Goal: Task Accomplishment & Management: Use online tool/utility

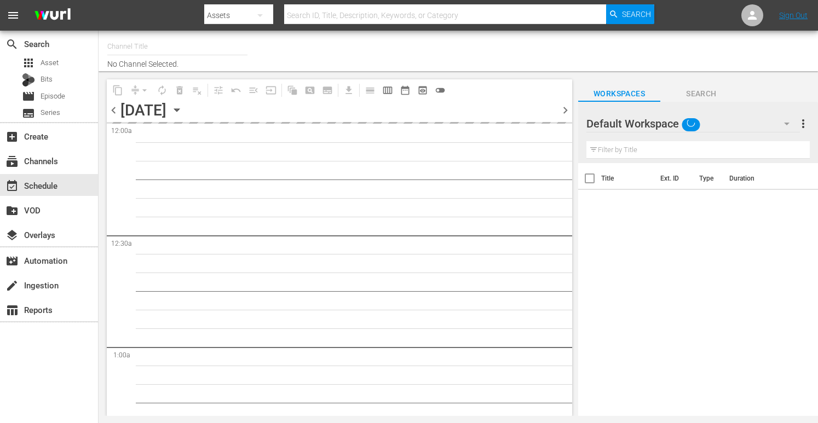
type input "The Boat Show (529)"
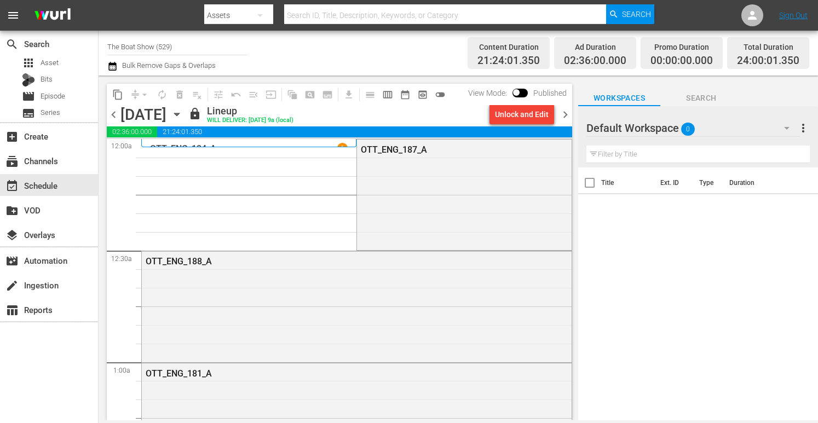
click at [179, 113] on icon "button" at bounding box center [176, 114] width 5 height 3
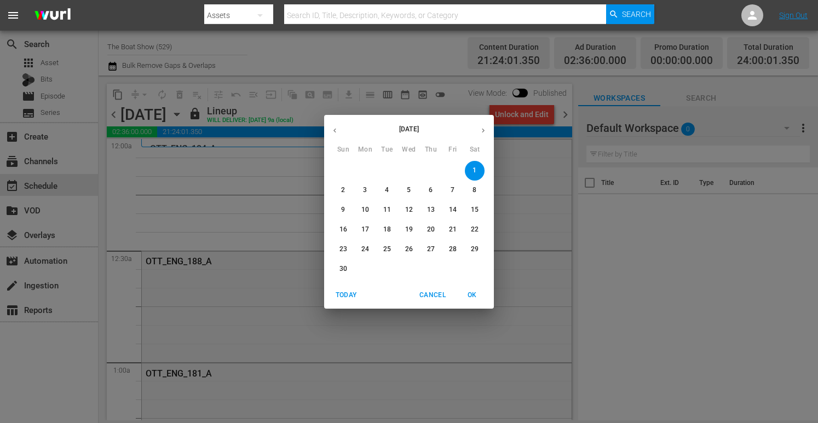
click at [338, 135] on button "button" at bounding box center [334, 130] width 21 height 21
click at [408, 250] on p "29" at bounding box center [409, 249] width 8 height 9
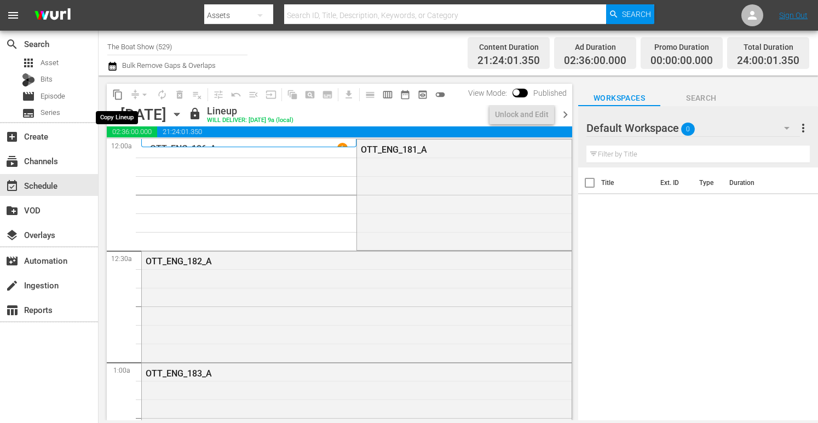
click at [119, 96] on span "content_copy" at bounding box center [117, 94] width 11 height 11
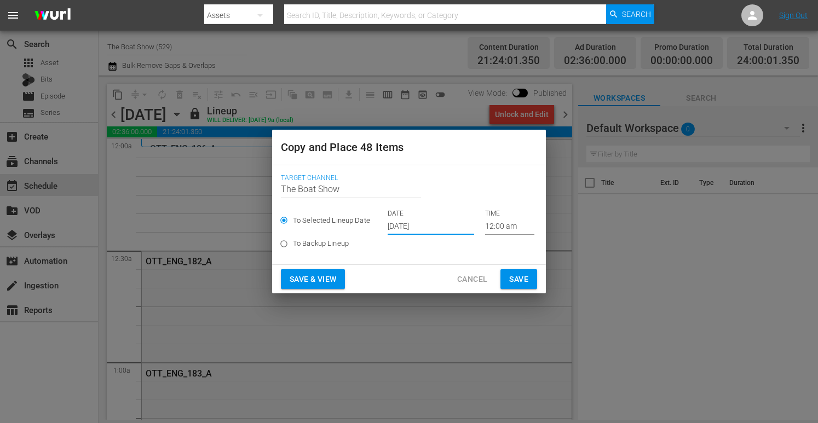
click at [416, 230] on input "[DATE]" at bounding box center [431, 227] width 87 height 16
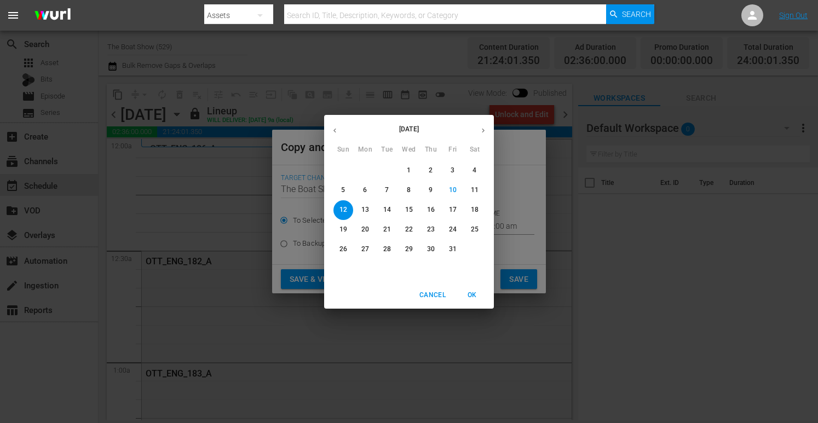
click at [482, 129] on icon "button" at bounding box center [483, 130] width 3 height 4
click at [343, 191] on p "2" at bounding box center [343, 190] width 4 height 9
type input "Nov 2nd 2025"
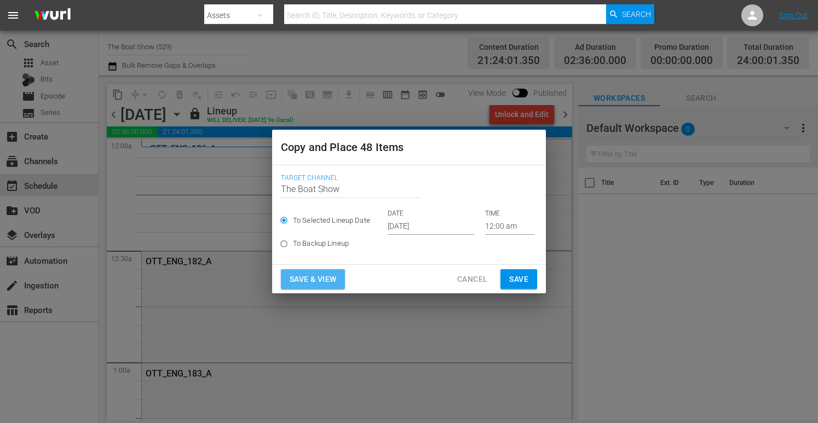
click at [305, 280] on span "Save & View" at bounding box center [313, 280] width 47 height 14
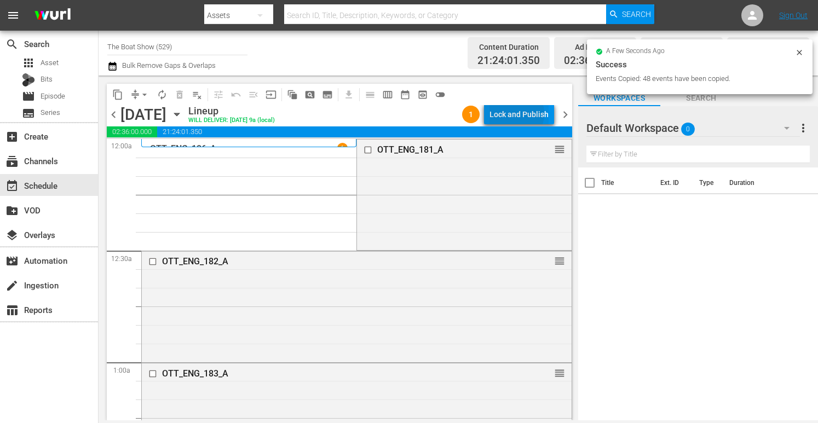
click at [517, 114] on div "Lock and Publish" at bounding box center [519, 115] width 59 height 20
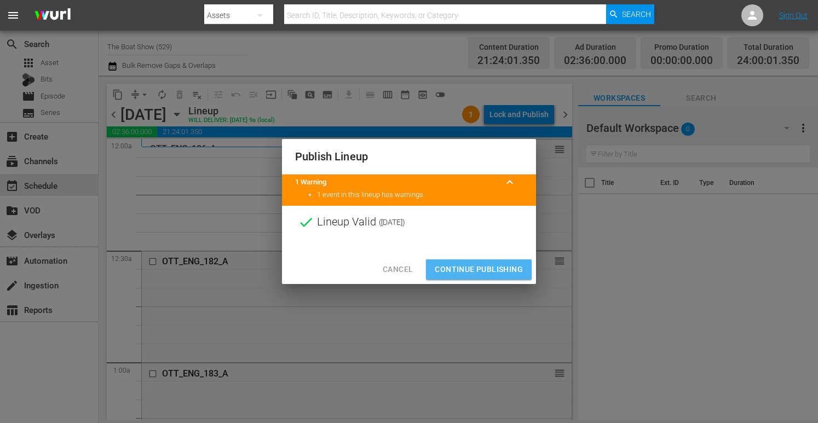
click at [471, 269] on span "Continue Publishing" at bounding box center [479, 270] width 88 height 14
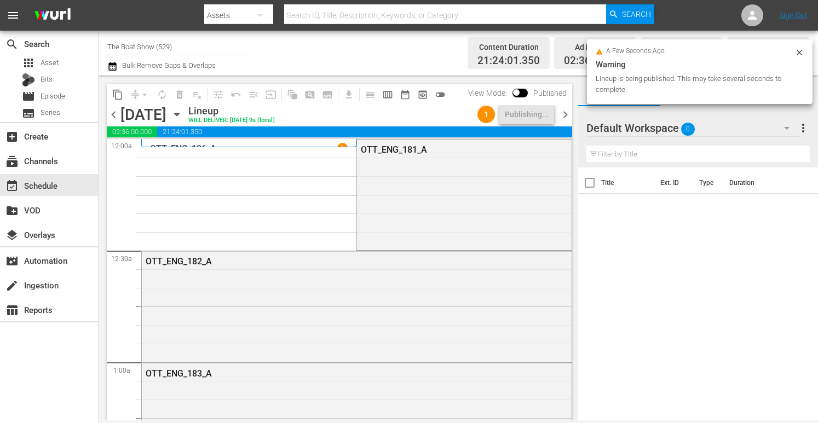
click at [183, 116] on icon "button" at bounding box center [177, 114] width 12 height 12
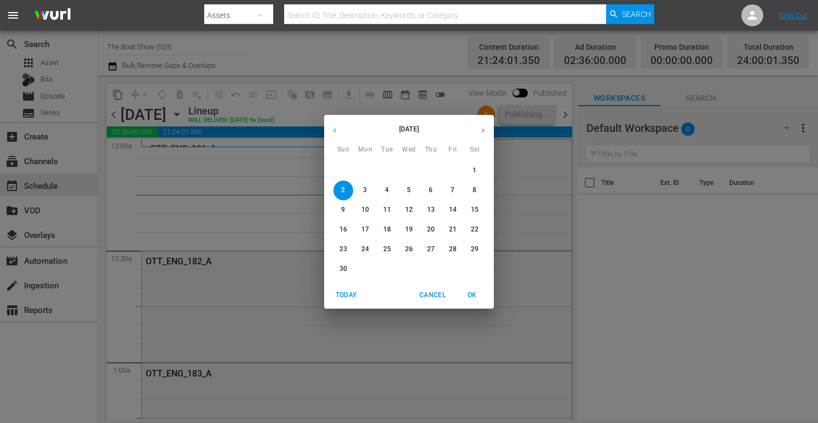
click at [340, 129] on button "button" at bounding box center [334, 130] width 21 height 21
click at [433, 252] on p "30" at bounding box center [431, 249] width 8 height 9
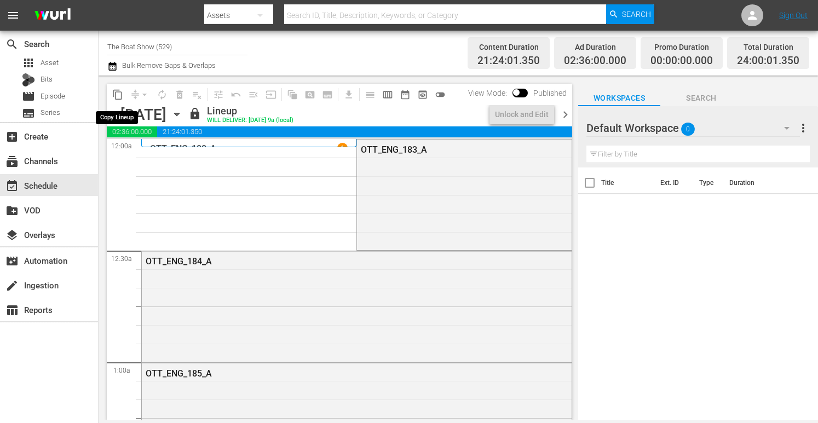
click at [116, 93] on span "content_copy" at bounding box center [117, 94] width 11 height 11
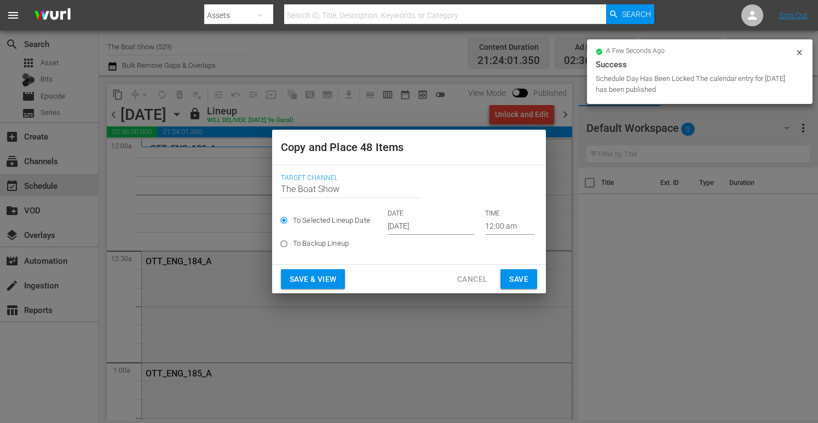
click at [413, 226] on input "[DATE]" at bounding box center [431, 227] width 87 height 16
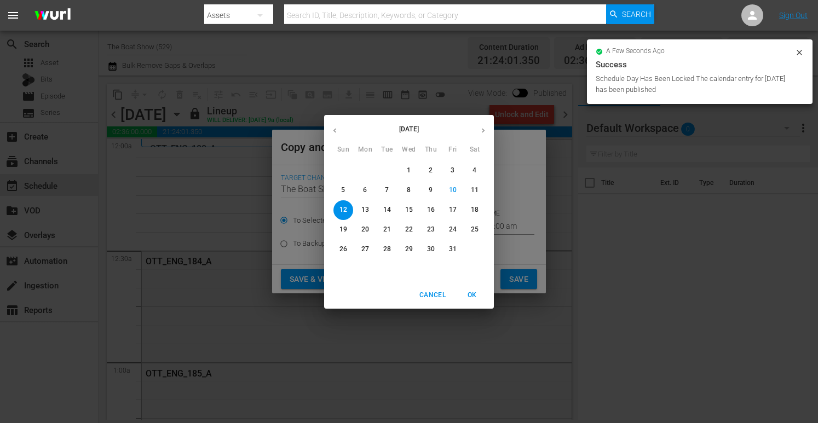
click at [480, 127] on icon "button" at bounding box center [483, 131] width 8 height 8
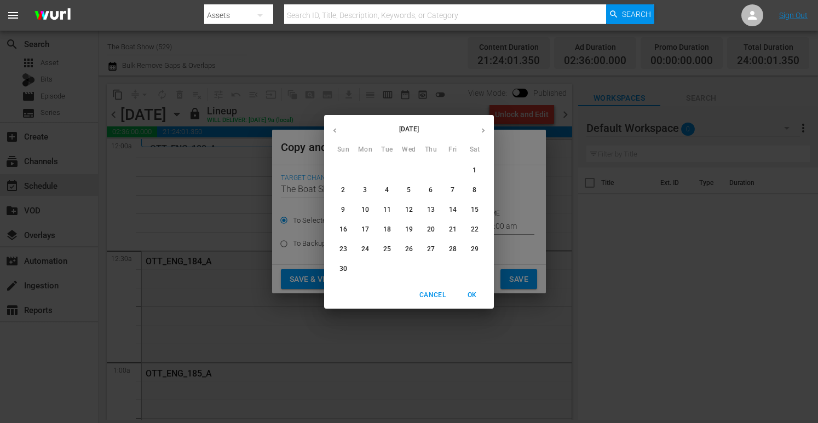
click at [363, 191] on span "3" at bounding box center [366, 190] width 20 height 9
type input "Nov 3rd 2025"
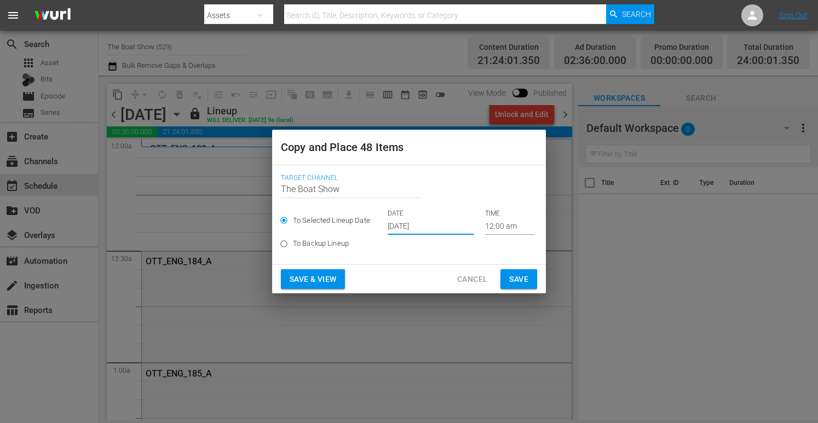
click at [331, 277] on span "Save & View" at bounding box center [313, 280] width 47 height 14
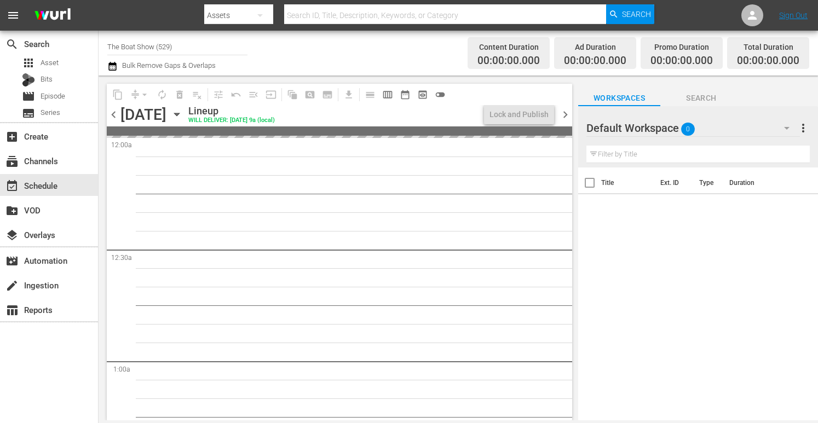
click at [183, 112] on icon "button" at bounding box center [177, 114] width 12 height 12
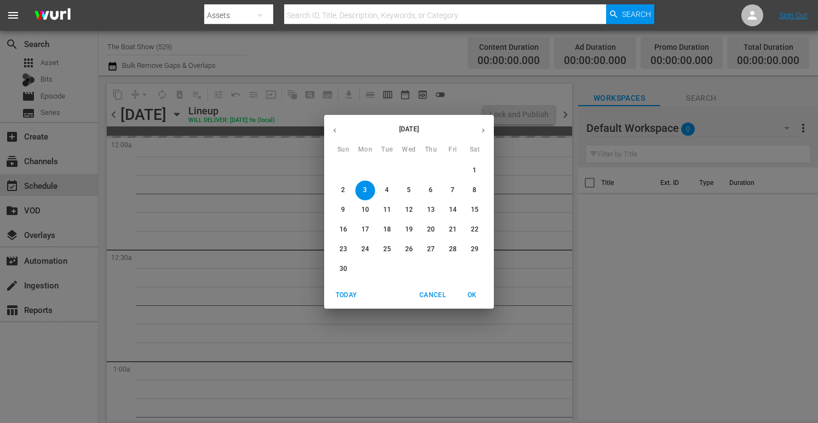
click at [289, 112] on div "November 2025 Sun Mon Tue Wed Thu Fri Sat 26 27 28 29 30 31 1 2 3 4 5 6 7 8 9 1…" at bounding box center [409, 211] width 818 height 423
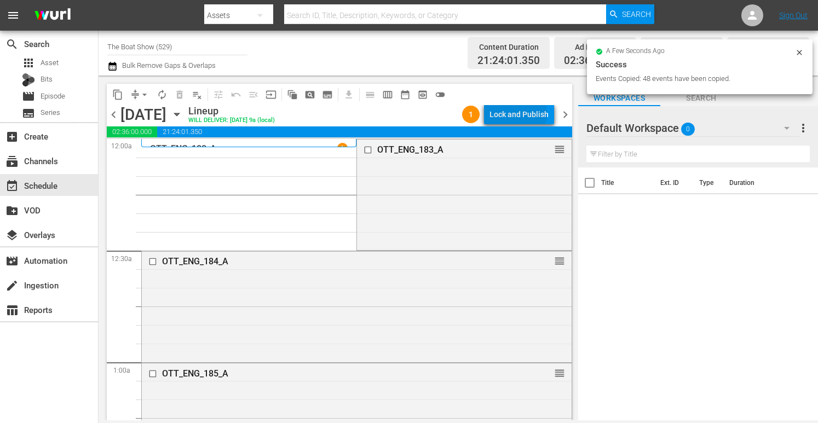
click at [521, 114] on div "Lock and Publish" at bounding box center [519, 115] width 59 height 20
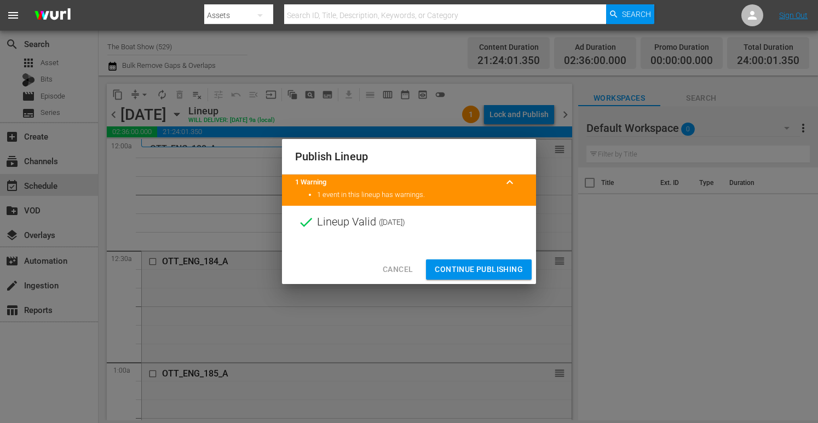
click at [460, 267] on span "Continue Publishing" at bounding box center [479, 270] width 88 height 14
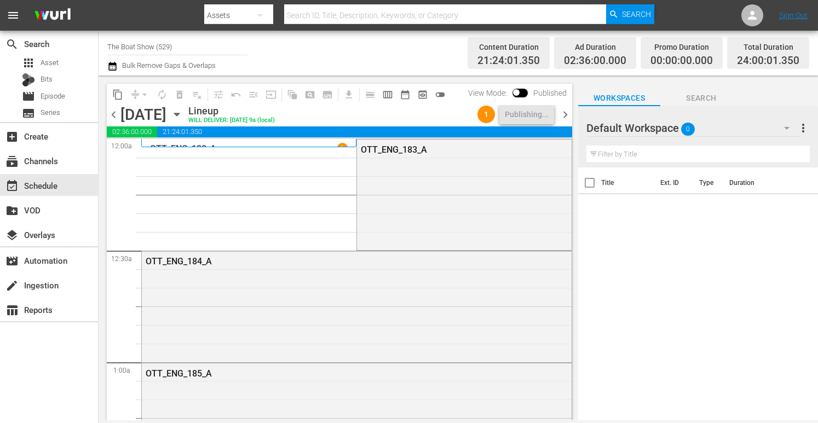
click at [183, 110] on icon "button" at bounding box center [177, 114] width 12 height 12
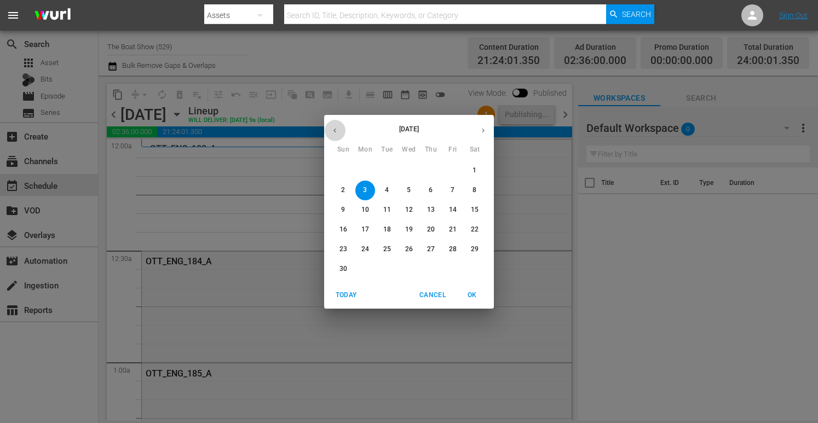
click at [339, 131] on icon "button" at bounding box center [335, 131] width 8 height 8
click at [452, 253] on p "31" at bounding box center [453, 249] width 8 height 9
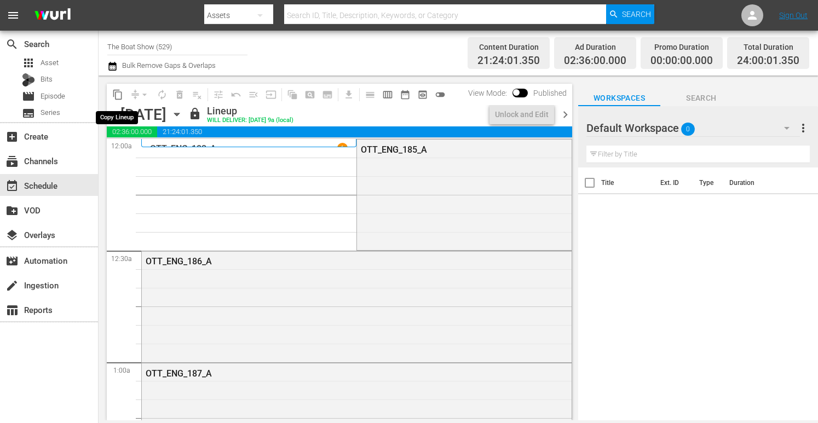
click at [121, 95] on span "content_copy" at bounding box center [117, 94] width 11 height 11
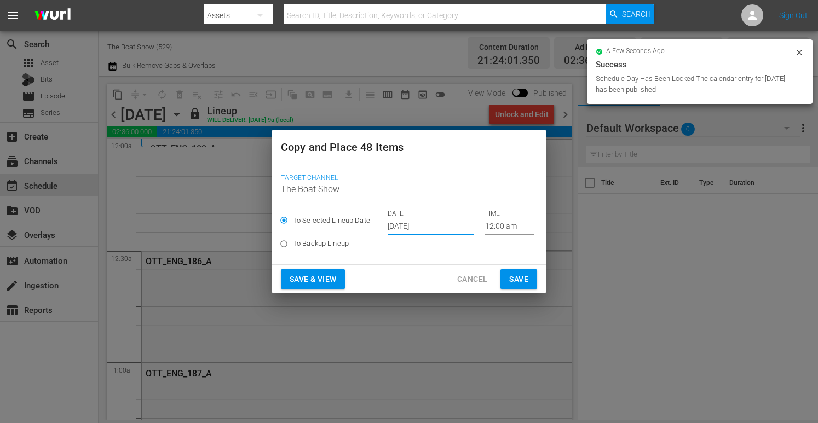
click at [414, 231] on input "[DATE]" at bounding box center [431, 227] width 87 height 16
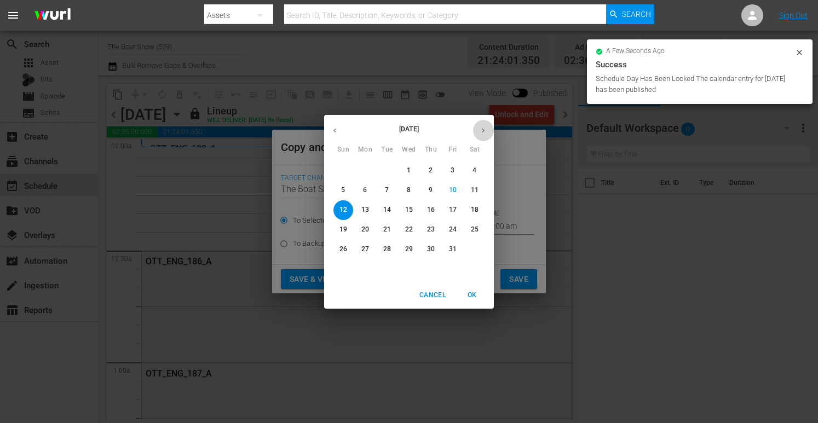
click at [479, 135] on button "button" at bounding box center [483, 130] width 21 height 21
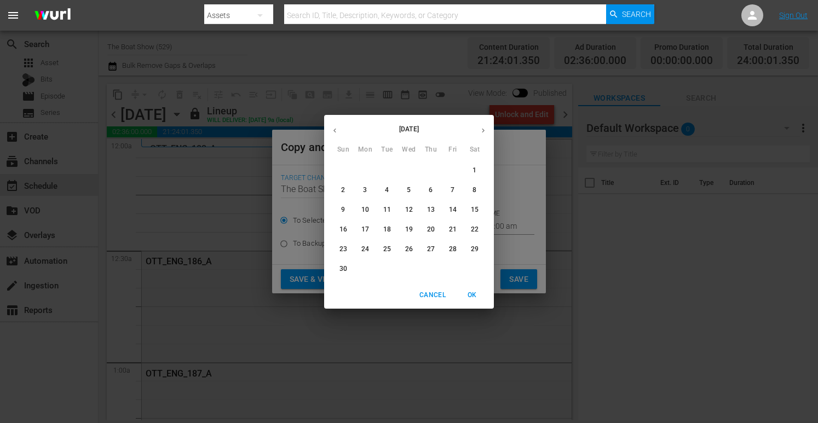
click at [382, 191] on span "4" at bounding box center [387, 190] width 20 height 9
type input "Nov 4th 2025"
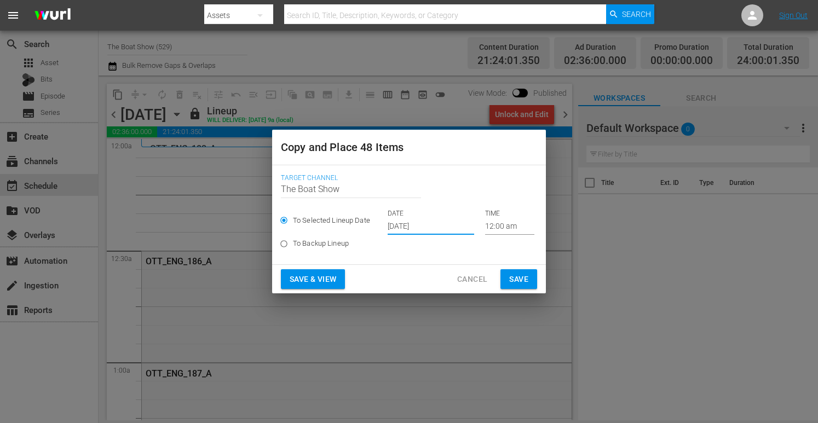
click at [312, 279] on span "Save & View" at bounding box center [313, 280] width 47 height 14
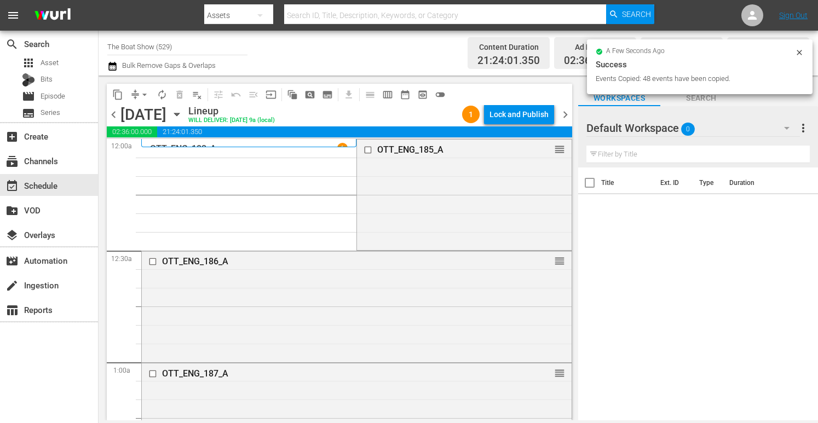
click at [514, 113] on div "Lock and Publish" at bounding box center [519, 115] width 59 height 20
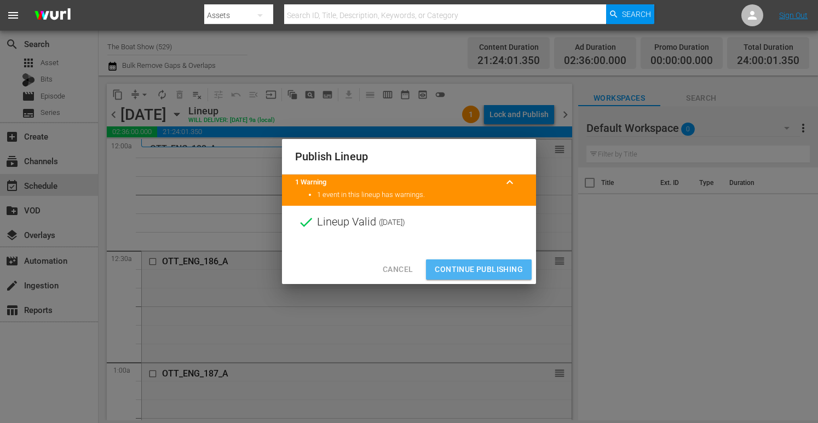
click at [464, 266] on span "Continue Publishing" at bounding box center [479, 270] width 88 height 14
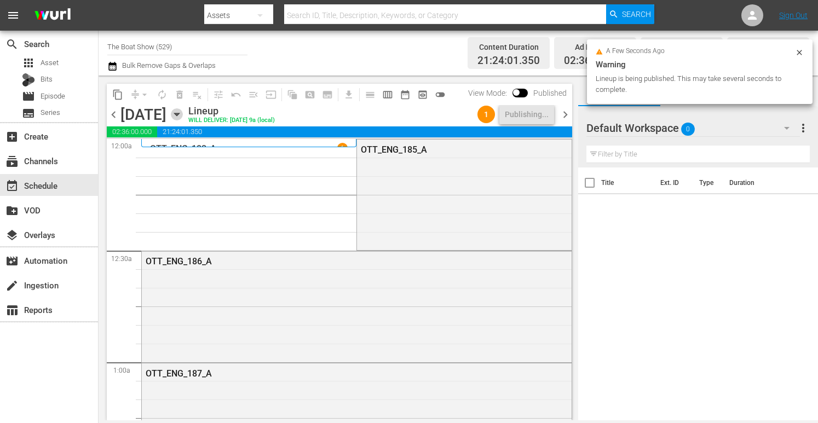
click at [179, 114] on icon "button" at bounding box center [176, 114] width 5 height 3
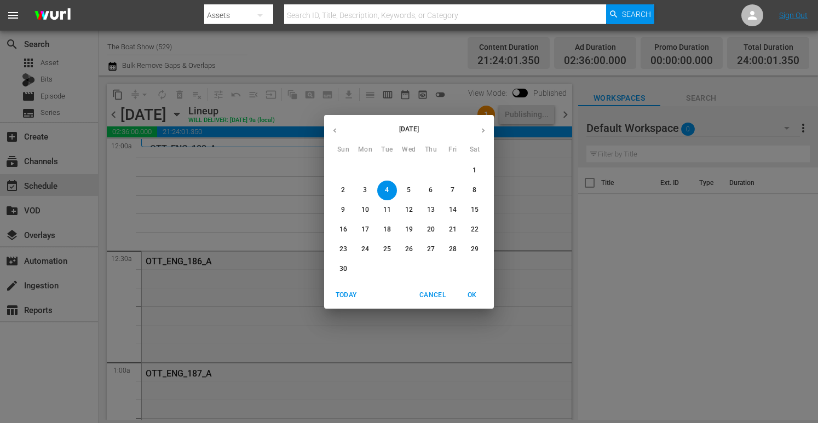
click at [481, 174] on span "1" at bounding box center [475, 170] width 20 height 9
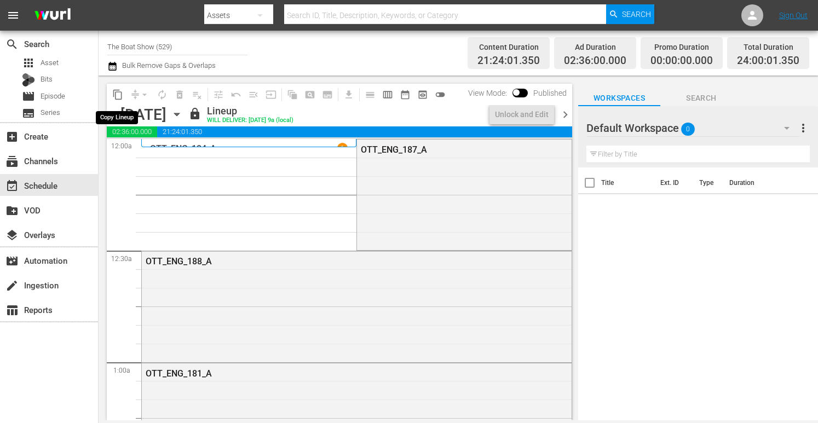
click at [119, 96] on span "content_copy" at bounding box center [117, 94] width 11 height 11
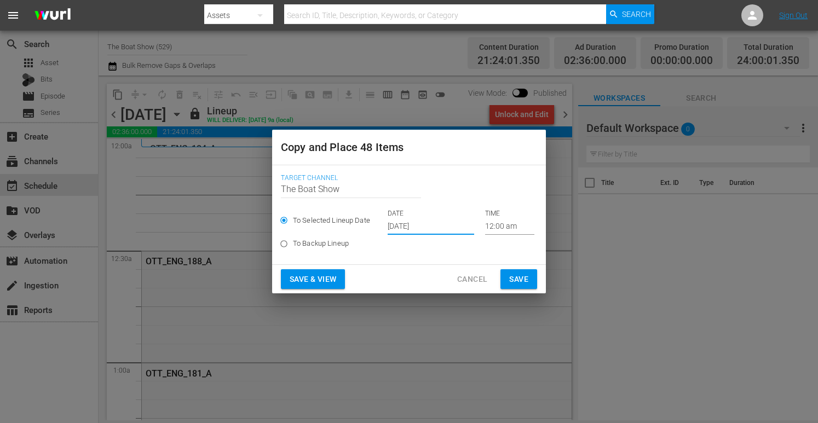
click at [431, 227] on input "[DATE]" at bounding box center [431, 227] width 87 height 16
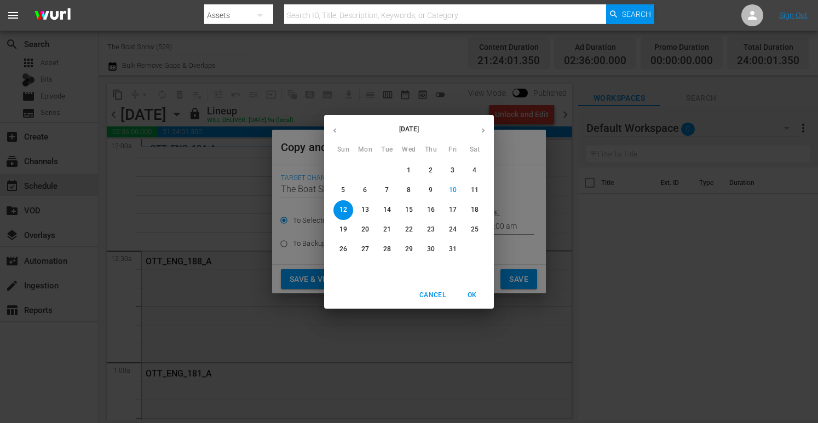
click at [488, 128] on button "button" at bounding box center [483, 130] width 21 height 21
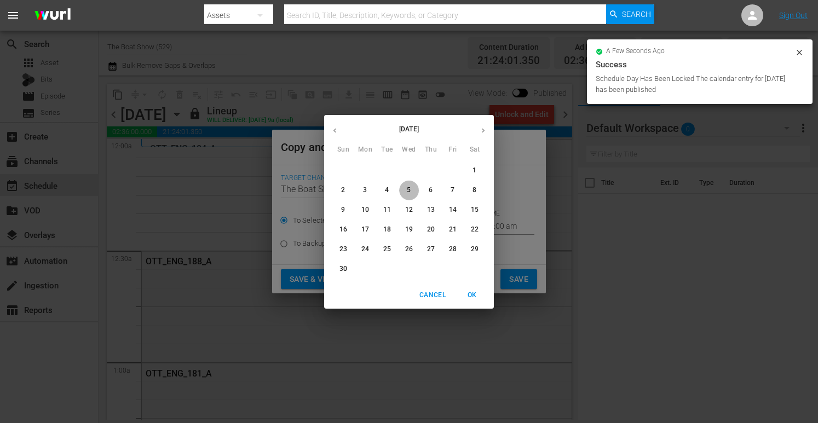
click at [410, 190] on p "5" at bounding box center [409, 190] width 4 height 9
type input "Nov 5th 2025"
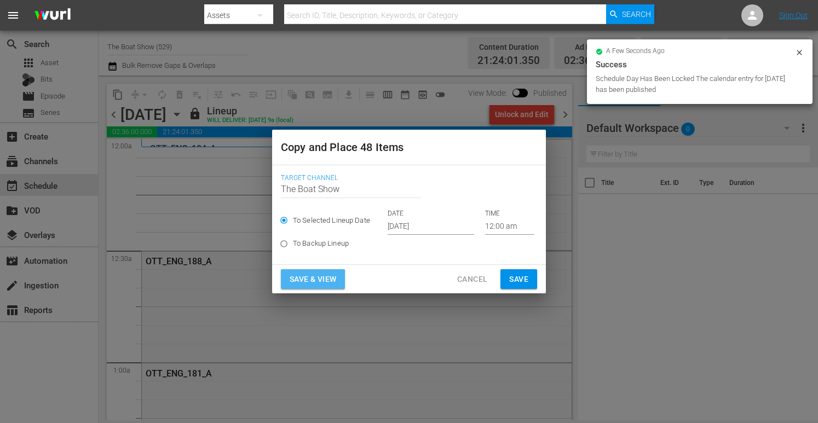
click at [306, 280] on span "Save & View" at bounding box center [313, 280] width 47 height 14
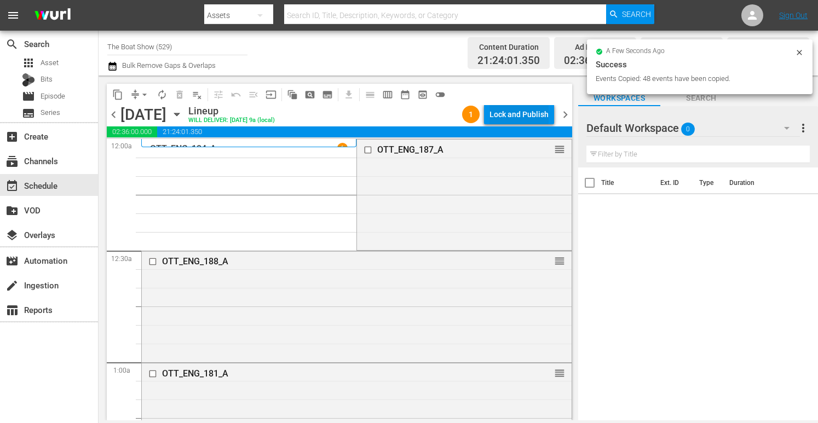
click at [512, 117] on div "Lock and Publish" at bounding box center [519, 115] width 59 height 20
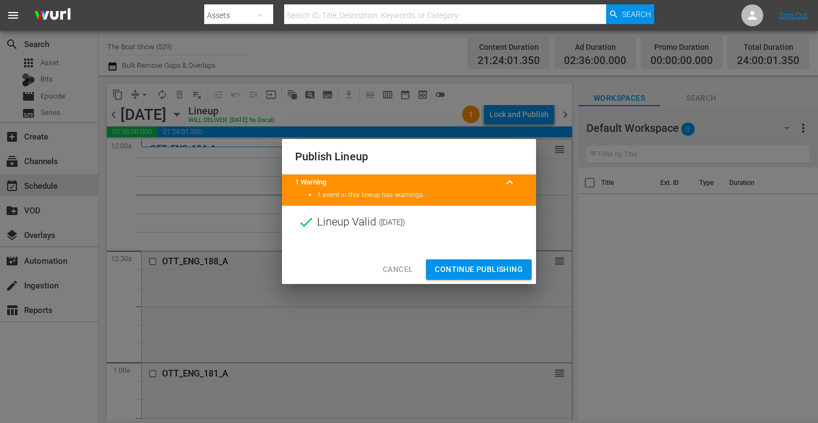
click at [494, 264] on span "Continue Publishing" at bounding box center [479, 270] width 88 height 14
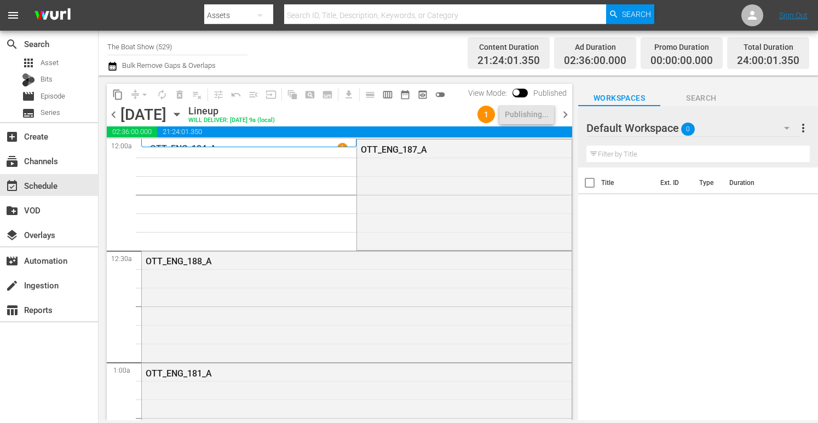
click at [179, 113] on icon "button" at bounding box center [176, 114] width 5 height 3
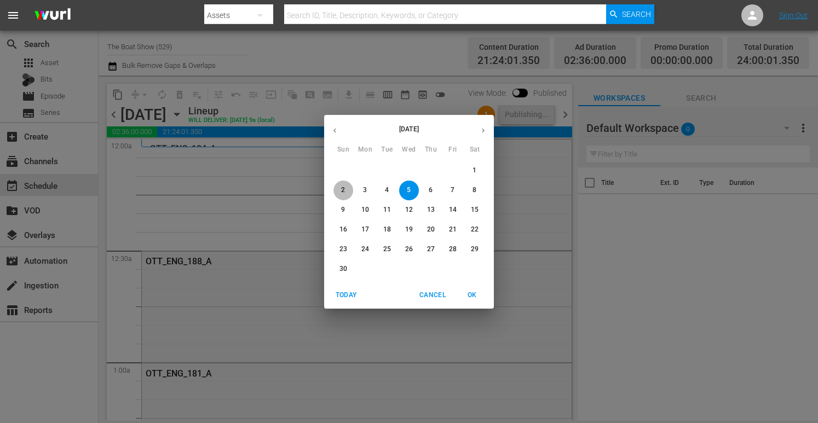
click at [336, 194] on span "2" at bounding box center [344, 190] width 20 height 9
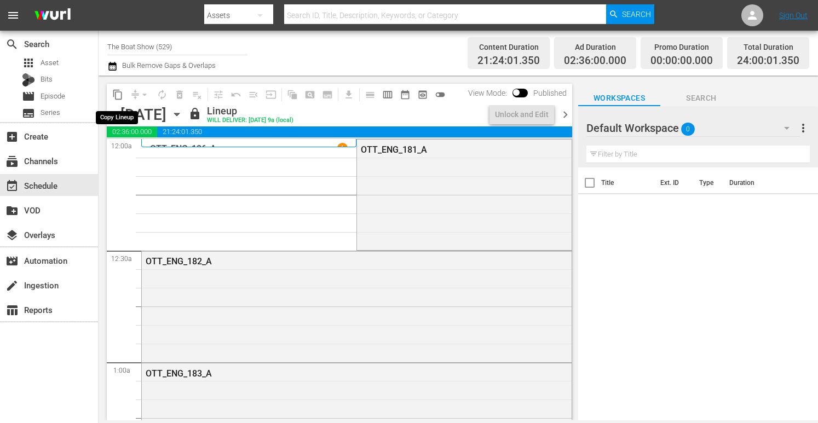
click at [119, 96] on span "content_copy" at bounding box center [117, 94] width 11 height 11
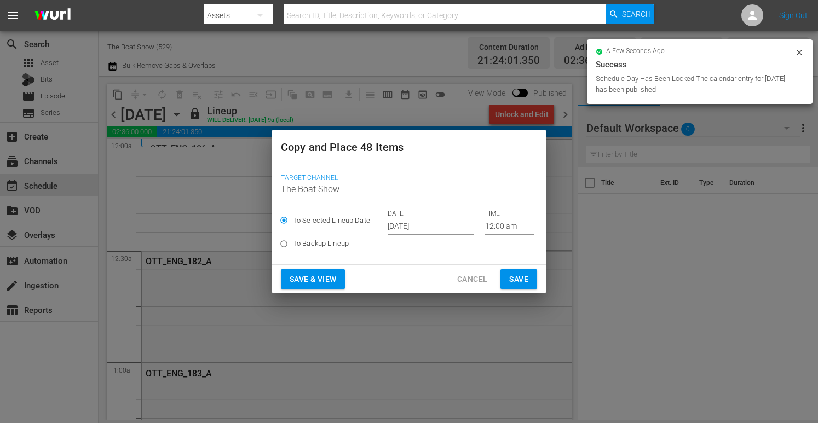
click at [450, 230] on input "[DATE]" at bounding box center [431, 227] width 87 height 16
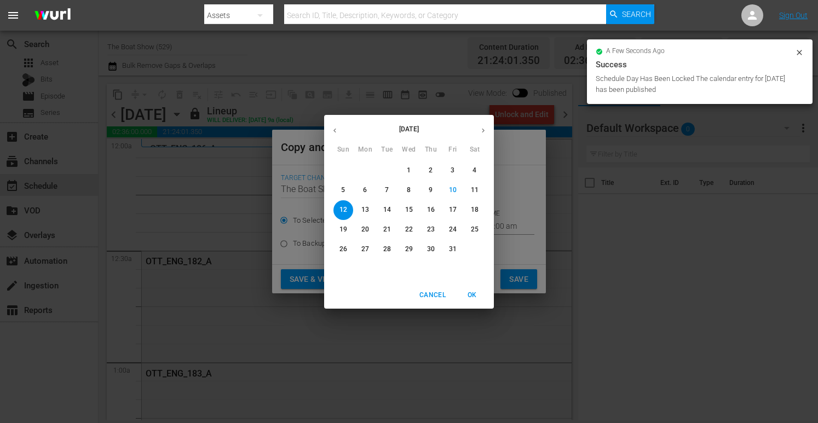
click at [480, 129] on icon "button" at bounding box center [483, 131] width 8 height 8
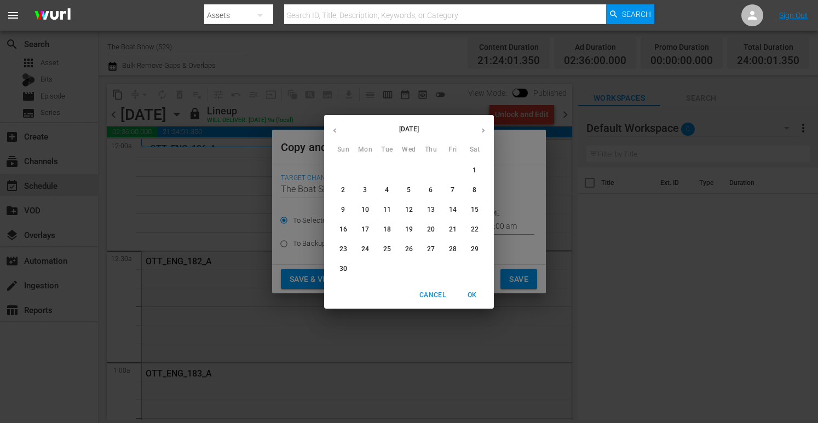
click at [431, 188] on p "6" at bounding box center [431, 190] width 4 height 9
type input "Nov 6th 2025"
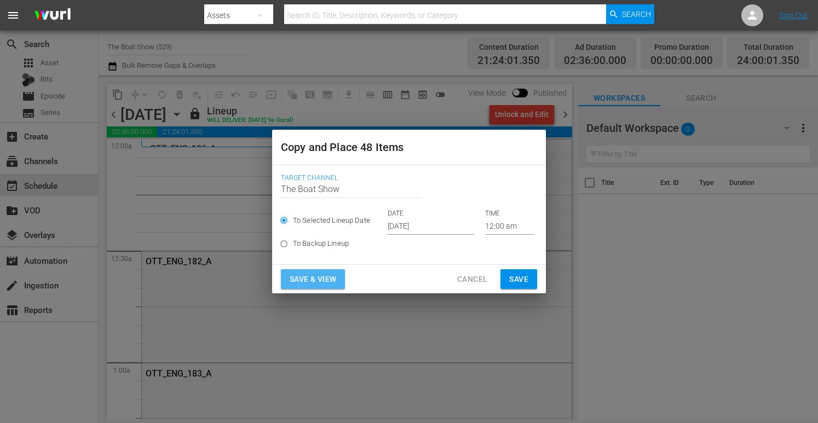
click at [288, 287] on button "Save & View" at bounding box center [313, 280] width 64 height 20
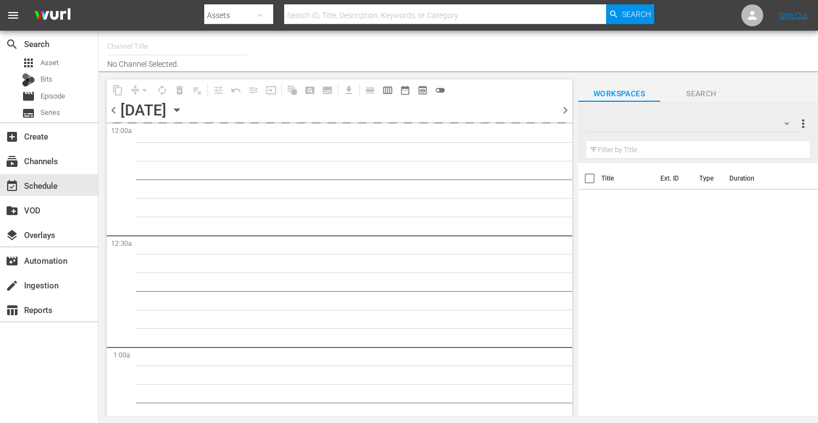
type input "The Boat Show (529)"
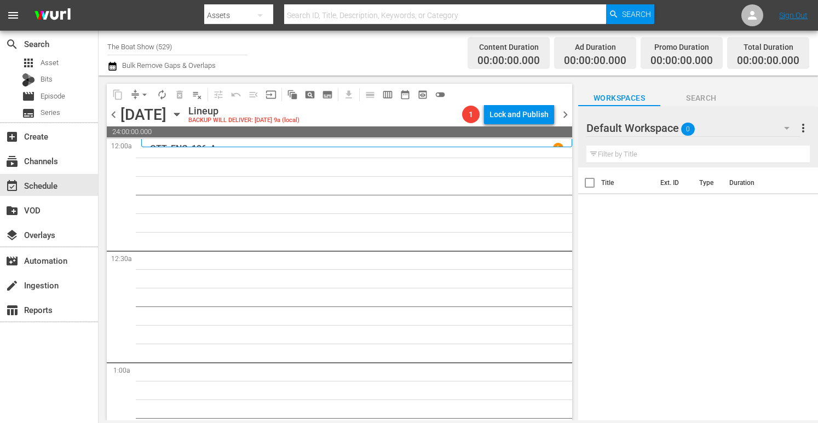
click at [183, 114] on icon "button" at bounding box center [177, 114] width 12 height 12
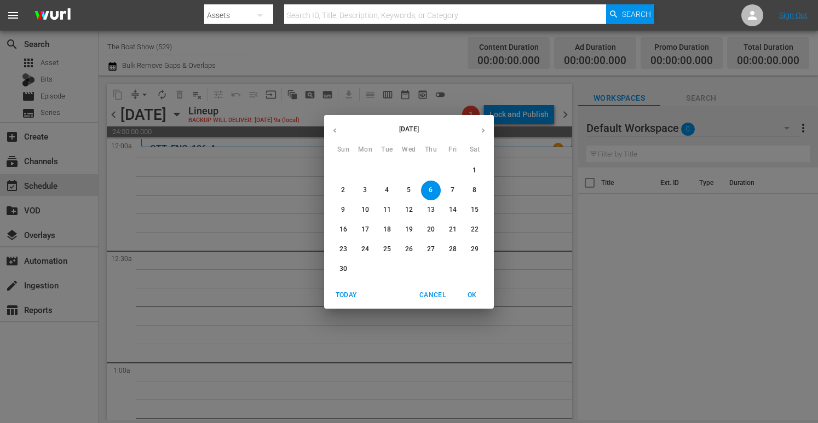
click at [339, 183] on button "2" at bounding box center [344, 191] width 20 height 20
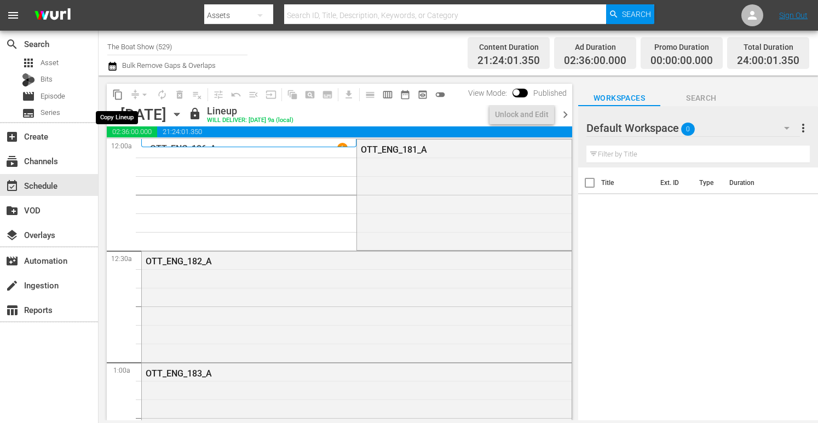
click at [117, 94] on span "content_copy" at bounding box center [117, 94] width 11 height 11
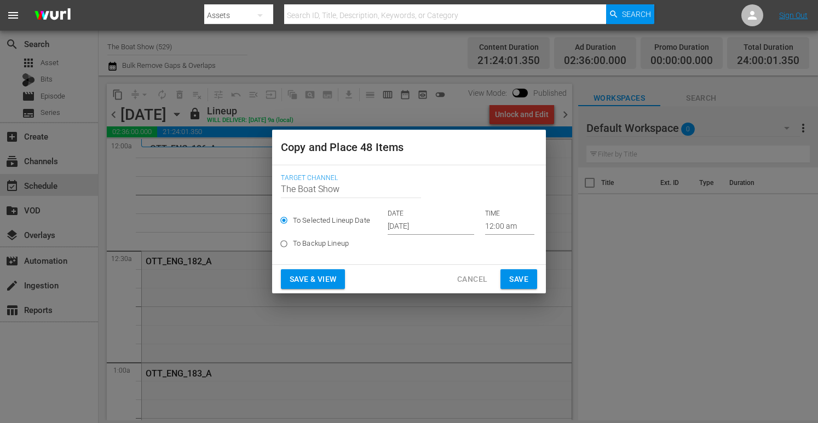
click at [414, 230] on input "Oct 12th 2025" at bounding box center [431, 227] width 87 height 16
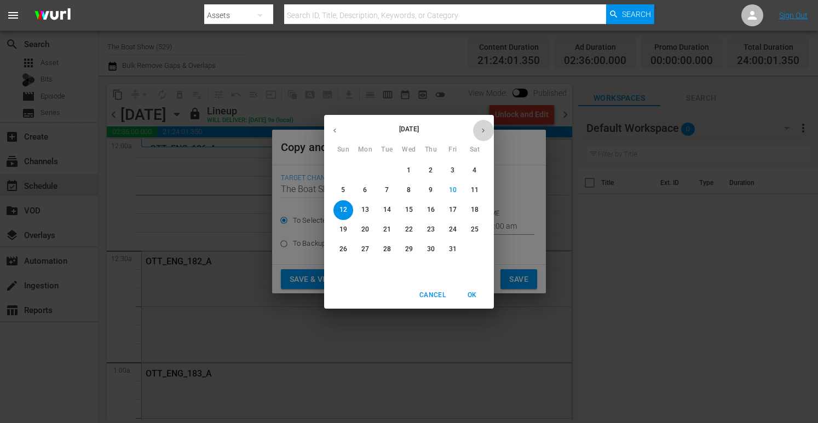
click at [478, 128] on button "button" at bounding box center [483, 130] width 21 height 21
click at [436, 192] on span "6" at bounding box center [431, 190] width 20 height 9
type input "Nov 6th 2025"
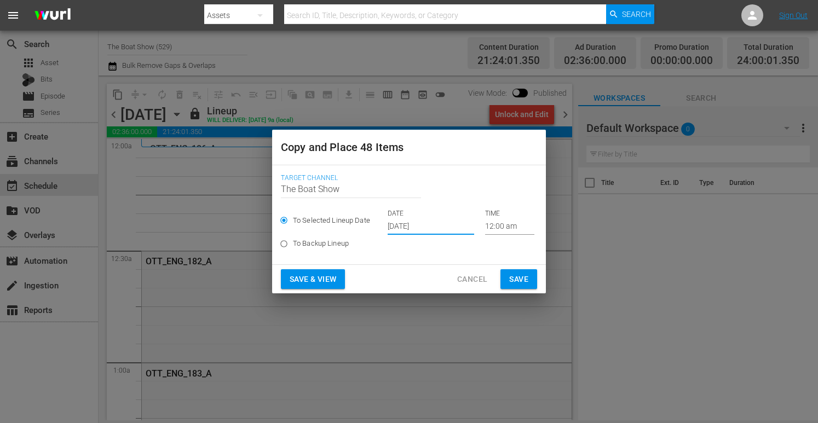
click at [321, 277] on span "Save & View" at bounding box center [313, 280] width 47 height 14
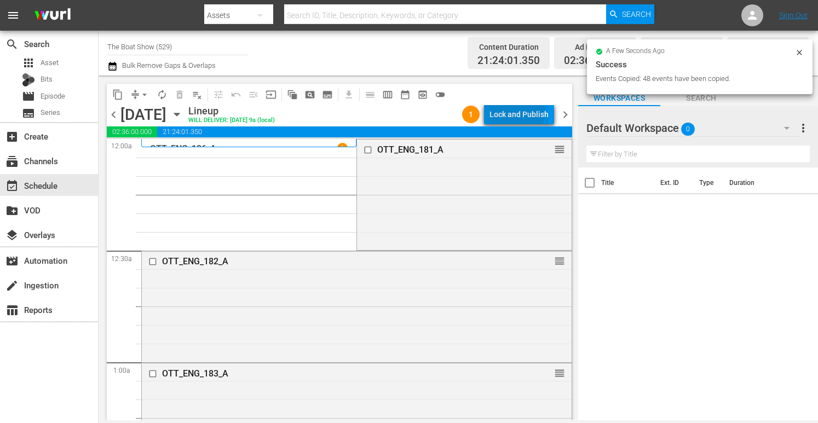
click at [514, 112] on div "Lock and Publish" at bounding box center [519, 115] width 59 height 20
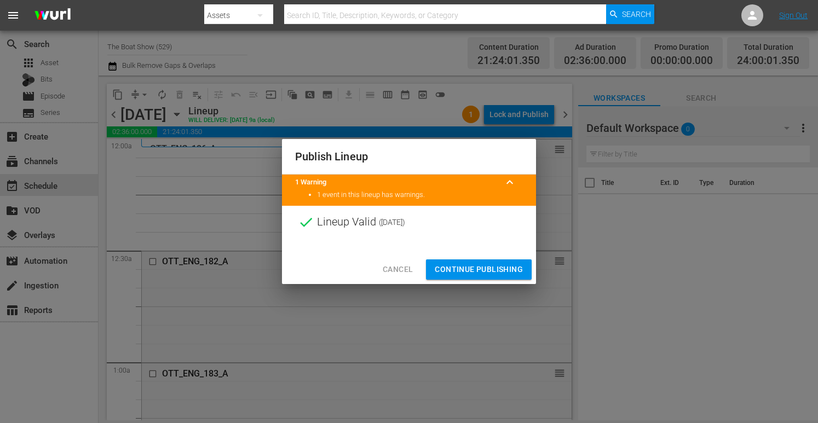
click at [466, 267] on span "Continue Publishing" at bounding box center [479, 270] width 88 height 14
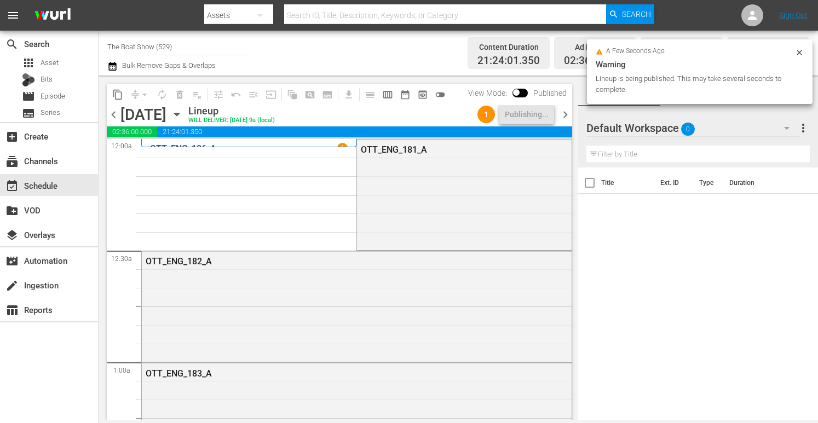
click at [183, 117] on icon "button" at bounding box center [177, 114] width 12 height 12
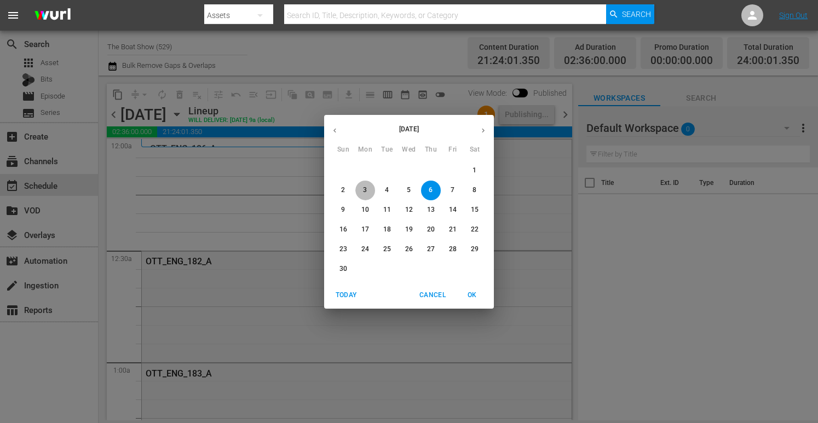
click at [365, 191] on p "3" at bounding box center [365, 190] width 4 height 9
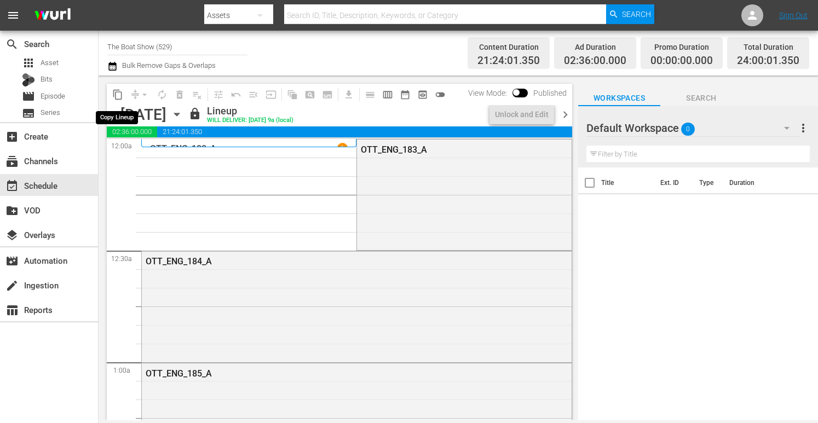
click at [118, 96] on span "content_copy" at bounding box center [117, 94] width 11 height 11
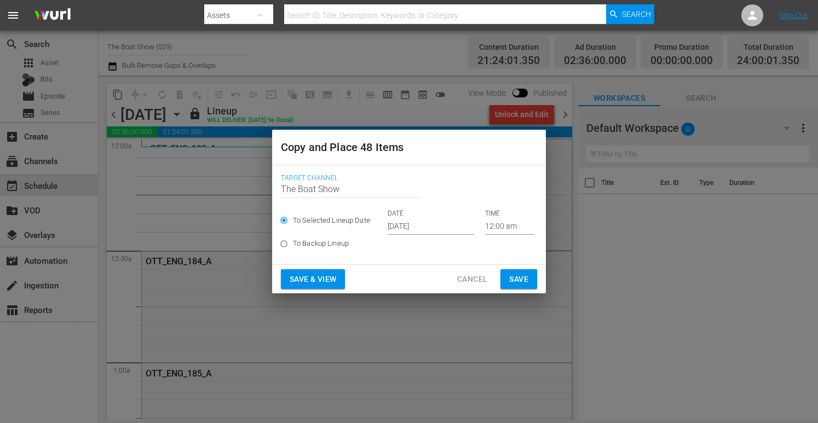
click at [404, 230] on input "[DATE]" at bounding box center [431, 227] width 87 height 16
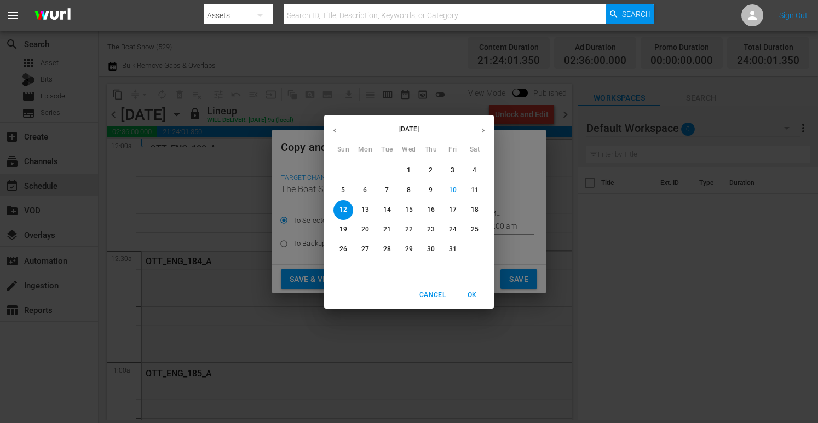
click at [486, 130] on icon "button" at bounding box center [483, 131] width 8 height 8
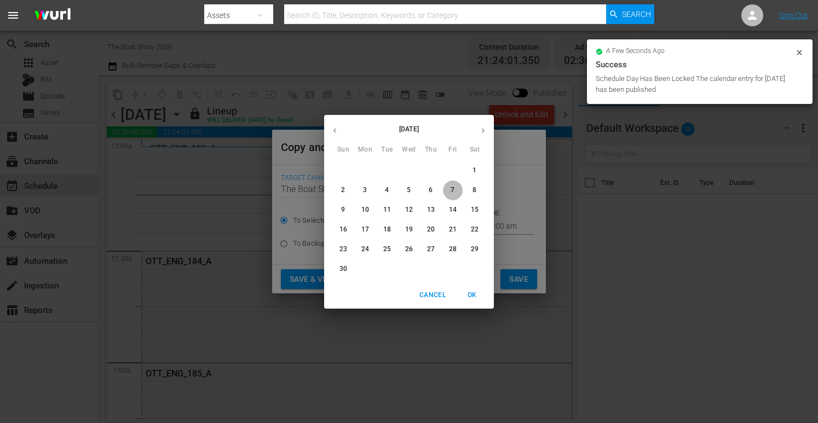
click at [459, 194] on span "7" at bounding box center [453, 190] width 20 height 9
type input "Nov 7th 2025"
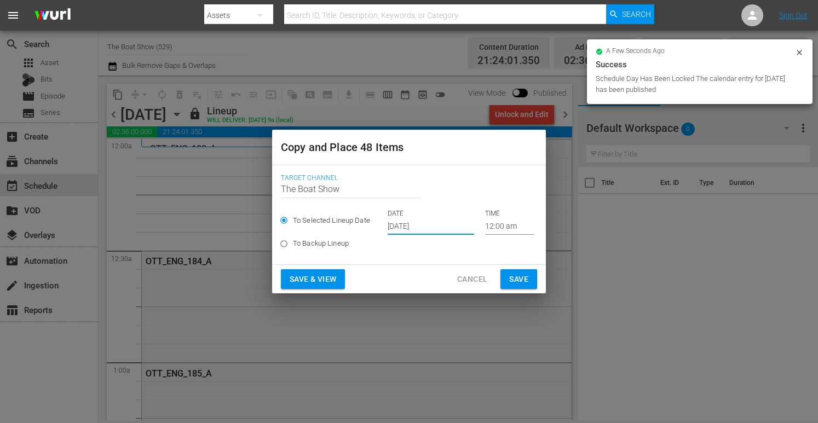
click at [322, 280] on span "Save & View" at bounding box center [313, 280] width 47 height 14
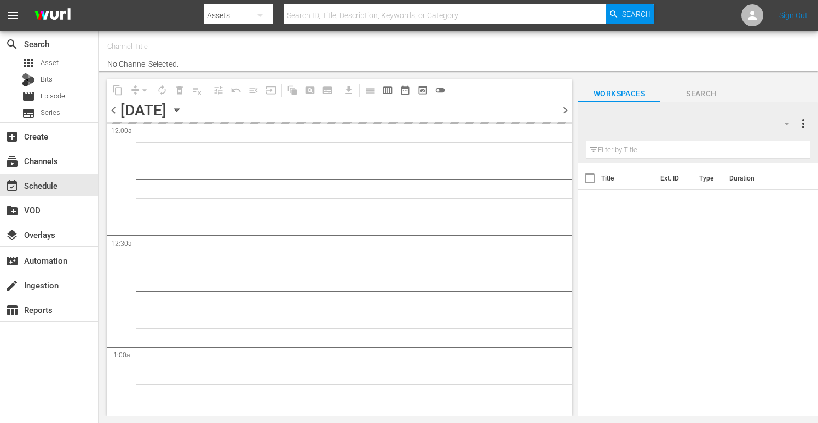
type input "The Boat Show (529)"
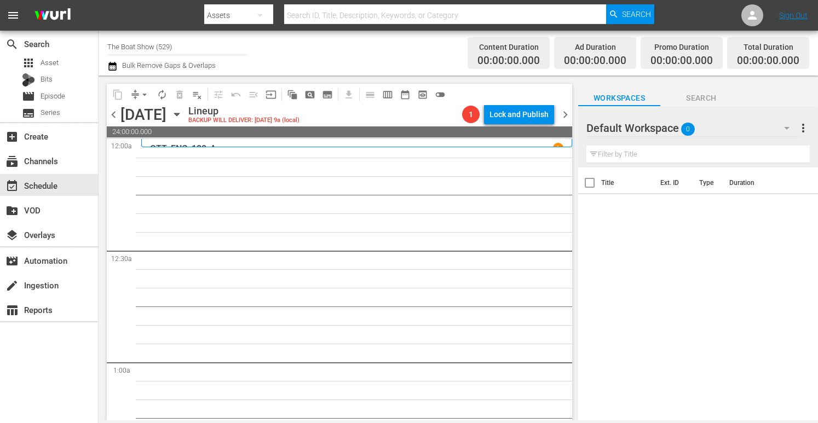
click at [183, 115] on icon "button" at bounding box center [177, 114] width 12 height 12
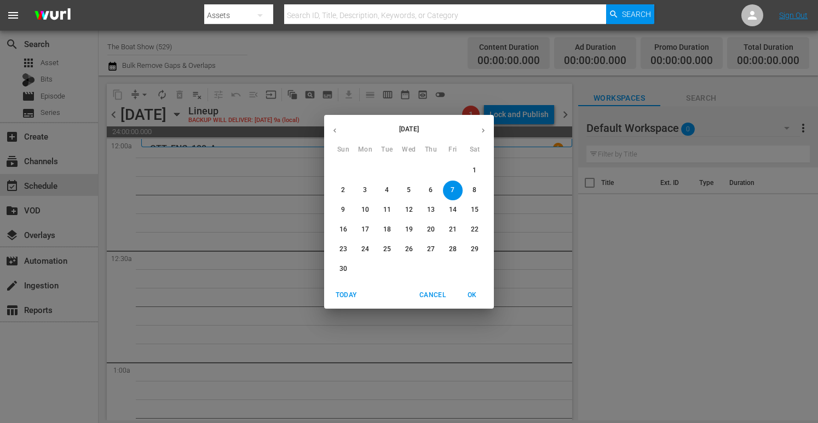
click at [369, 193] on span "3" at bounding box center [366, 190] width 20 height 9
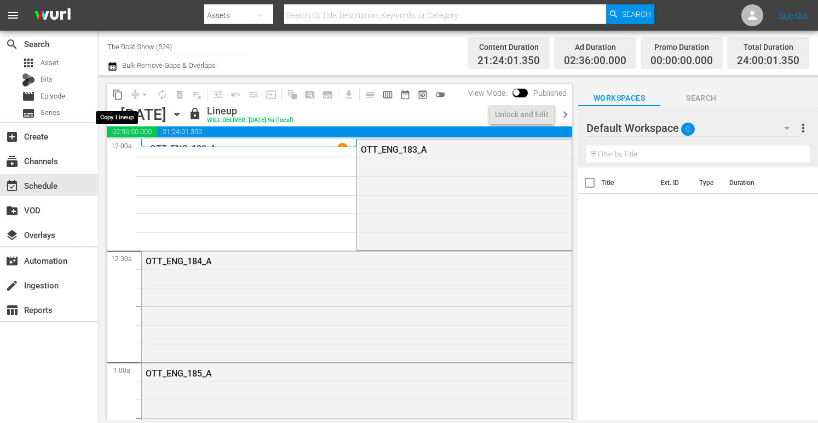
click at [117, 95] on span "content_copy" at bounding box center [117, 94] width 11 height 11
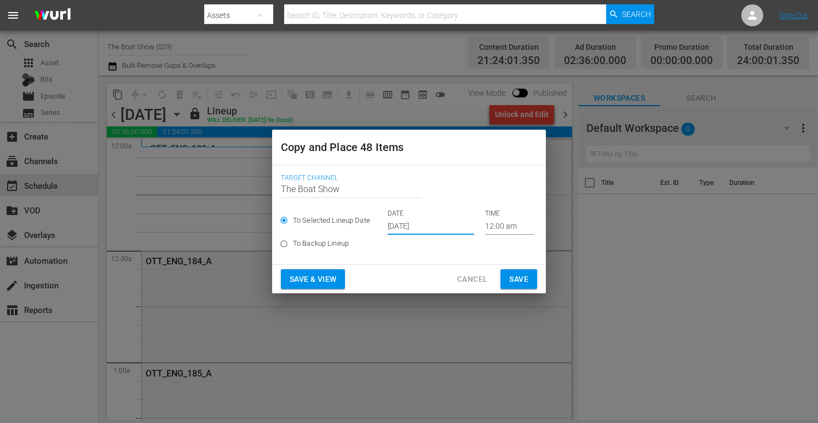
click at [432, 230] on input "Oct 12th 2025" at bounding box center [431, 227] width 87 height 16
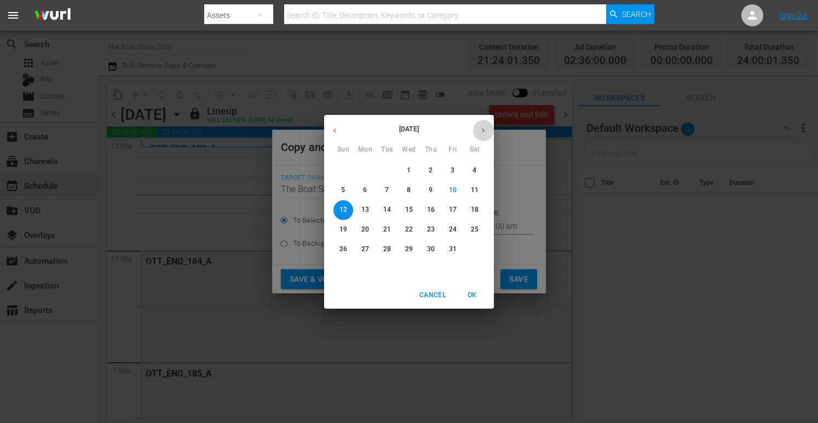
click at [486, 132] on icon "button" at bounding box center [483, 131] width 8 height 8
click at [451, 188] on p "7" at bounding box center [453, 190] width 4 height 9
type input "Nov 7th 2025"
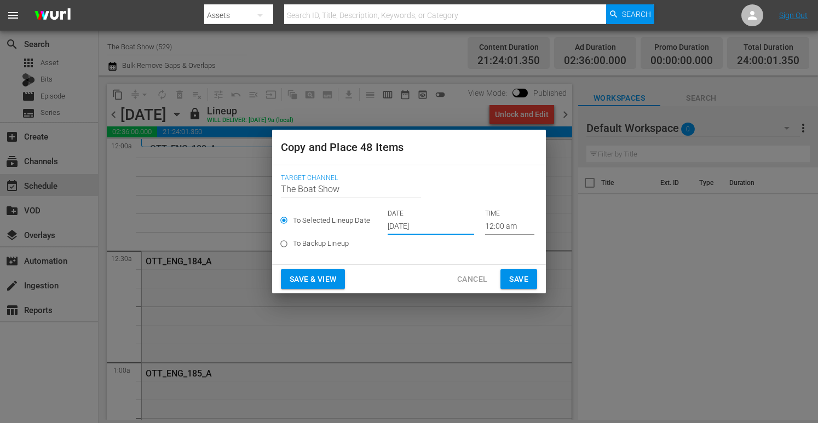
click at [319, 280] on span "Save & View" at bounding box center [313, 280] width 47 height 14
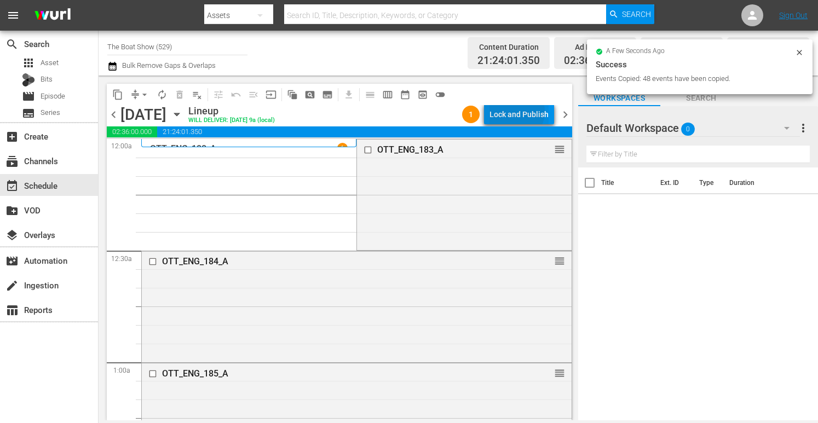
click at [518, 112] on div "Lock and Publish" at bounding box center [519, 115] width 59 height 20
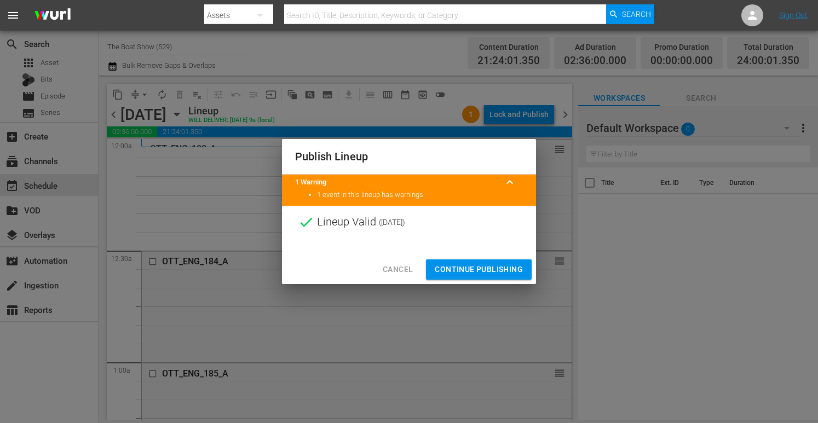
click at [483, 272] on span "Continue Publishing" at bounding box center [479, 270] width 88 height 14
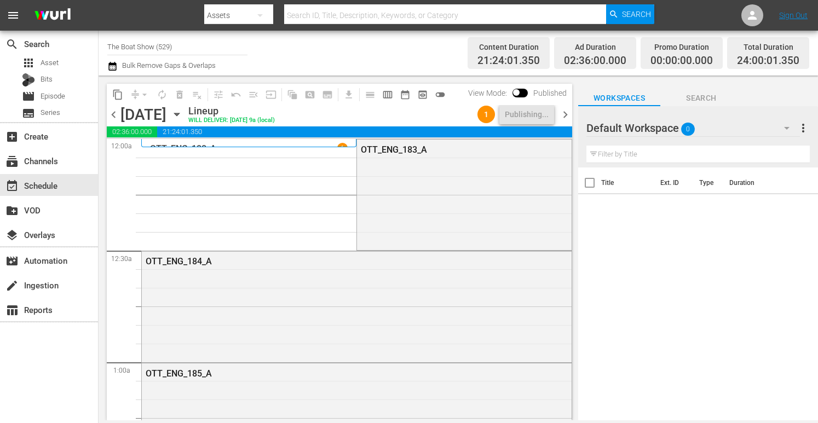
click at [183, 111] on icon "button" at bounding box center [177, 114] width 12 height 12
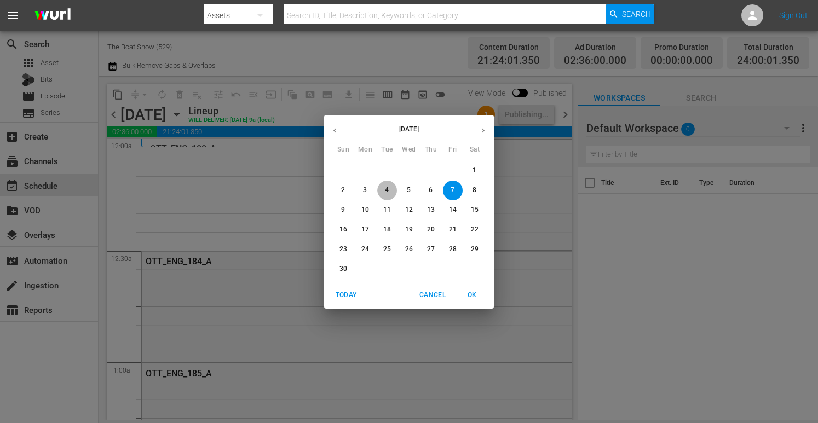
click at [390, 188] on span "4" at bounding box center [387, 190] width 20 height 9
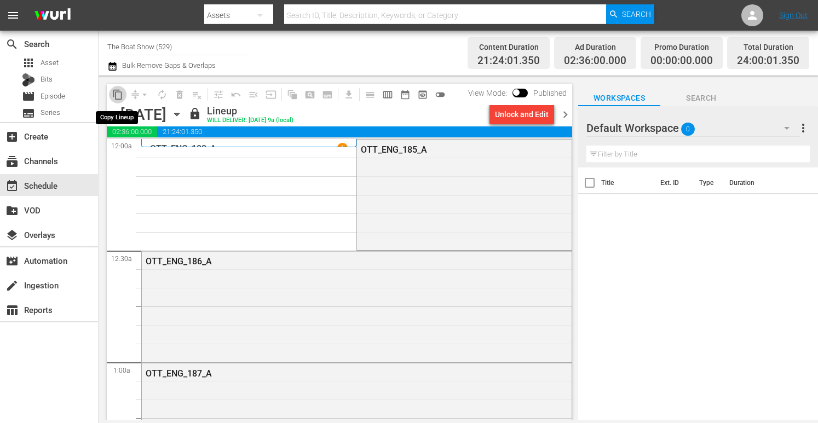
click at [117, 93] on span "content_copy" at bounding box center [117, 94] width 11 height 11
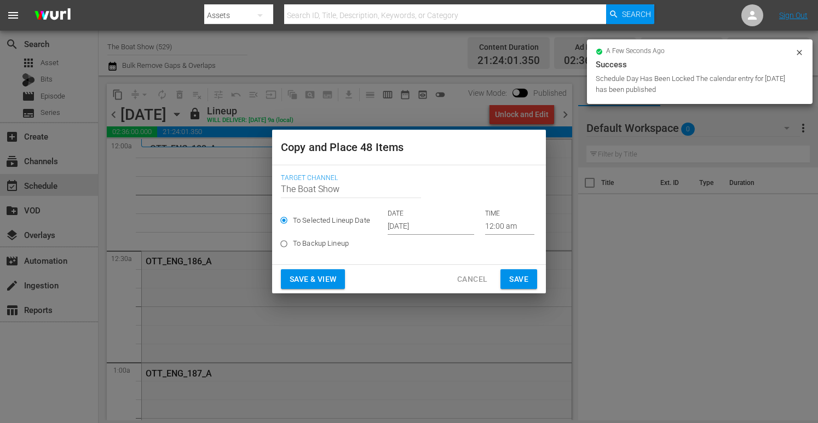
click at [437, 224] on input "[DATE]" at bounding box center [431, 227] width 87 height 16
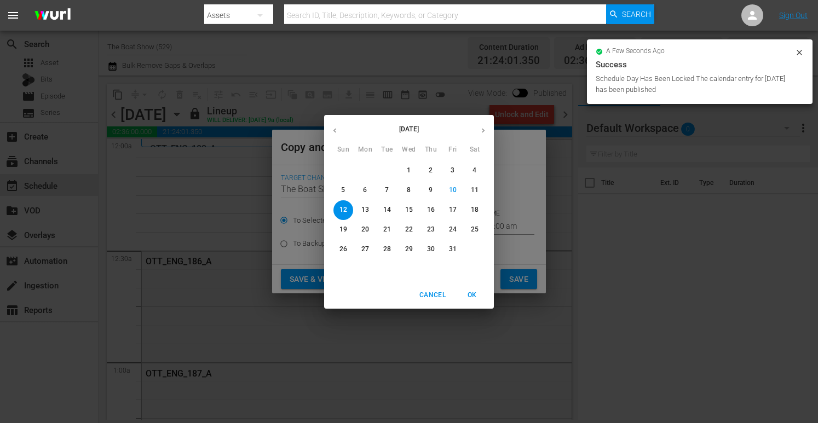
click at [490, 125] on button "button" at bounding box center [483, 130] width 21 height 21
click at [469, 194] on span "8" at bounding box center [475, 190] width 20 height 9
type input "Nov 8th 2025"
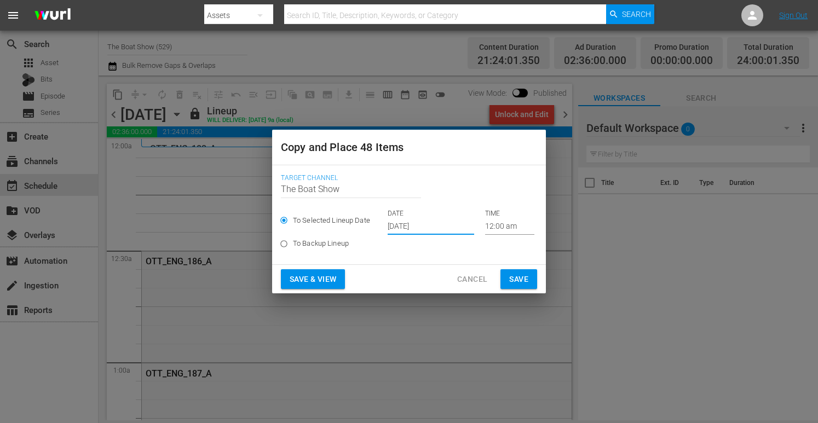
click at [305, 278] on span "Save & View" at bounding box center [313, 280] width 47 height 14
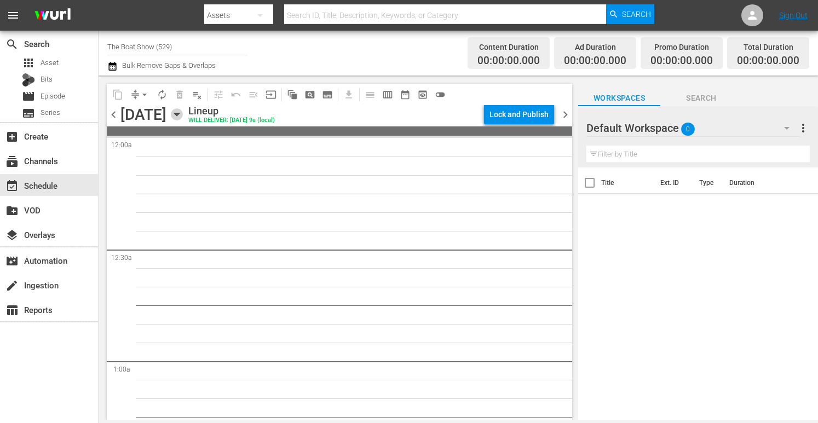
click at [179, 115] on icon "button" at bounding box center [176, 114] width 5 height 3
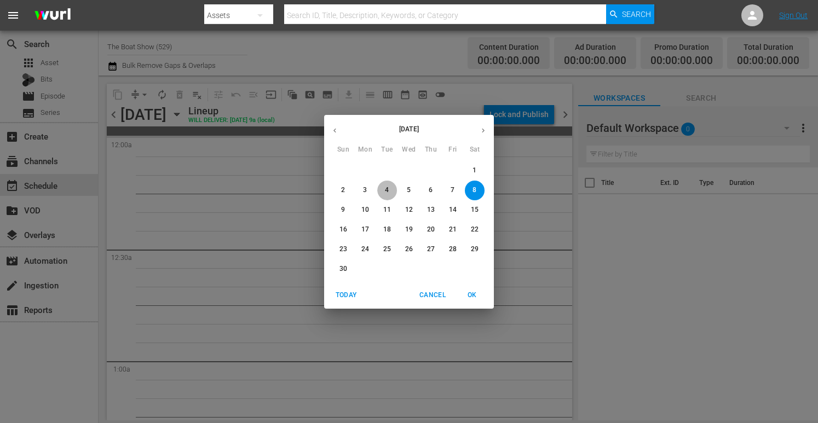
click at [392, 191] on span "4" at bounding box center [387, 190] width 20 height 9
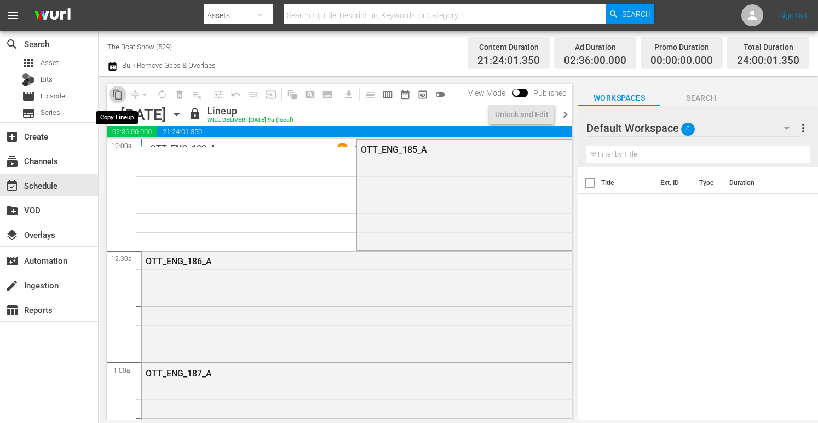
click at [115, 94] on span "content_copy" at bounding box center [117, 94] width 11 height 11
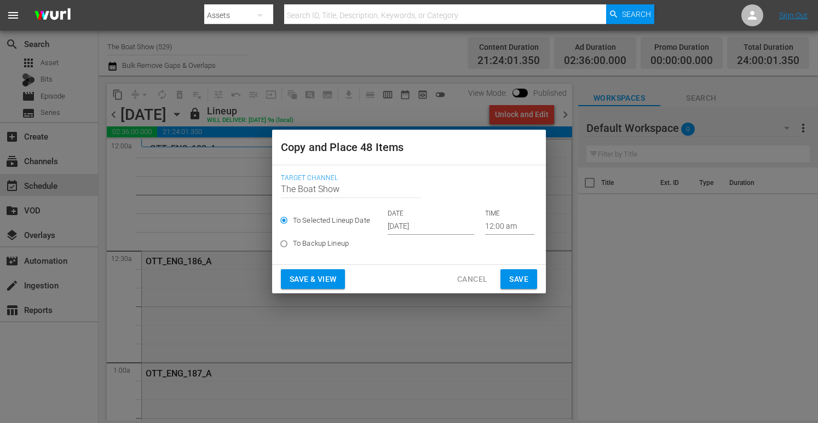
click at [416, 233] on input "[DATE]" at bounding box center [431, 227] width 87 height 16
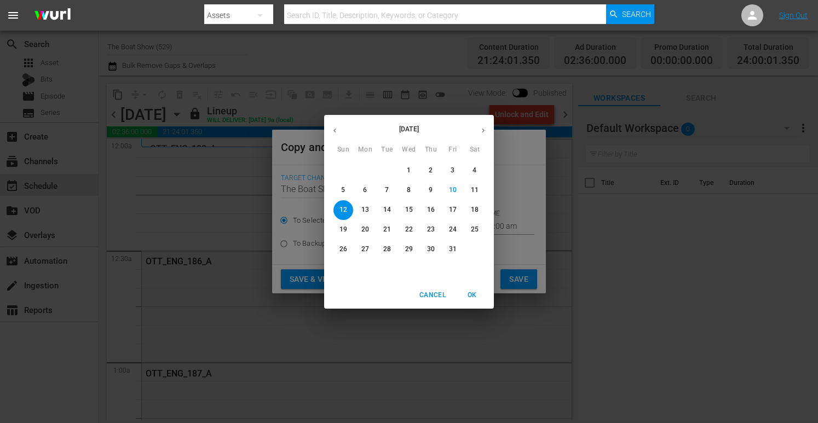
click at [485, 124] on button "button" at bounding box center [483, 130] width 21 height 21
click at [480, 188] on span "8" at bounding box center [475, 190] width 20 height 9
type input "Nov 8th 2025"
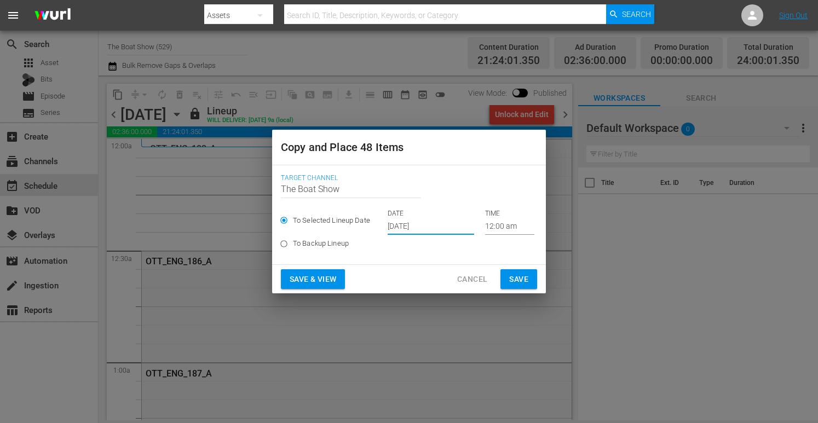
click at [326, 278] on span "Save & View" at bounding box center [313, 280] width 47 height 14
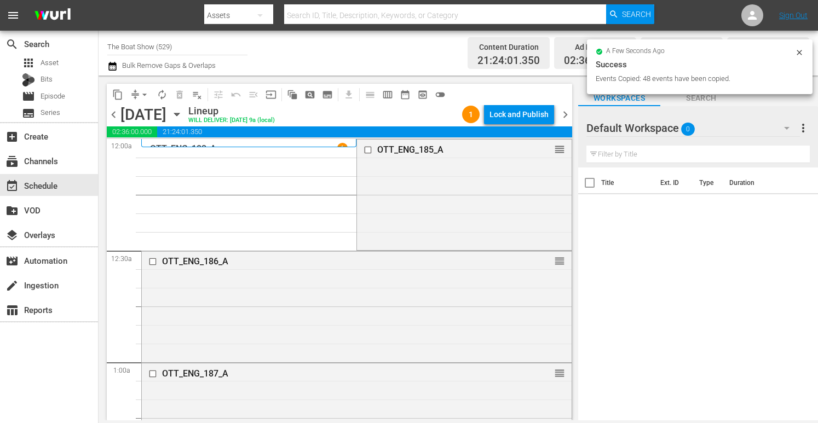
click at [518, 114] on div "Lock and Publish" at bounding box center [519, 115] width 59 height 20
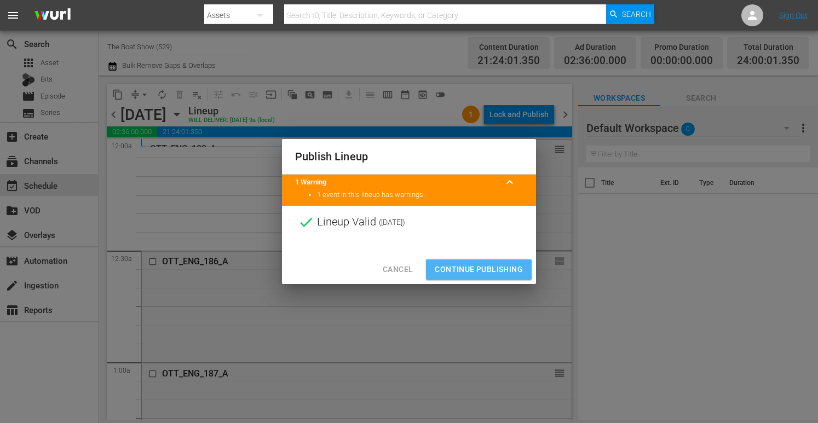
click at [485, 275] on span "Continue Publishing" at bounding box center [479, 270] width 88 height 14
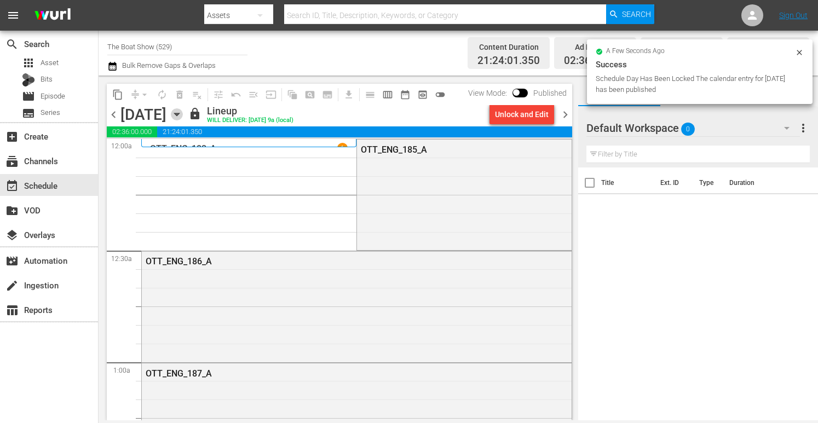
click at [183, 116] on icon "button" at bounding box center [177, 114] width 12 height 12
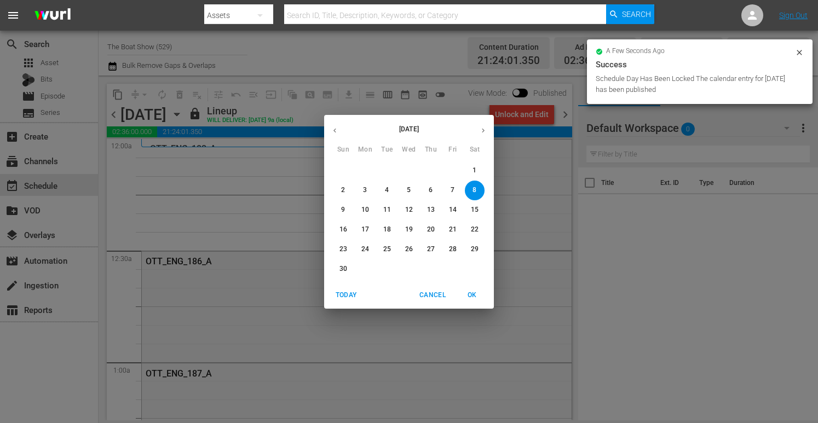
click at [404, 194] on span "5" at bounding box center [409, 190] width 20 height 9
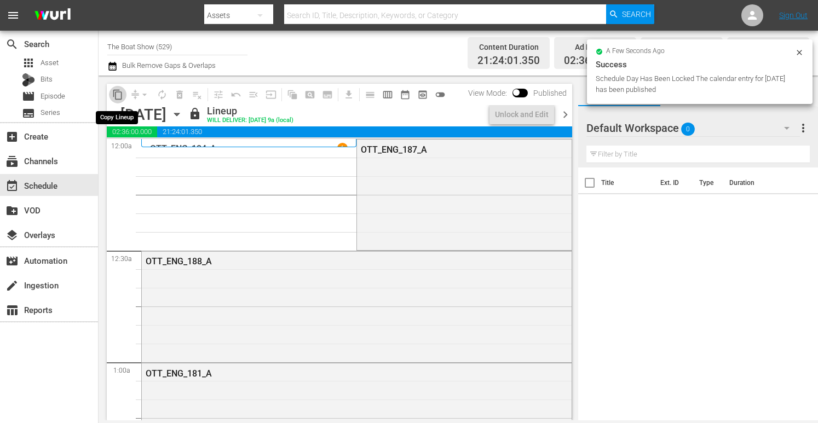
click at [119, 95] on span "content_copy" at bounding box center [117, 94] width 11 height 11
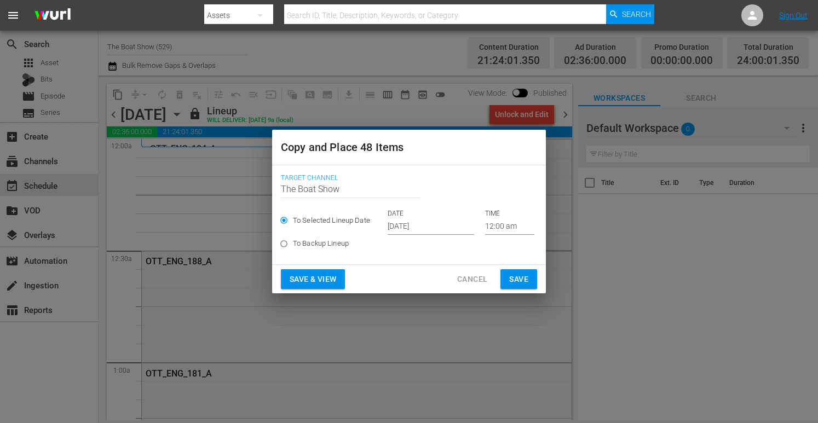
click at [413, 226] on input "[DATE]" at bounding box center [431, 227] width 87 height 16
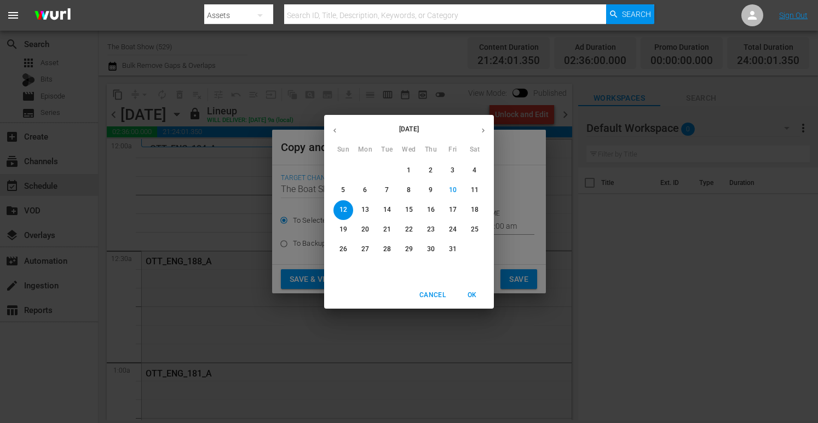
click at [485, 132] on icon "button" at bounding box center [483, 131] width 8 height 8
click at [340, 210] on span "9" at bounding box center [344, 209] width 20 height 9
type input "Nov 9th 2025"
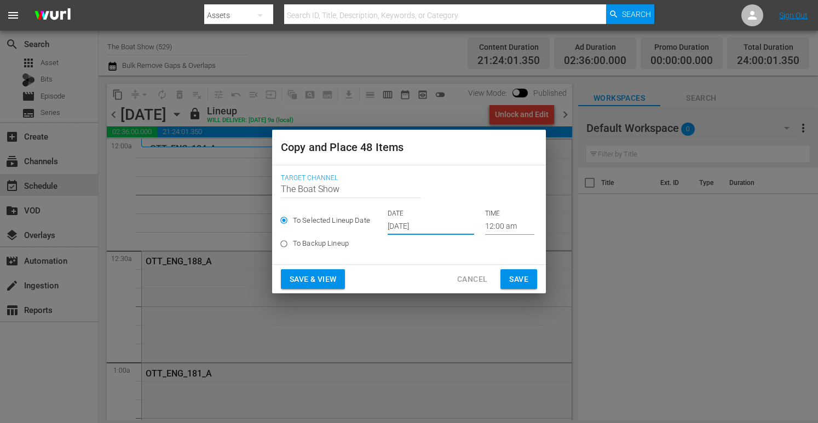
click at [311, 279] on span "Save & View" at bounding box center [313, 280] width 47 height 14
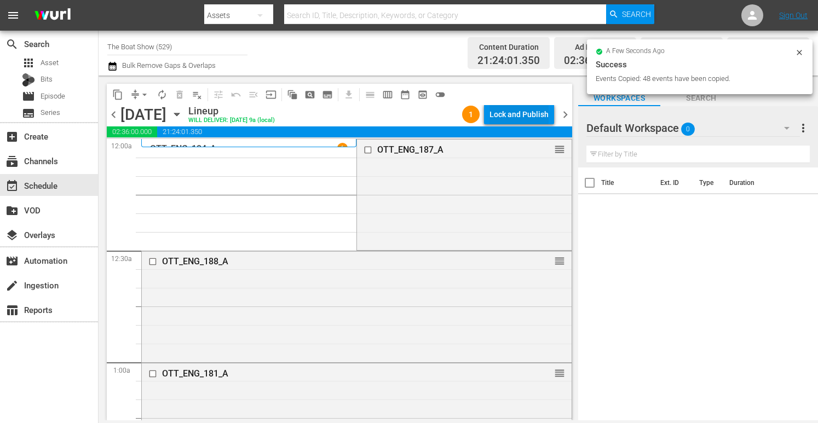
click at [512, 114] on div "Lock and Publish" at bounding box center [519, 115] width 59 height 20
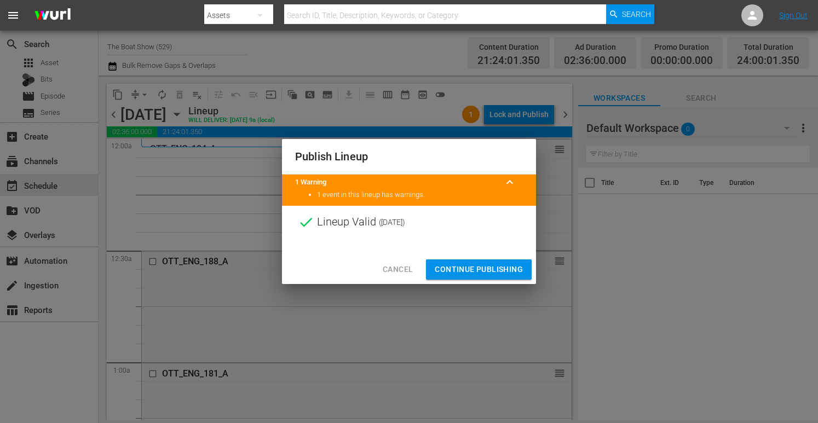
click at [474, 271] on span "Continue Publishing" at bounding box center [479, 270] width 88 height 14
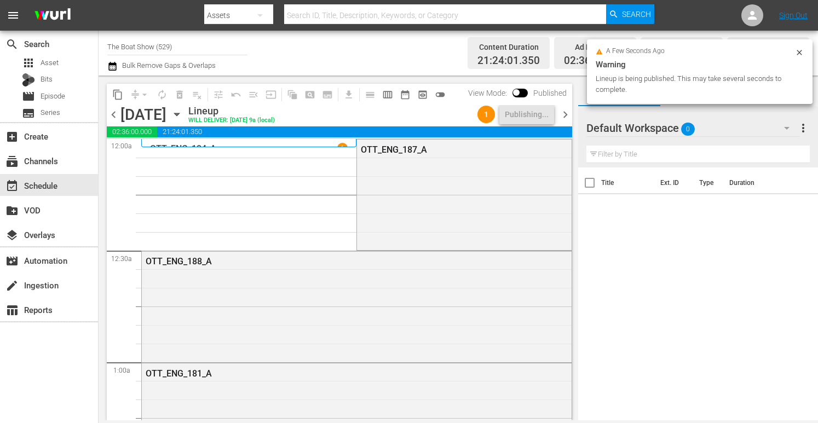
click at [179, 114] on icon "button" at bounding box center [176, 114] width 5 height 3
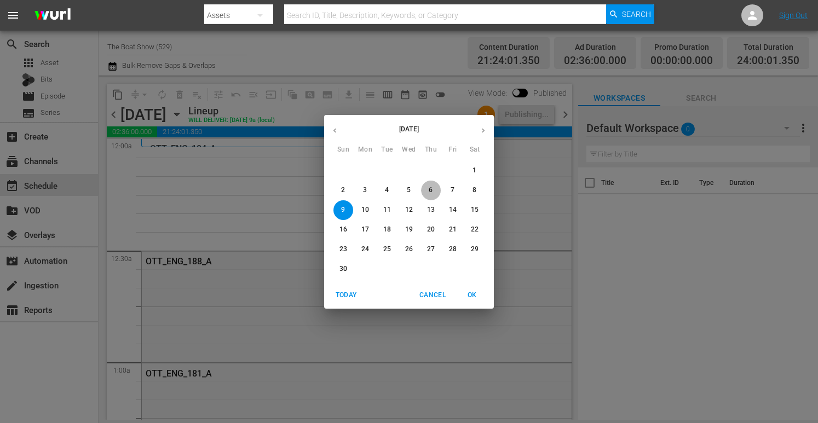
click at [431, 190] on p "6" at bounding box center [431, 190] width 4 height 9
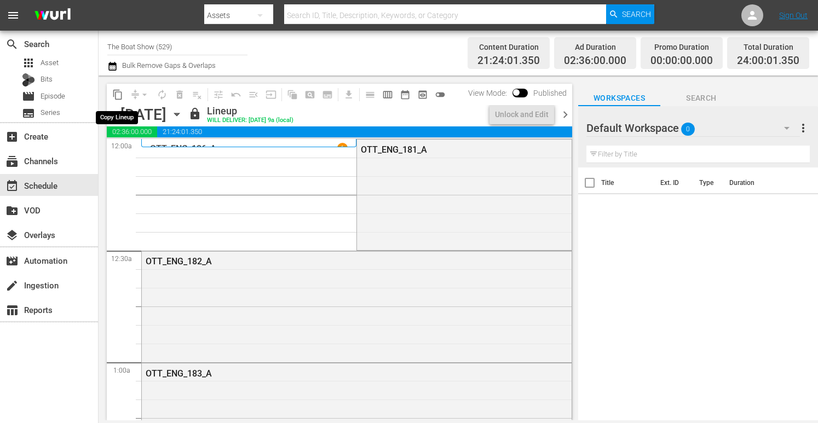
click at [117, 98] on span "content_copy" at bounding box center [117, 94] width 11 height 11
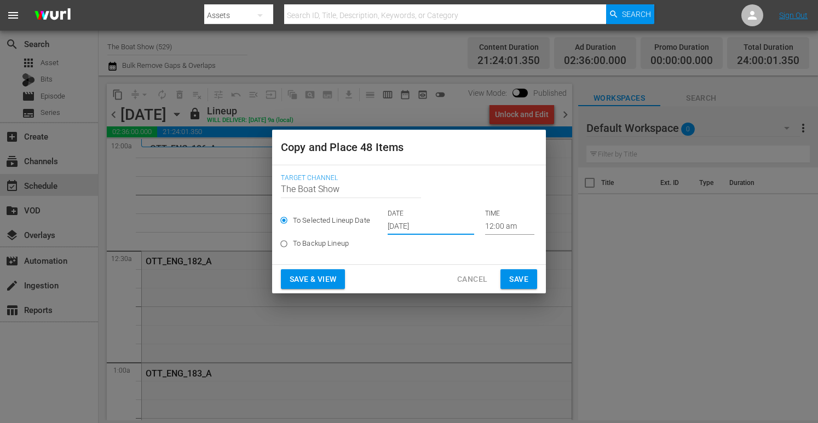
click at [420, 234] on input "[DATE]" at bounding box center [431, 227] width 87 height 16
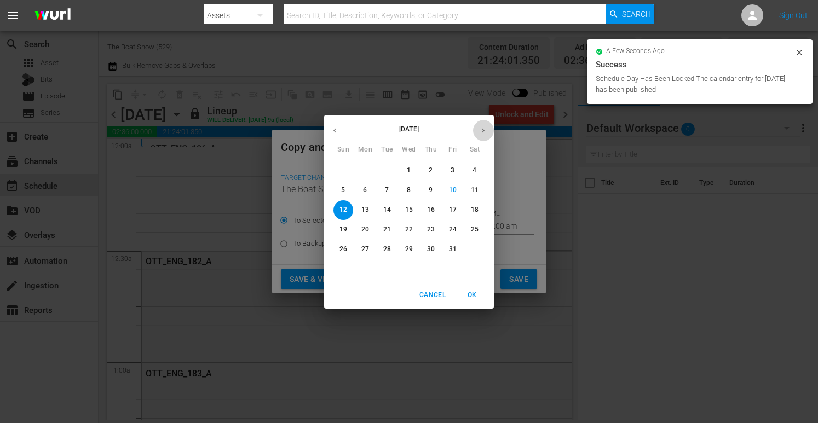
click at [482, 128] on icon "button" at bounding box center [483, 131] width 8 height 8
click at [359, 208] on span "10" at bounding box center [366, 209] width 20 height 9
type input "Nov 10th 2025"
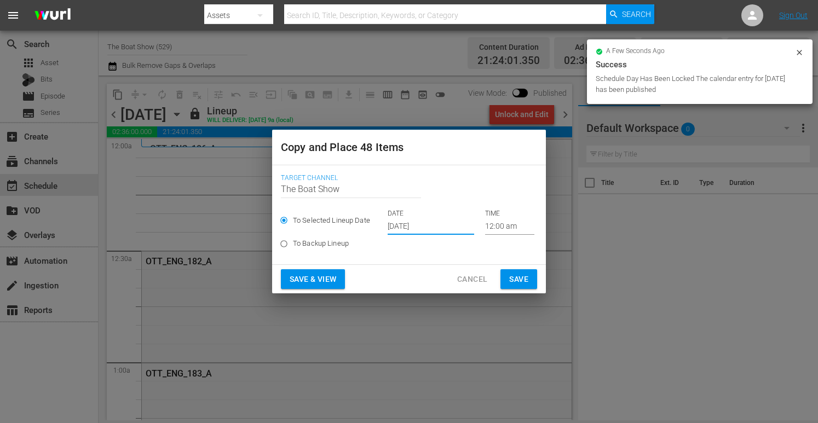
click at [311, 274] on span "Save & View" at bounding box center [313, 280] width 47 height 14
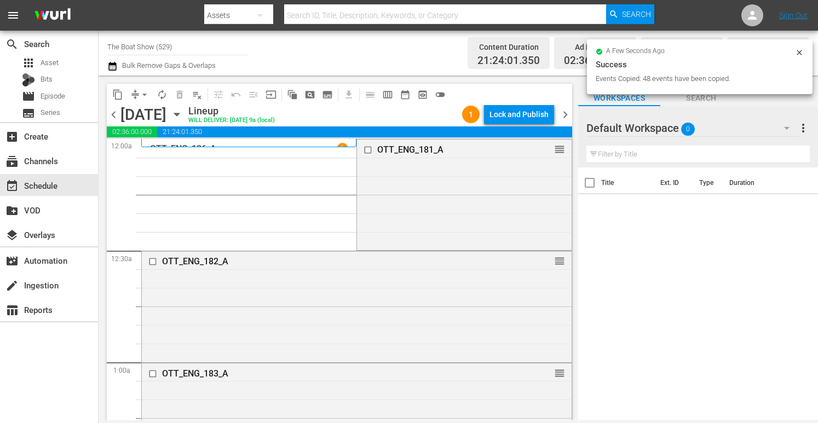
click at [508, 114] on div "Lock and Publish" at bounding box center [519, 115] width 59 height 20
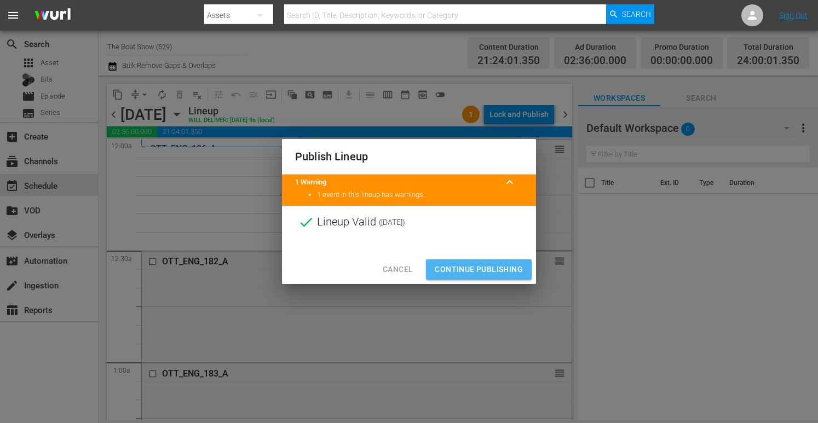
click at [472, 271] on span "Continue Publishing" at bounding box center [479, 270] width 88 height 14
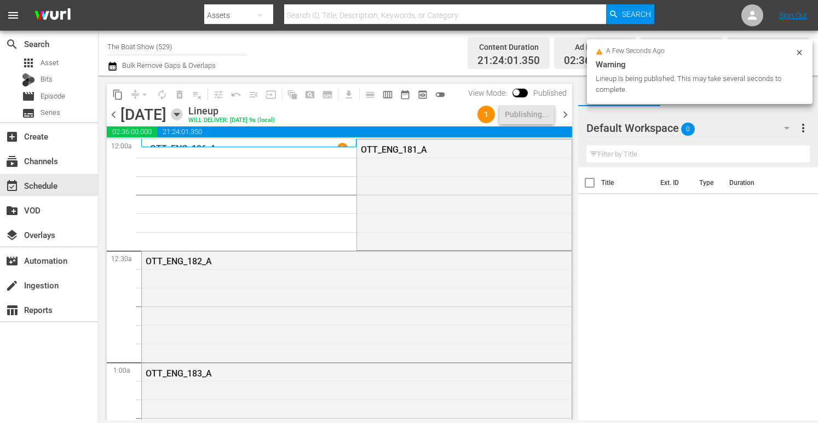
click at [183, 116] on icon "button" at bounding box center [177, 114] width 12 height 12
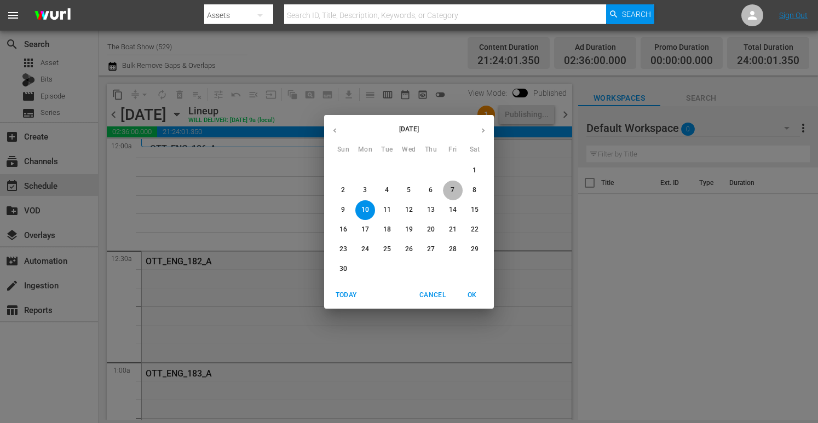
click at [453, 193] on p "7" at bounding box center [453, 190] width 4 height 9
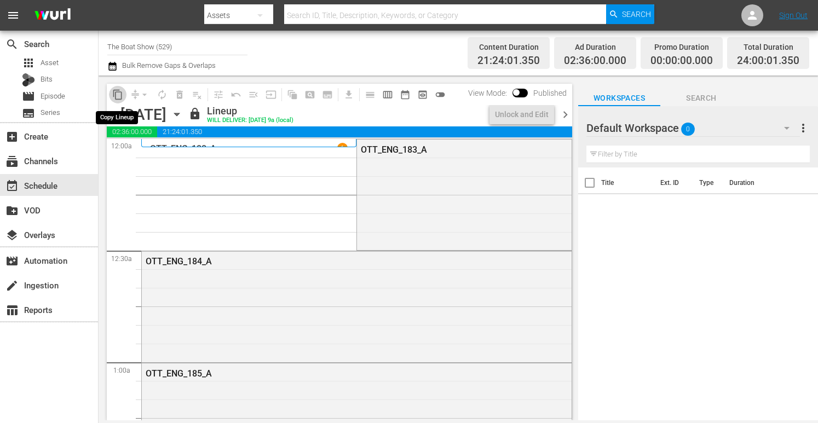
click at [115, 98] on span "content_copy" at bounding box center [117, 94] width 11 height 11
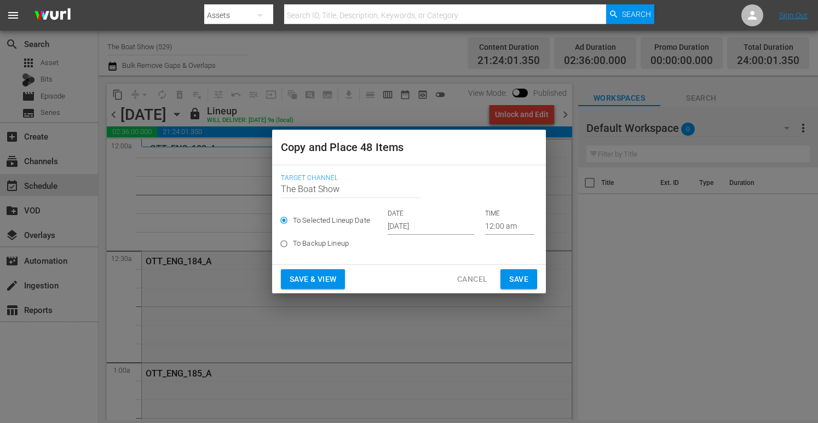
click at [409, 226] on input "[DATE]" at bounding box center [431, 227] width 87 height 16
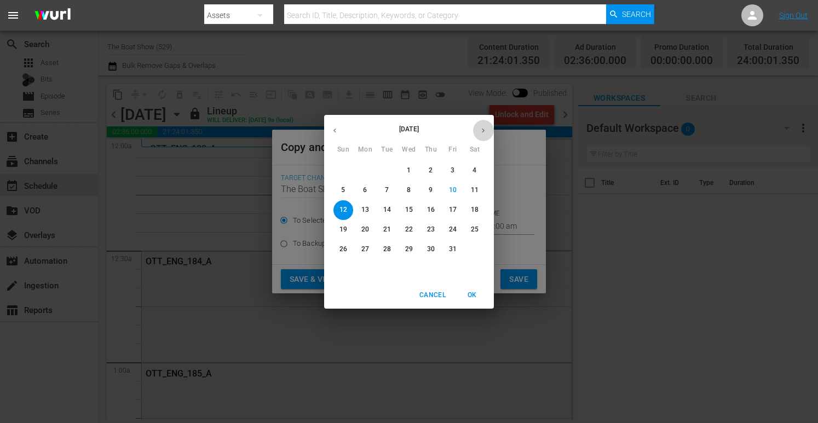
click at [482, 135] on button "button" at bounding box center [483, 130] width 21 height 21
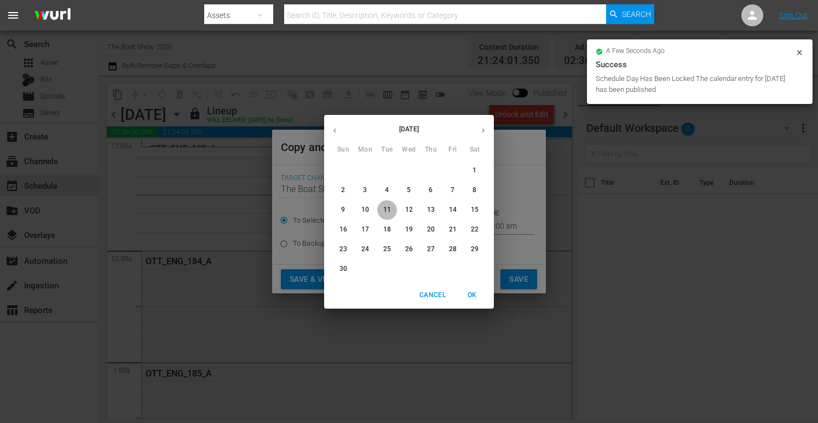
click at [379, 214] on span "11" at bounding box center [387, 209] width 20 height 9
type input "Nov 11th 2025"
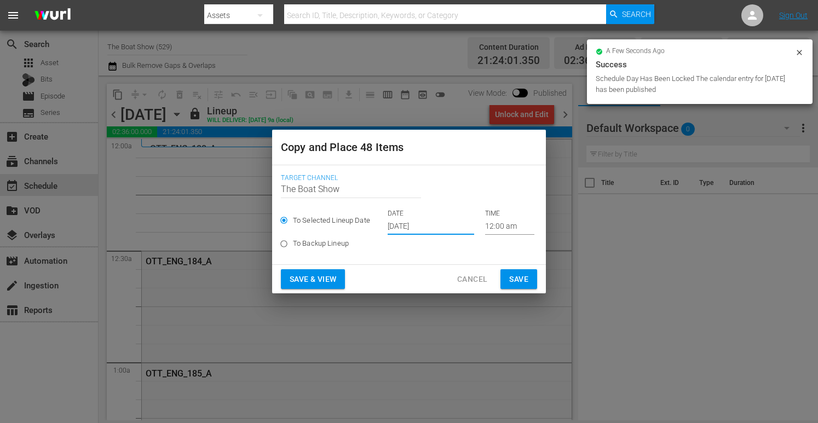
click at [306, 279] on span "Save & View" at bounding box center [313, 280] width 47 height 14
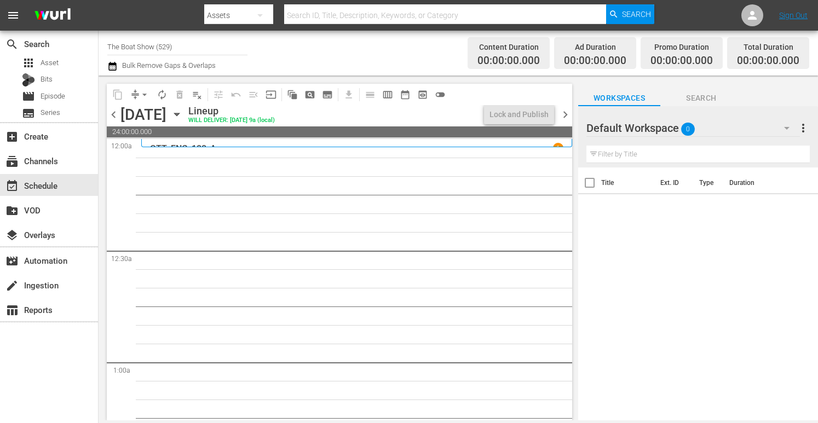
click at [183, 110] on icon "button" at bounding box center [177, 114] width 12 height 12
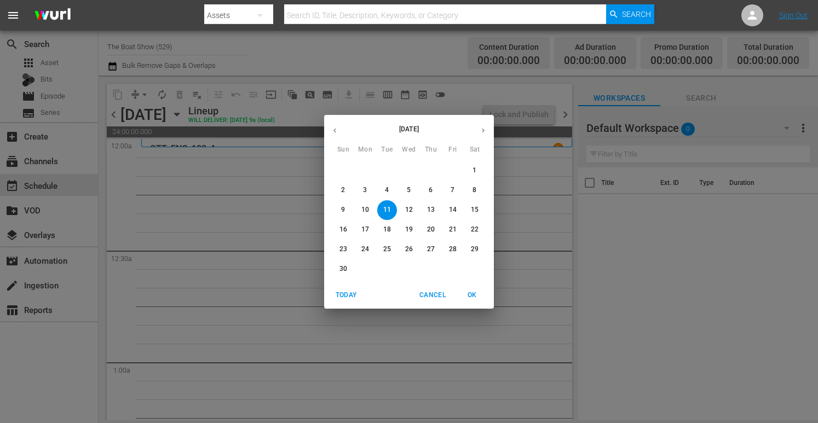
click at [447, 191] on span "7" at bounding box center [453, 190] width 20 height 9
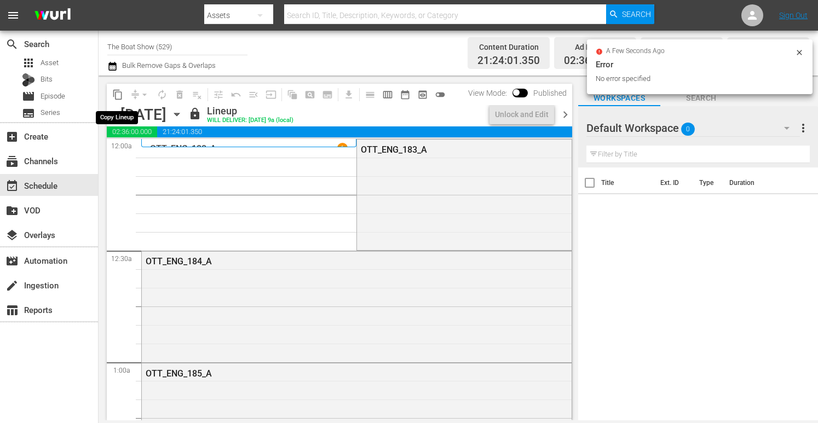
click at [116, 94] on span "content_copy" at bounding box center [117, 94] width 11 height 11
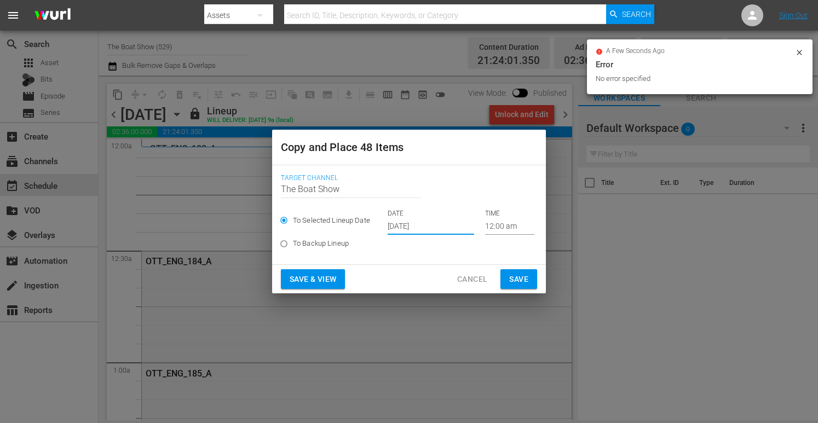
click at [433, 225] on input "[DATE]" at bounding box center [431, 227] width 87 height 16
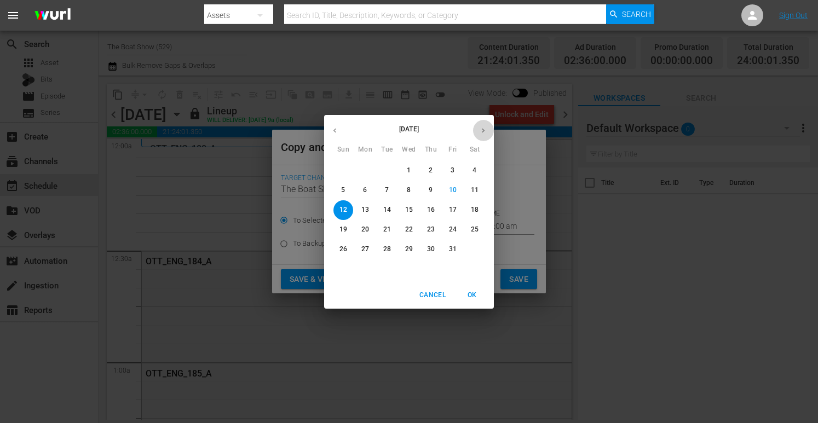
click at [487, 130] on icon "button" at bounding box center [483, 131] width 8 height 8
click at [385, 211] on p "11" at bounding box center [387, 209] width 8 height 9
type input "Nov 11th 2025"
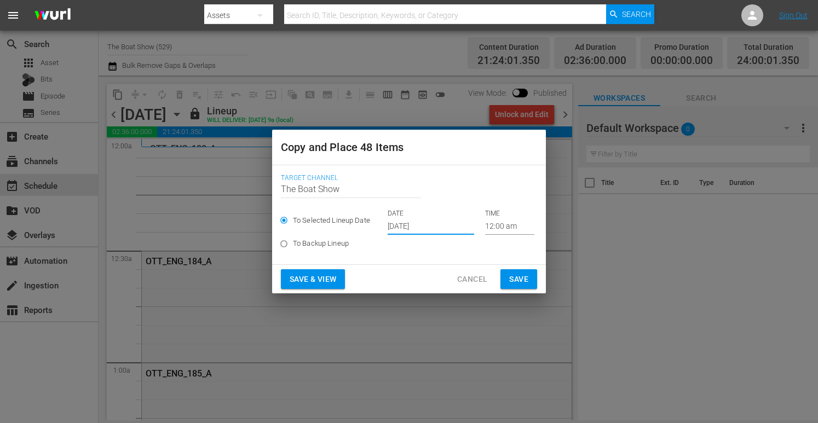
click at [315, 276] on span "Save & View" at bounding box center [313, 280] width 47 height 14
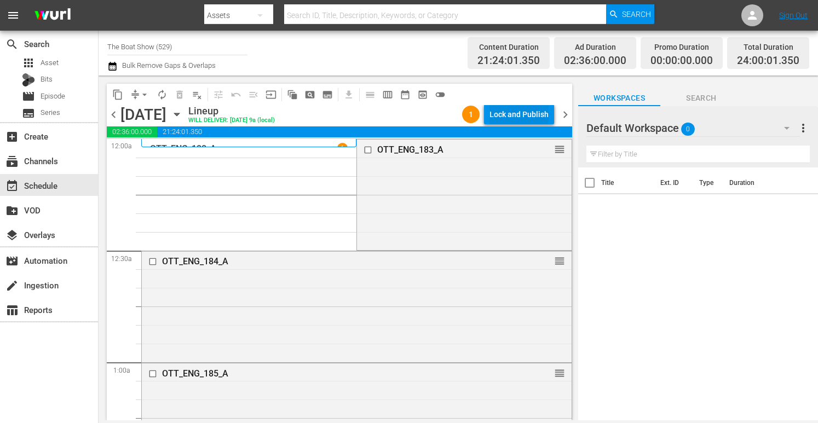
click at [509, 112] on div "Lock and Publish" at bounding box center [519, 115] width 59 height 20
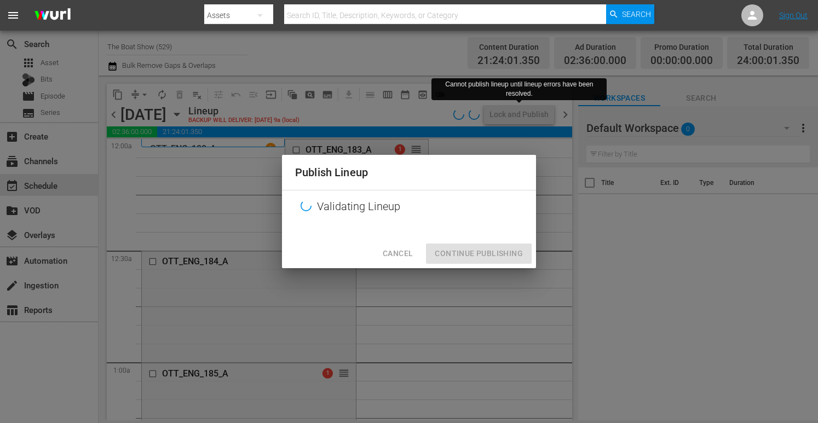
click at [407, 255] on span "Cancel" at bounding box center [398, 254] width 30 height 14
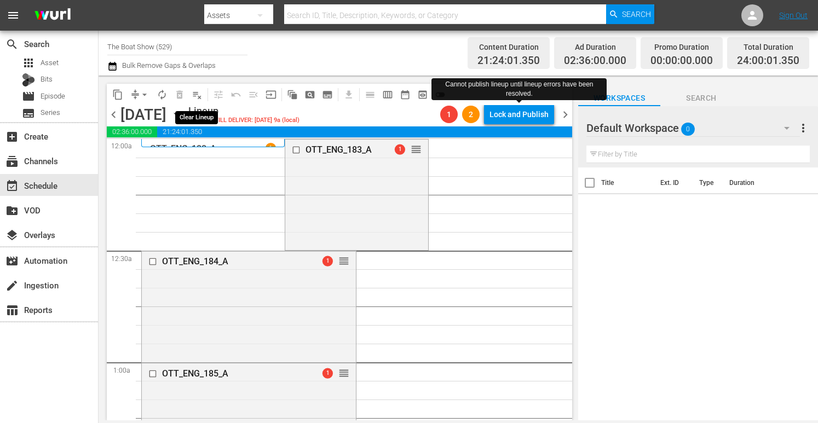
click at [199, 95] on span "playlist_remove_outlined" at bounding box center [197, 94] width 11 height 11
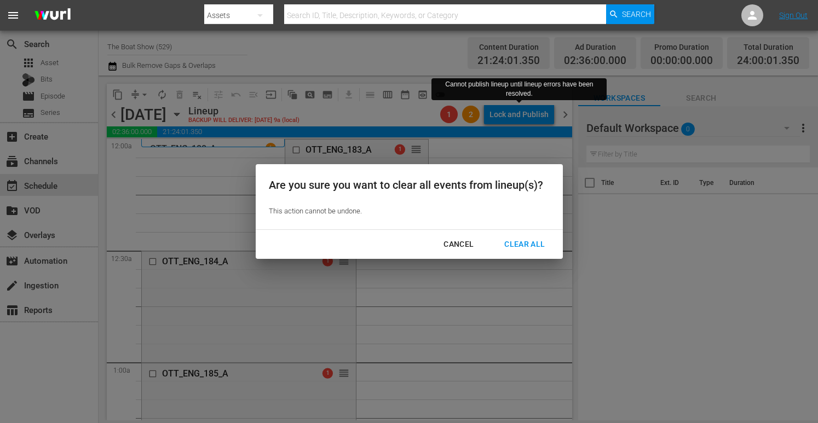
click at [513, 242] on div "Clear All" at bounding box center [525, 245] width 58 height 14
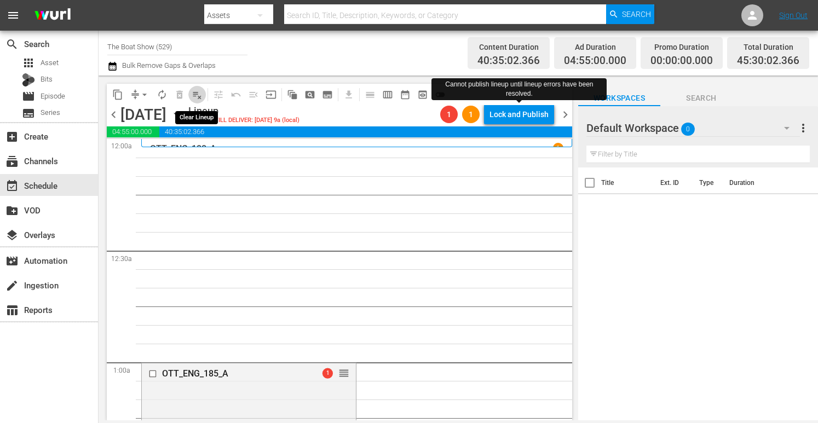
click at [198, 96] on span "playlist_remove_outlined" at bounding box center [197, 94] width 11 height 11
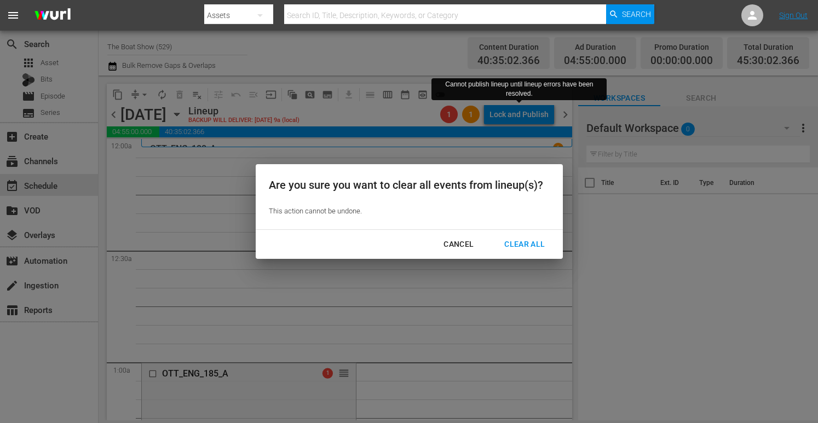
click at [529, 246] on div "Clear All" at bounding box center [525, 245] width 58 height 14
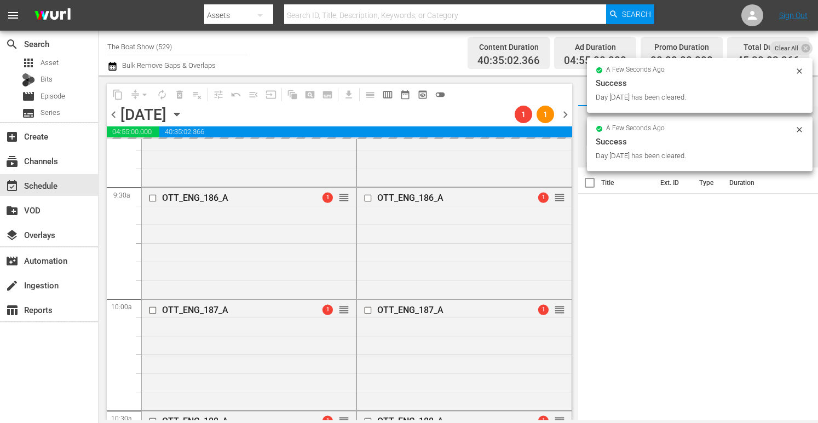
scroll to position [2144, 0]
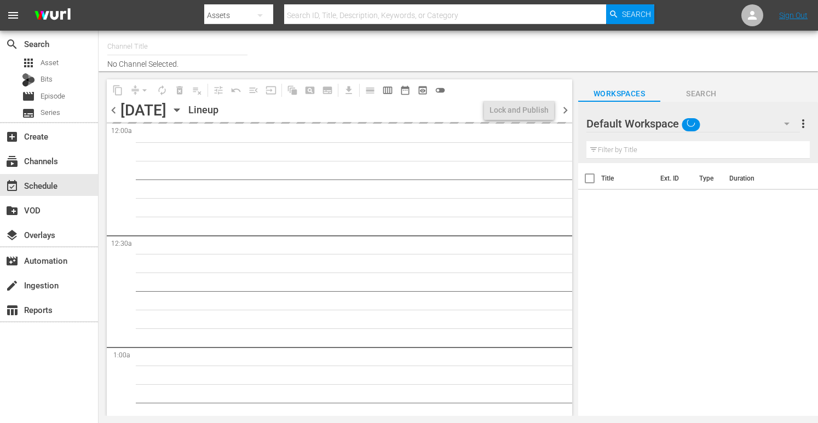
type input "The Boat Show (529)"
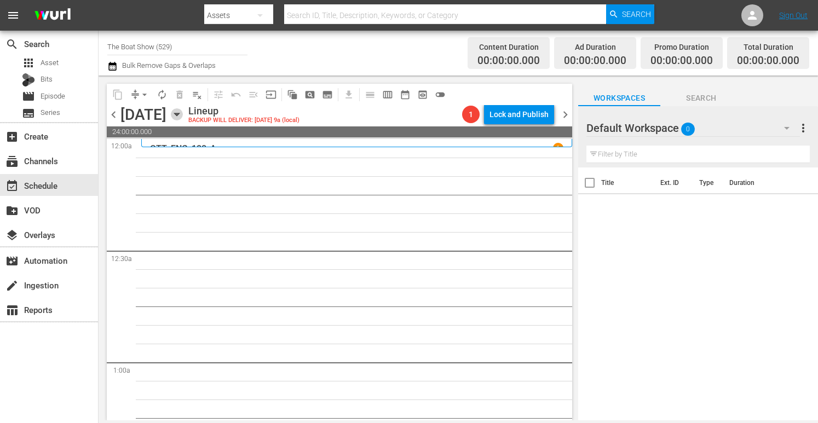
click at [183, 116] on icon "button" at bounding box center [177, 114] width 12 height 12
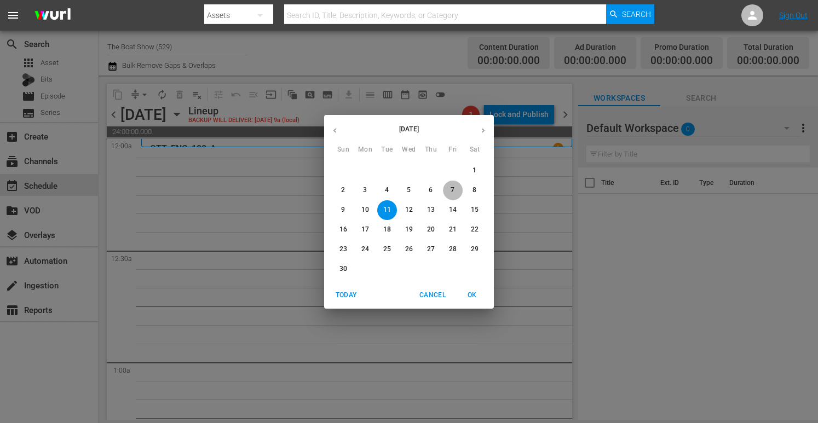
click at [454, 193] on p "7" at bounding box center [453, 190] width 4 height 9
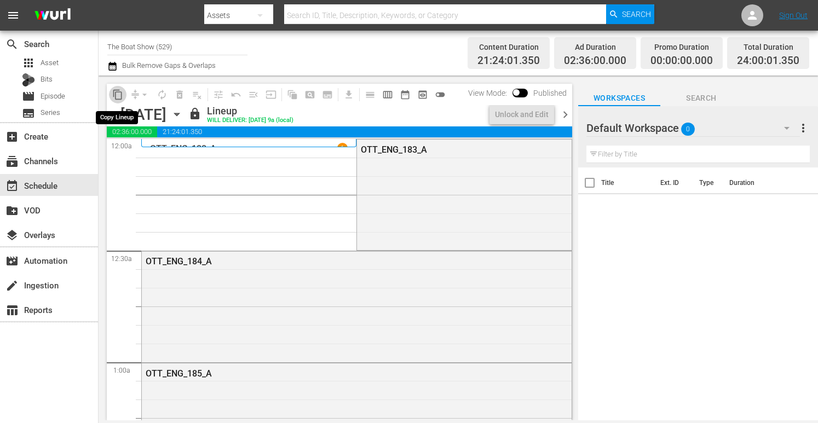
click at [115, 94] on span "content_copy" at bounding box center [117, 94] width 11 height 11
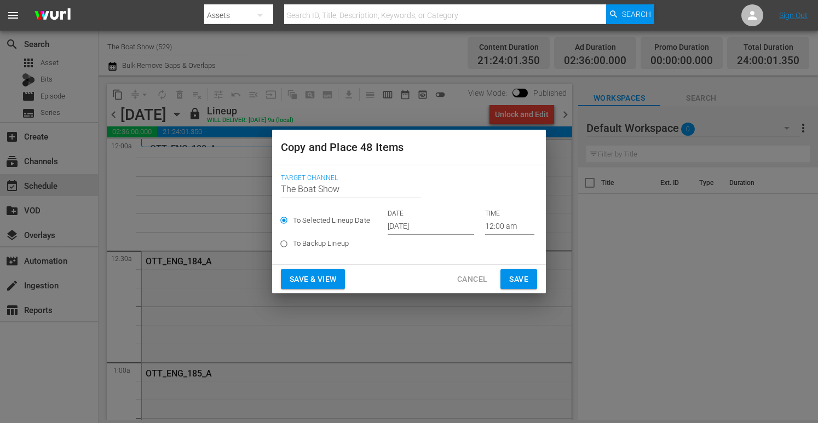
click at [406, 228] on input "[DATE]" at bounding box center [431, 227] width 87 height 16
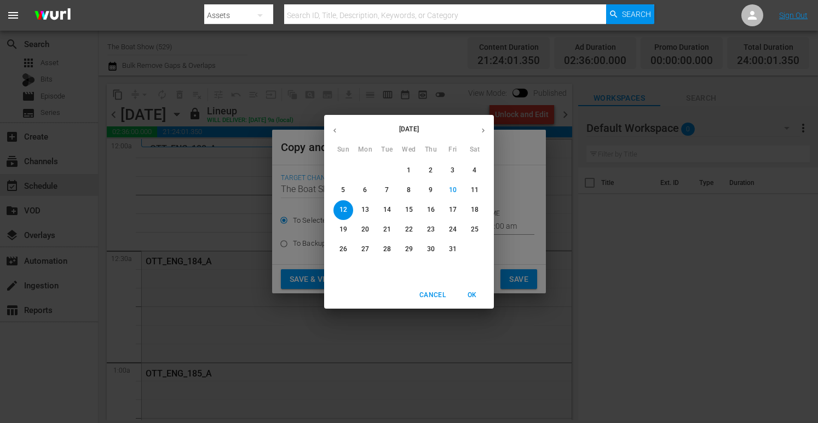
click at [473, 133] on button "button" at bounding box center [483, 130] width 21 height 21
click at [383, 209] on span "11" at bounding box center [387, 209] width 20 height 9
type input "Nov 11th 2025"
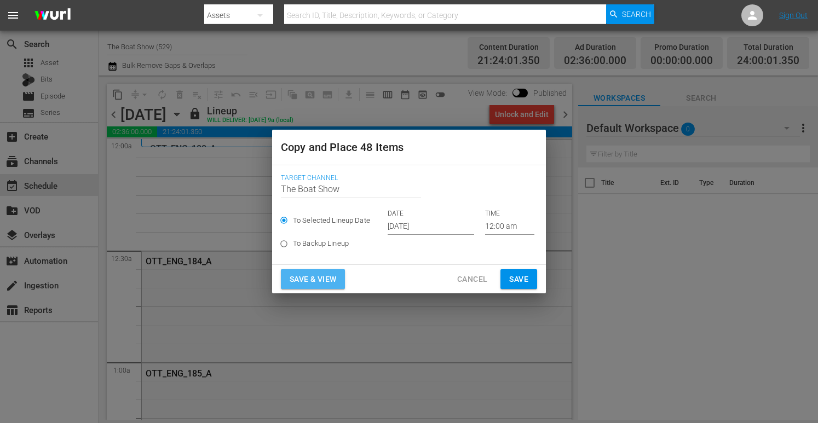
click at [311, 281] on span "Save & View" at bounding box center [313, 280] width 47 height 14
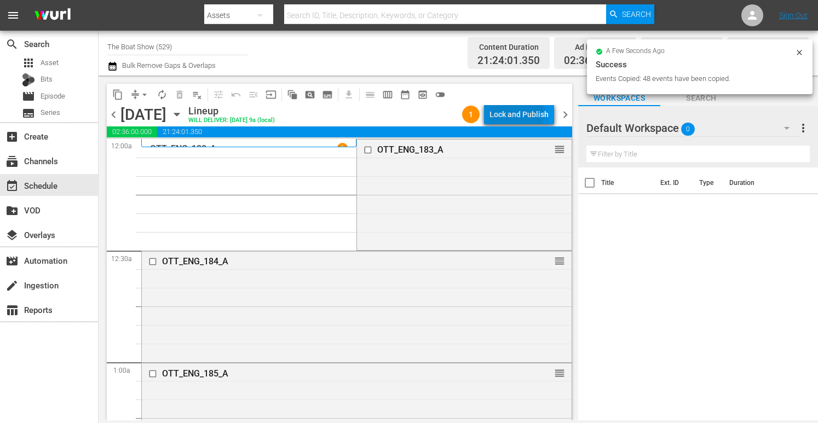
click at [510, 114] on div "Lock and Publish" at bounding box center [519, 115] width 59 height 20
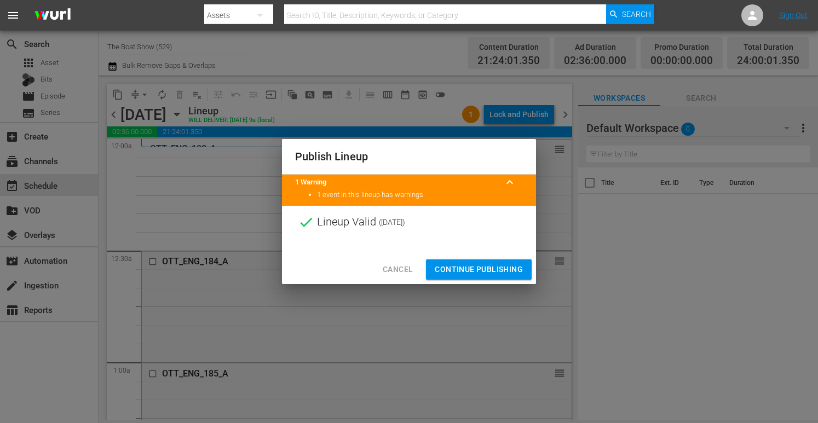
click at [462, 266] on span "Continue Publishing" at bounding box center [479, 270] width 88 height 14
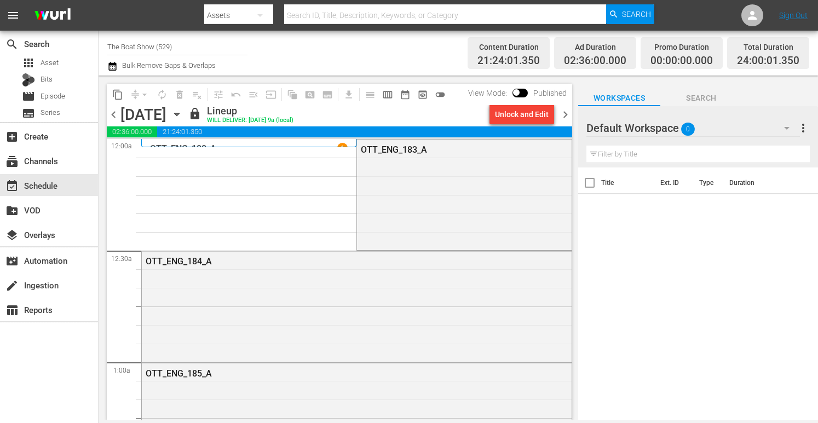
click at [183, 117] on icon "button" at bounding box center [177, 114] width 12 height 12
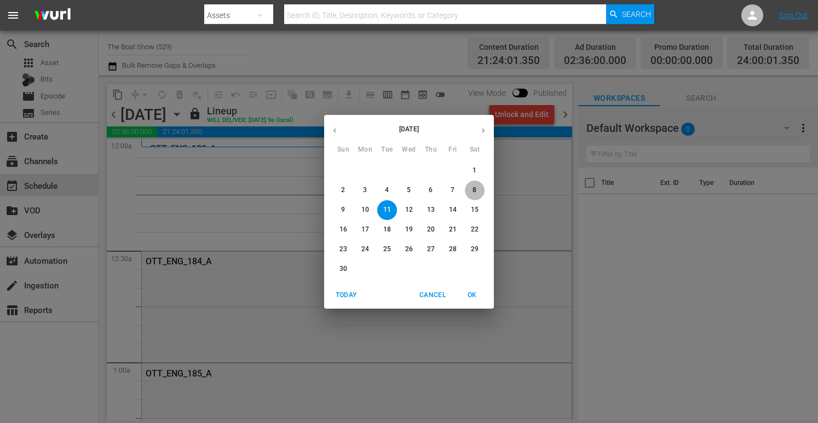
click at [469, 191] on span "8" at bounding box center [475, 190] width 20 height 9
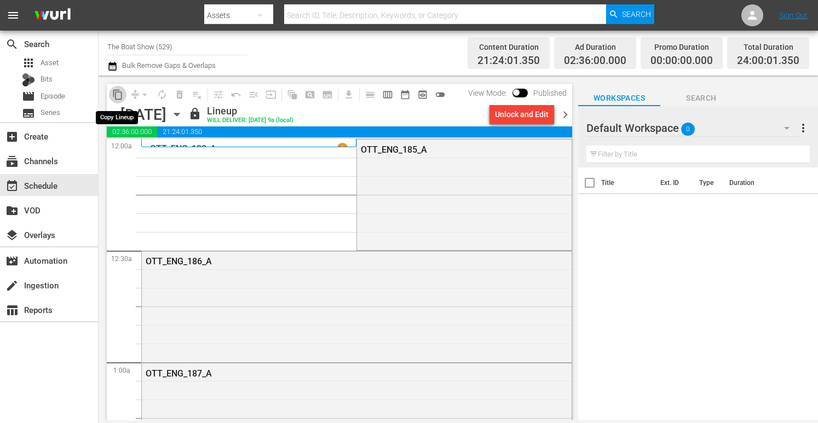
click at [117, 94] on span "content_copy" at bounding box center [117, 94] width 11 height 11
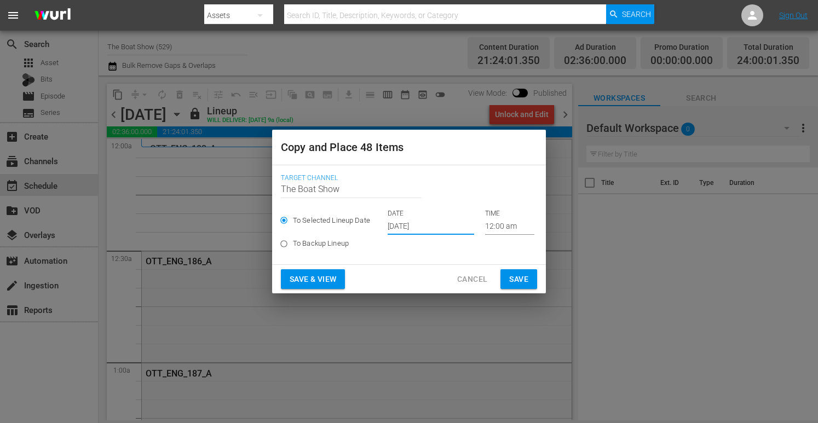
click at [408, 225] on input "[DATE]" at bounding box center [431, 227] width 87 height 16
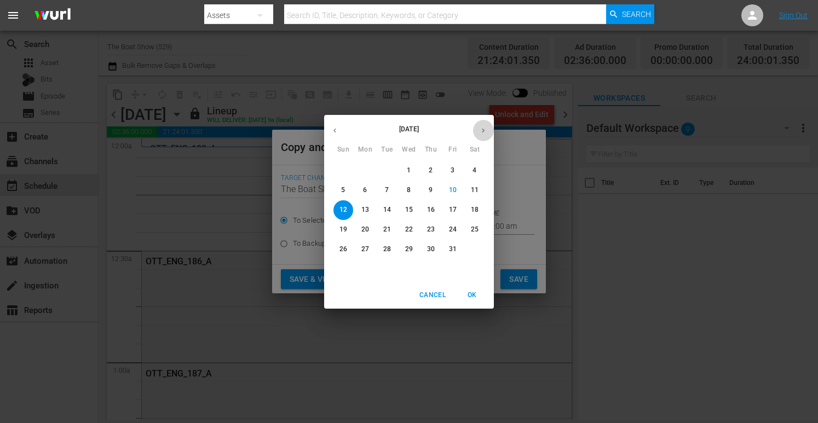
click at [487, 134] on button "button" at bounding box center [483, 130] width 21 height 21
click at [403, 212] on span "12" at bounding box center [409, 209] width 20 height 9
type input "Nov 12th 2025"
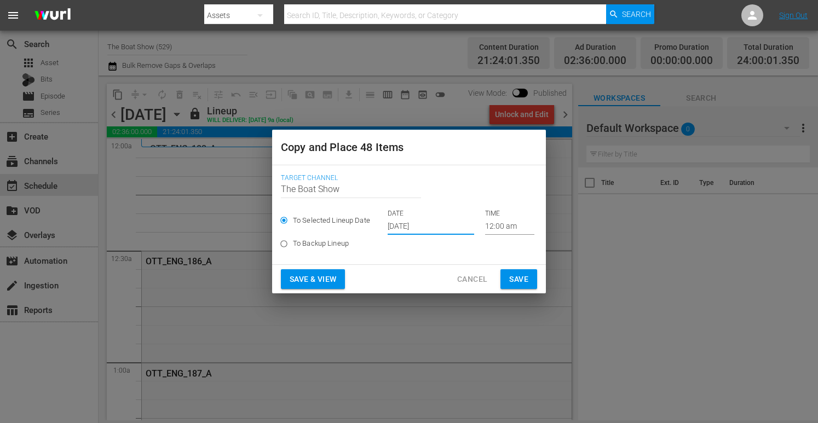
click at [303, 274] on span "Save & View" at bounding box center [313, 280] width 47 height 14
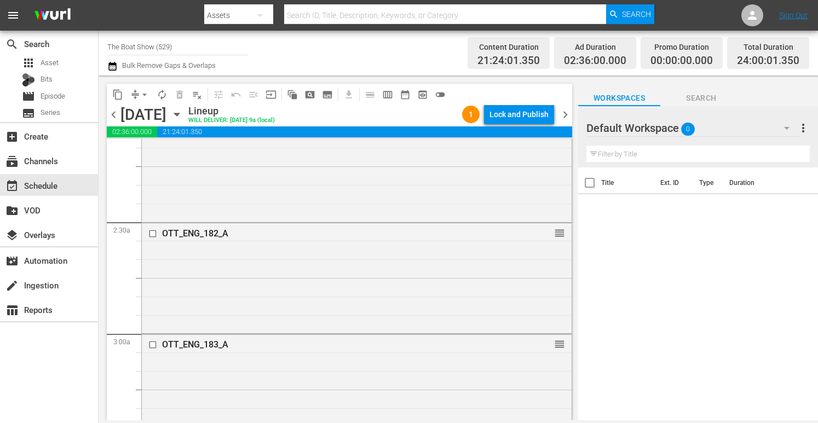
scroll to position [410, 0]
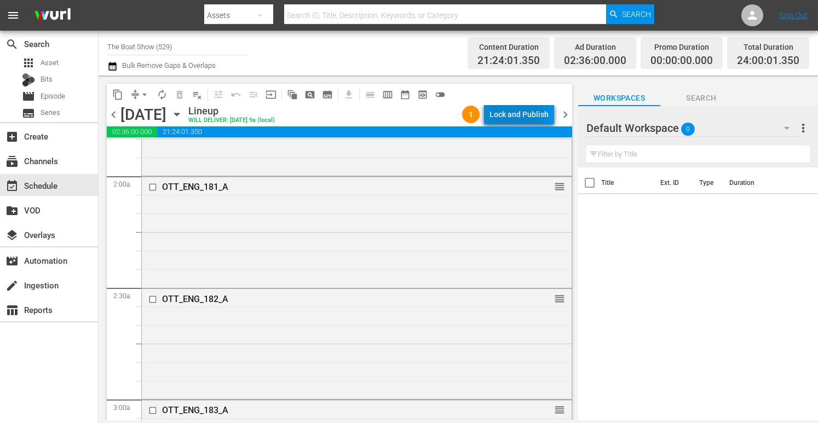
click at [502, 114] on div "Lock and Publish" at bounding box center [519, 115] width 59 height 20
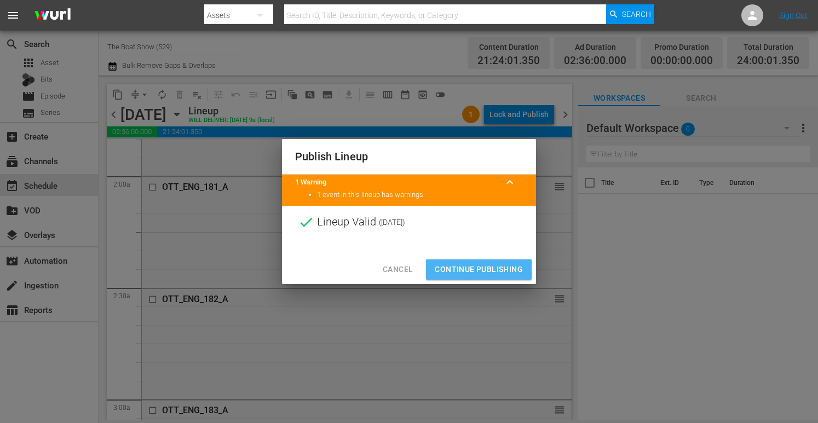
click at [474, 275] on span "Continue Publishing" at bounding box center [479, 270] width 88 height 14
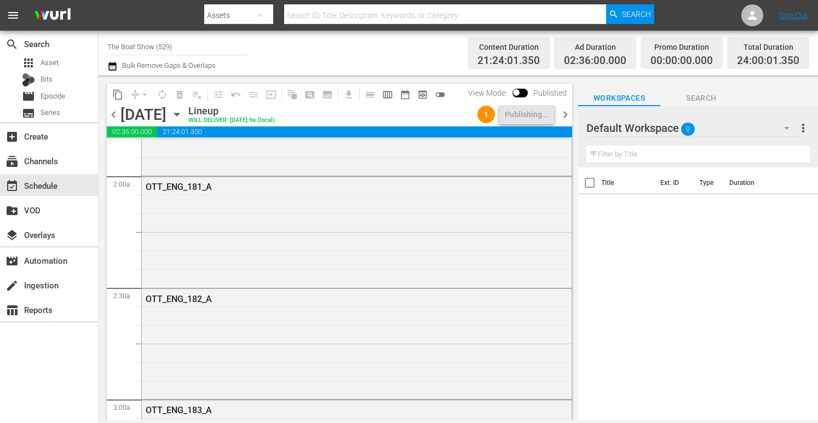
click at [186, 116] on div "[DATE] [DATE]" at bounding box center [153, 115] width 65 height 18
click at [179, 116] on icon "button" at bounding box center [176, 114] width 5 height 3
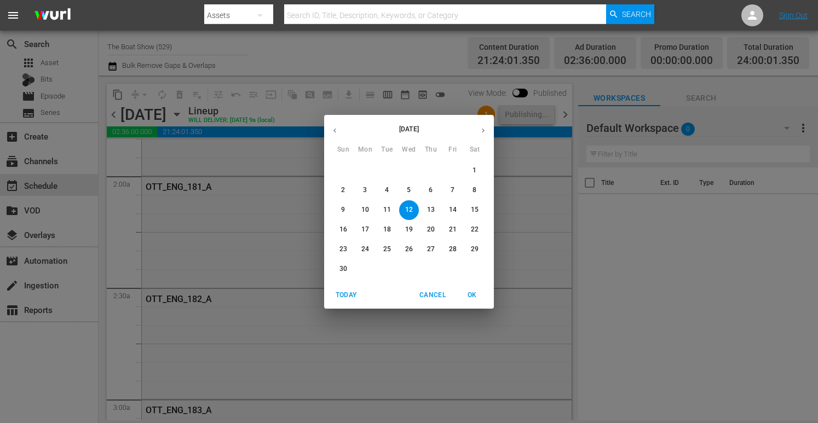
click at [342, 213] on p "9" at bounding box center [343, 209] width 4 height 9
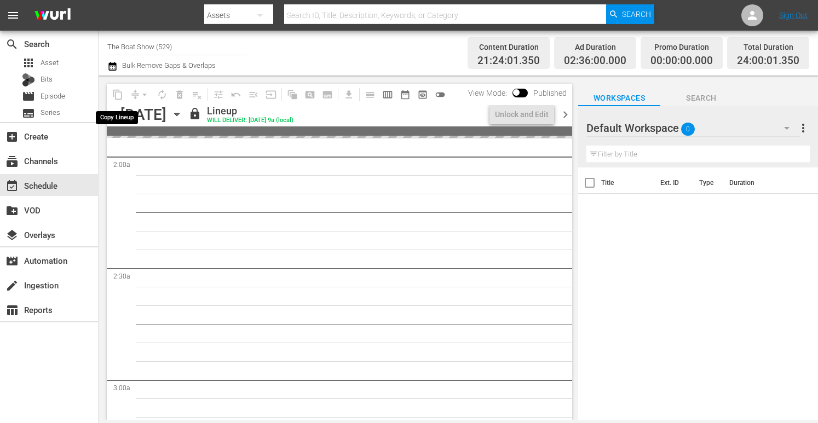
scroll to position [410, 0]
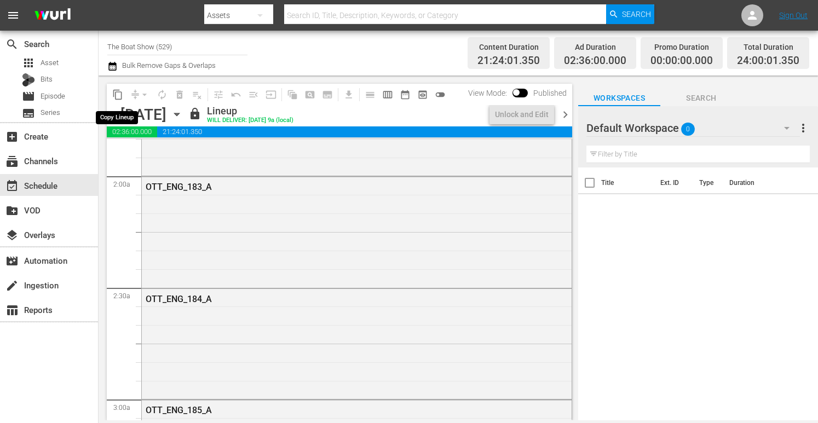
click at [119, 95] on span "content_copy" at bounding box center [117, 94] width 11 height 11
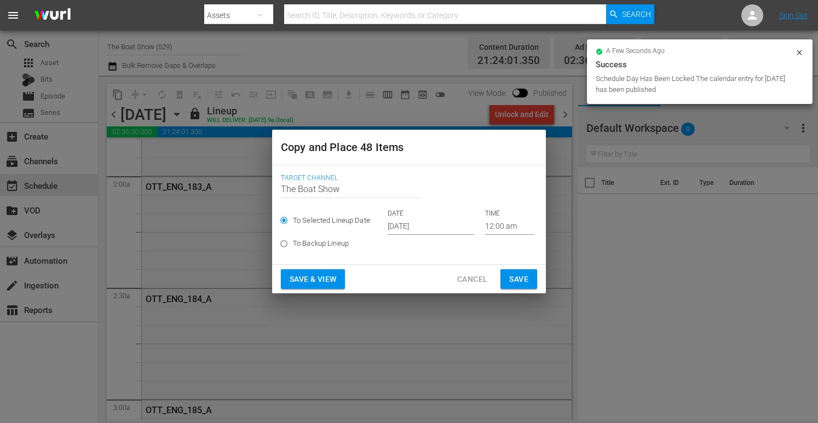
click at [428, 227] on input "[DATE]" at bounding box center [431, 227] width 87 height 16
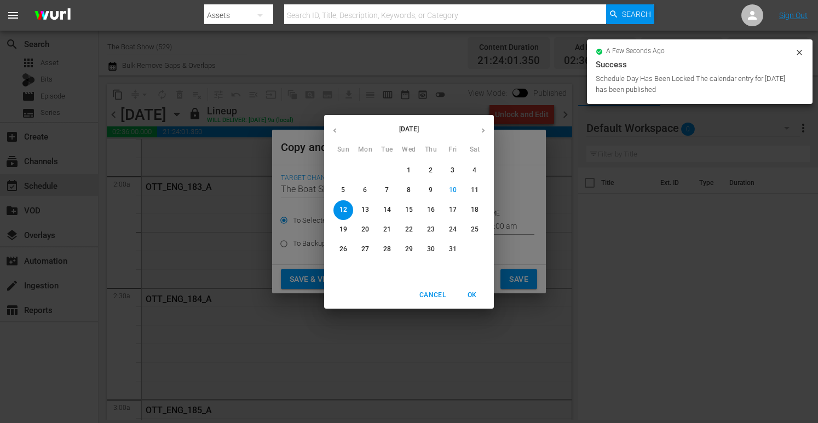
click at [484, 133] on icon "button" at bounding box center [483, 131] width 8 height 8
click at [434, 210] on p "13" at bounding box center [431, 209] width 8 height 9
type input "Nov 13th 2025"
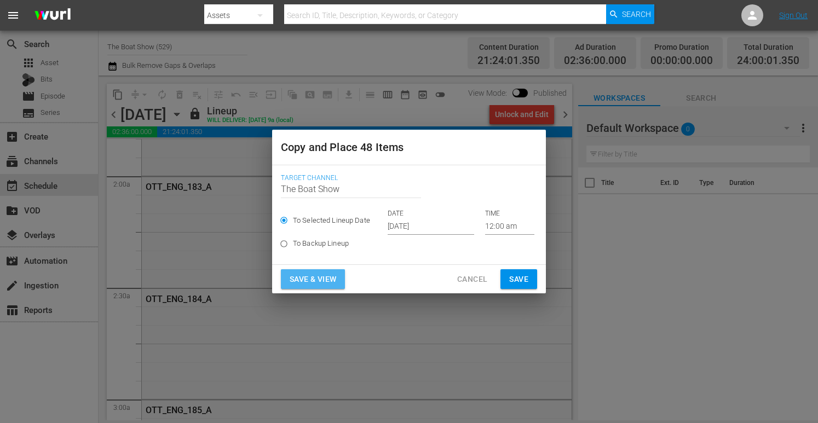
click at [306, 281] on span "Save & View" at bounding box center [313, 280] width 47 height 14
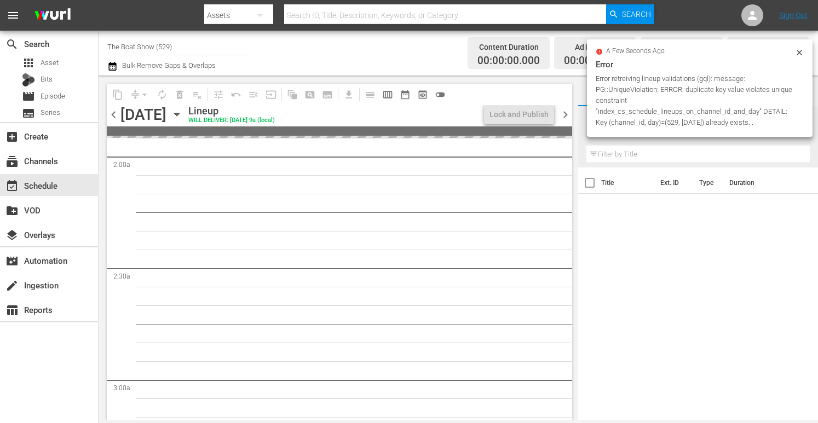
scroll to position [410, 0]
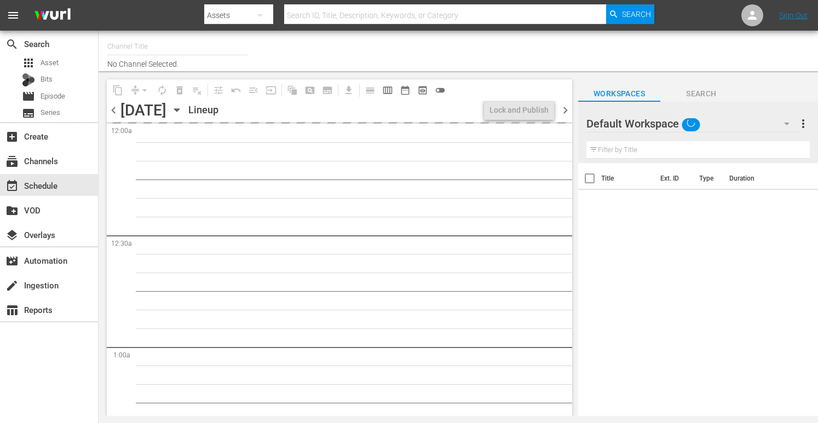
type input "The Boat Show (529)"
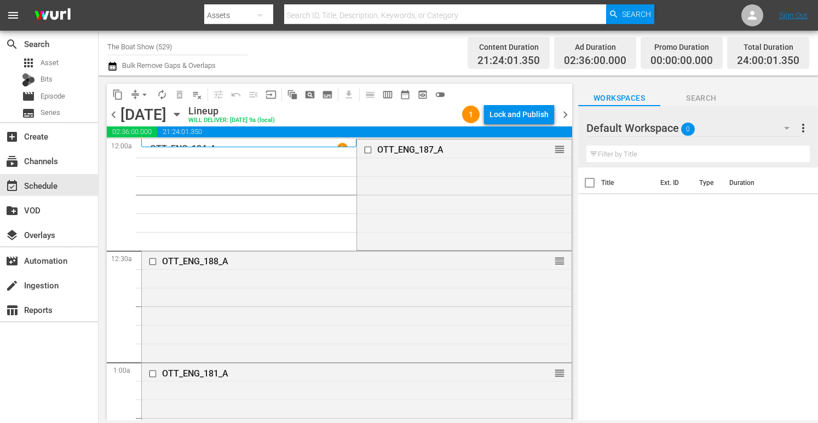
click at [524, 114] on div "Lock and Publish" at bounding box center [519, 115] width 59 height 20
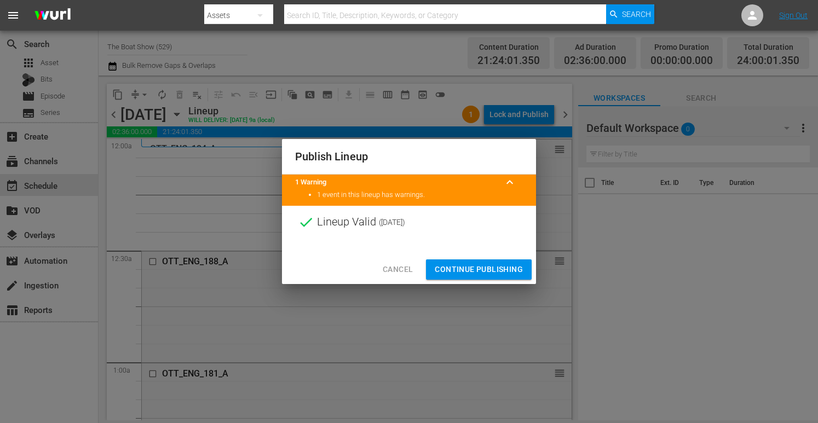
click at [472, 265] on span "Continue Publishing" at bounding box center [479, 270] width 88 height 14
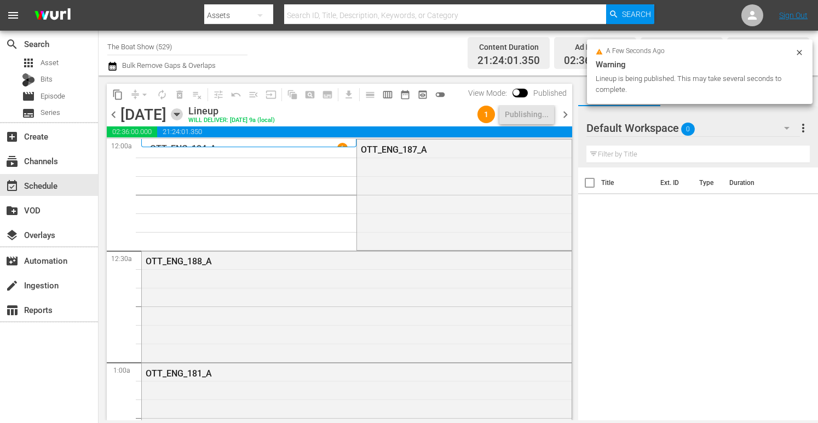
click at [183, 114] on icon "button" at bounding box center [177, 114] width 12 height 12
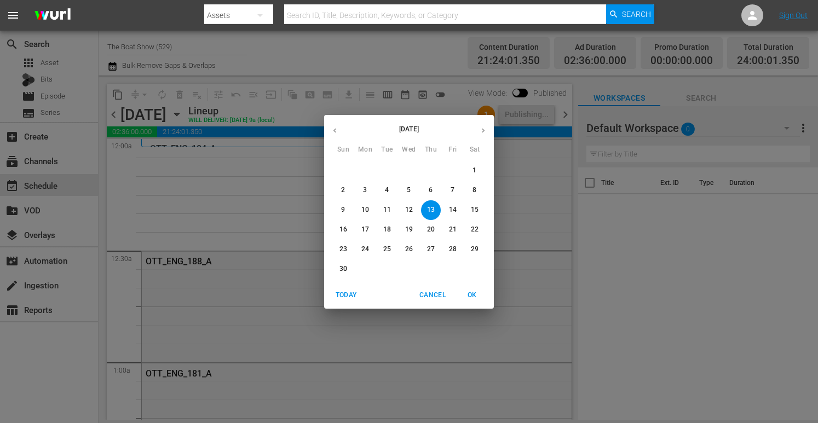
click at [372, 206] on span "10" at bounding box center [366, 209] width 20 height 9
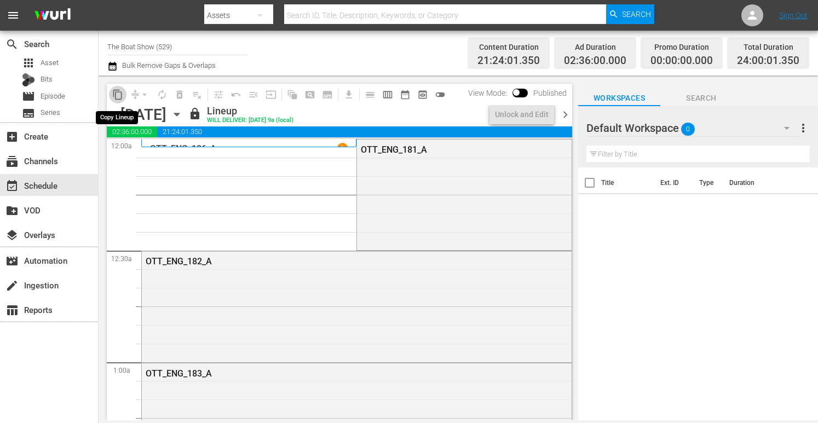
click at [117, 94] on span "content_copy" at bounding box center [117, 94] width 11 height 11
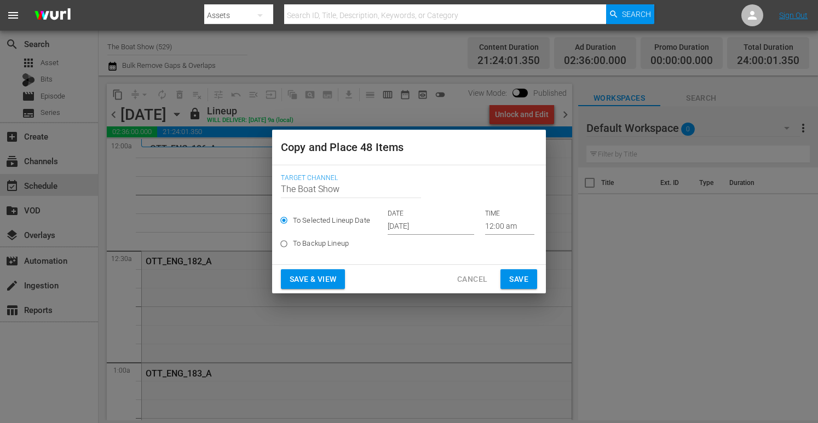
click at [418, 224] on input "[DATE]" at bounding box center [431, 227] width 87 height 16
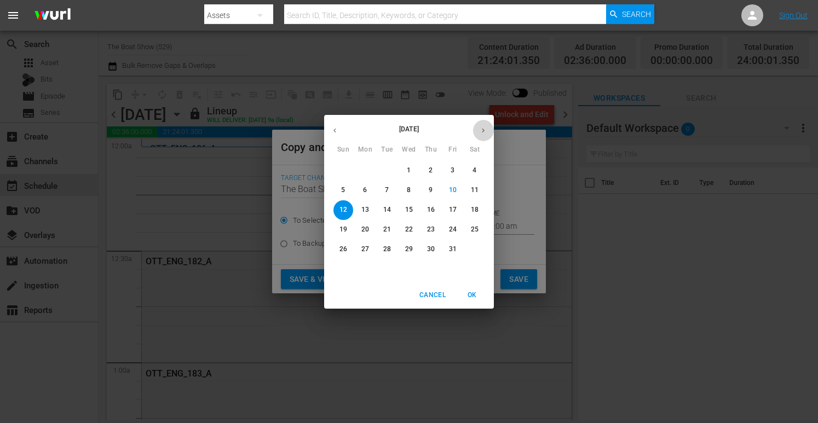
click at [490, 133] on button "button" at bounding box center [483, 130] width 21 height 21
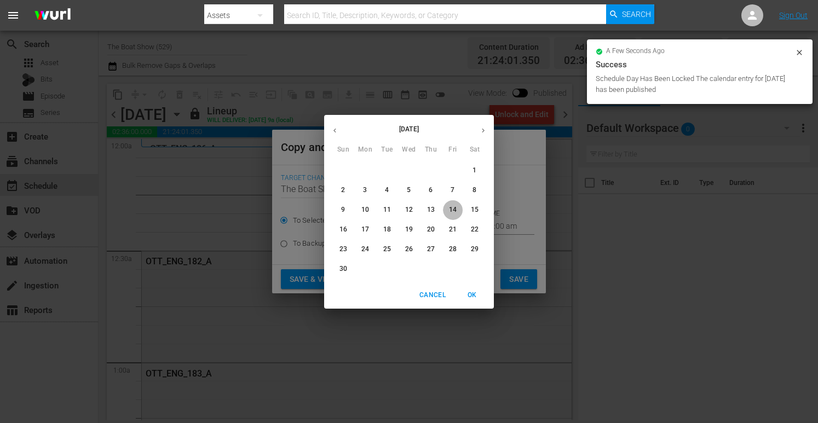
click at [456, 210] on p "14" at bounding box center [453, 209] width 8 height 9
type input "Nov 14th 2025"
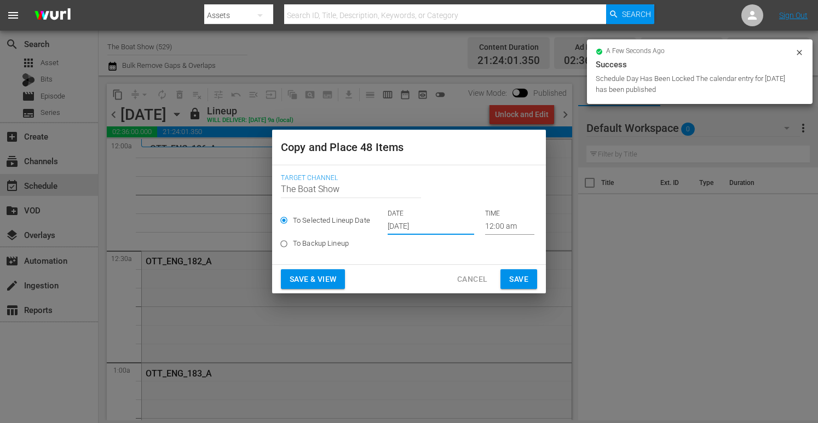
click at [306, 282] on span "Save & View" at bounding box center [313, 280] width 47 height 14
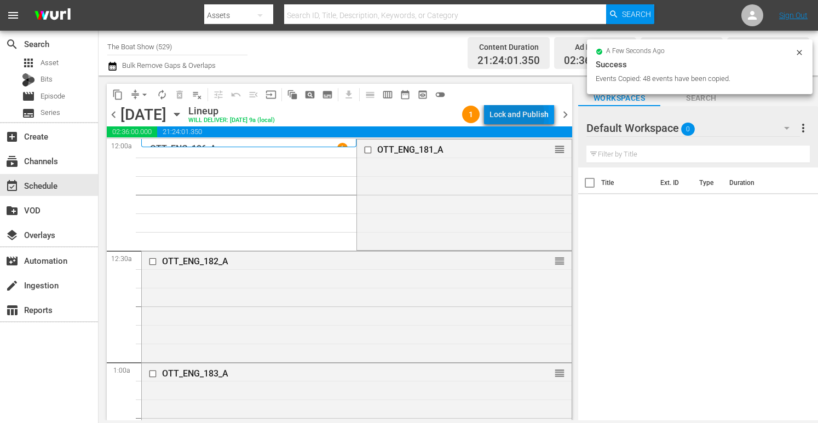
click at [507, 116] on div "Lock and Publish" at bounding box center [519, 115] width 59 height 20
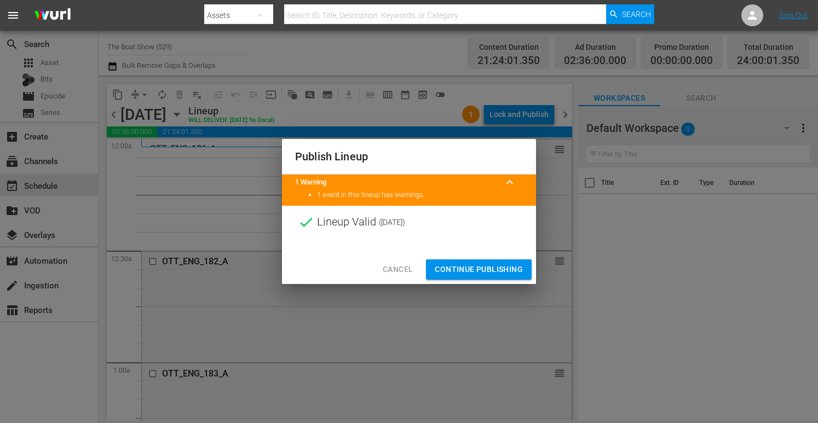
click at [466, 269] on span "Continue Publishing" at bounding box center [479, 270] width 88 height 14
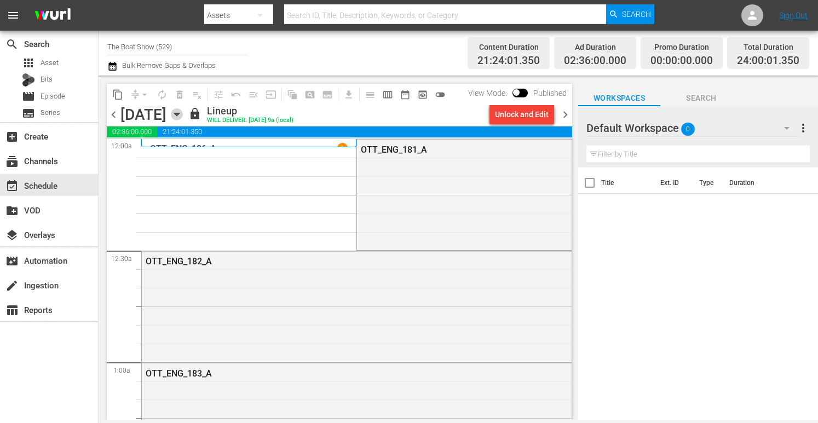
click at [179, 115] on icon "button" at bounding box center [176, 114] width 5 height 3
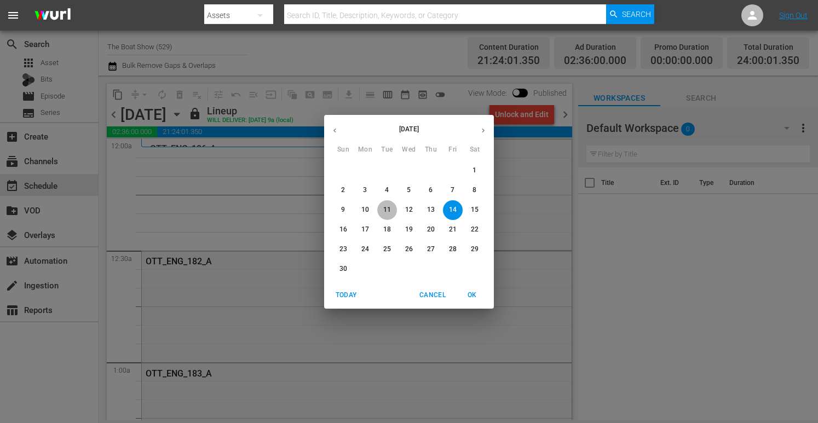
click at [391, 209] on span "11" at bounding box center [387, 209] width 20 height 9
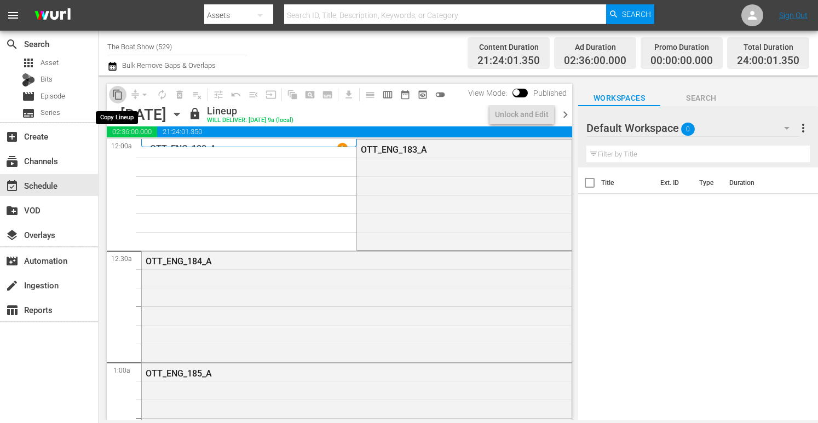
click at [117, 94] on span "content_copy" at bounding box center [117, 94] width 11 height 11
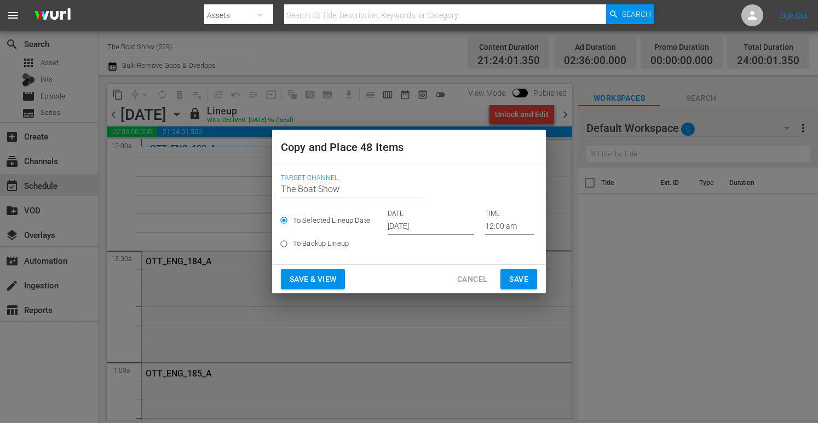
click at [391, 226] on input "[DATE]" at bounding box center [431, 227] width 87 height 16
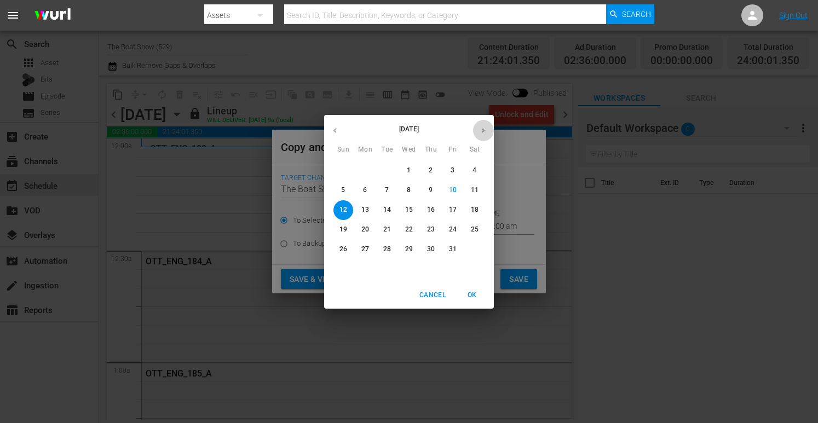
click at [482, 129] on icon "button" at bounding box center [483, 131] width 8 height 8
click at [472, 207] on p "15" at bounding box center [475, 209] width 8 height 9
type input "Nov 15th 2025"
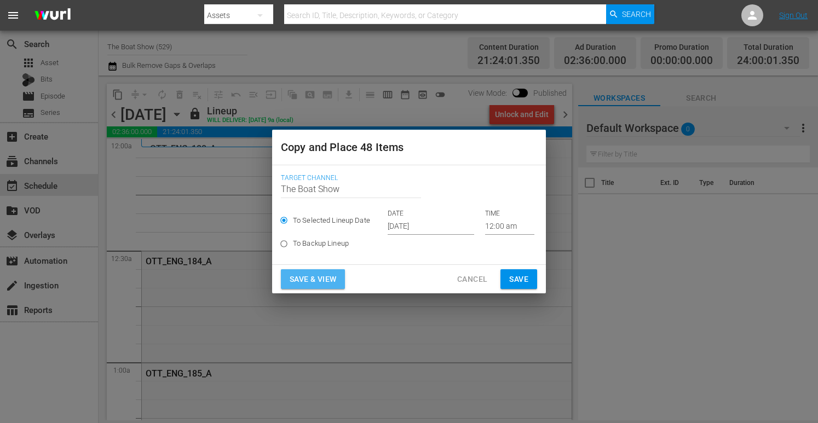
click at [302, 283] on span "Save & View" at bounding box center [313, 280] width 47 height 14
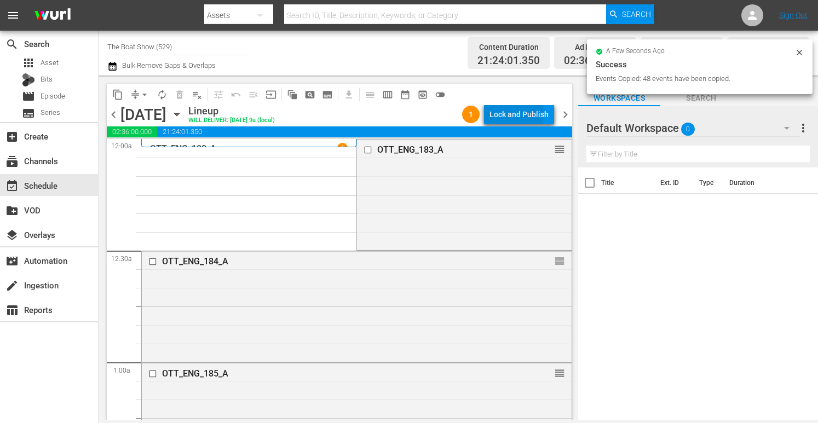
click at [513, 114] on div "Lock and Publish" at bounding box center [519, 115] width 59 height 20
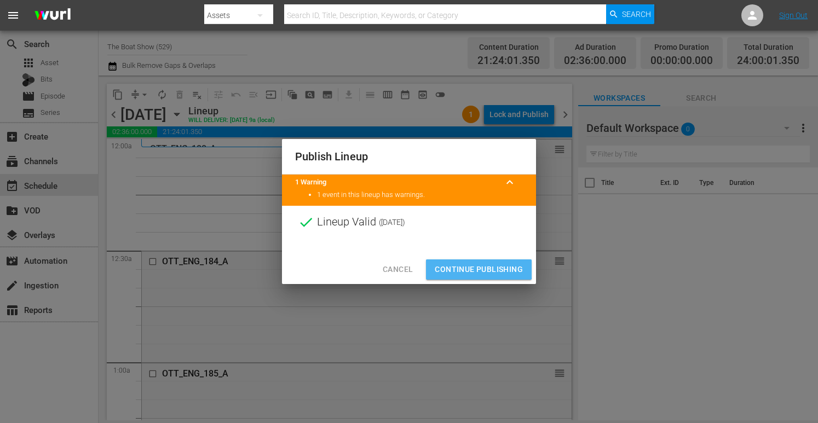
click at [461, 268] on span "Continue Publishing" at bounding box center [479, 270] width 88 height 14
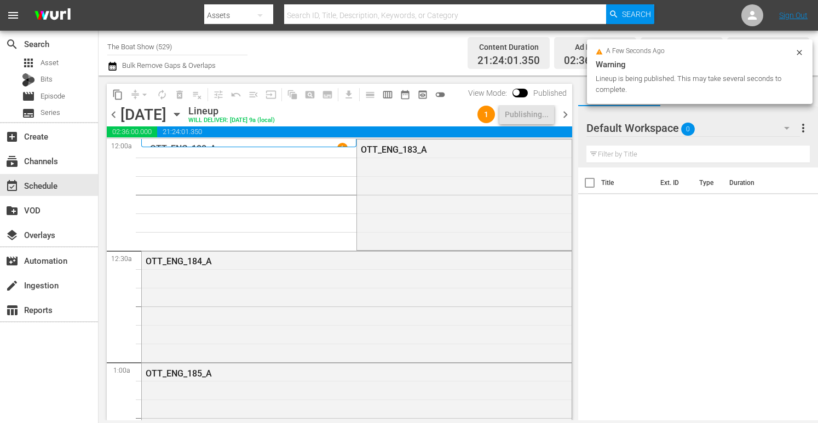
click at [183, 116] on icon "button" at bounding box center [177, 114] width 12 height 12
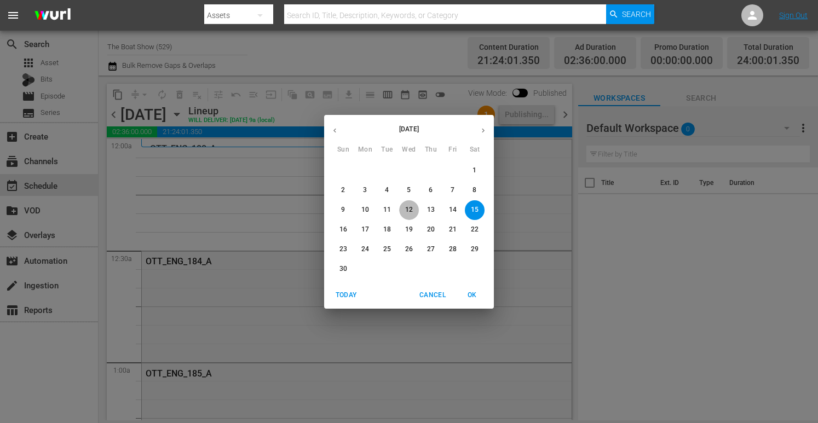
click at [408, 210] on p "12" at bounding box center [409, 209] width 8 height 9
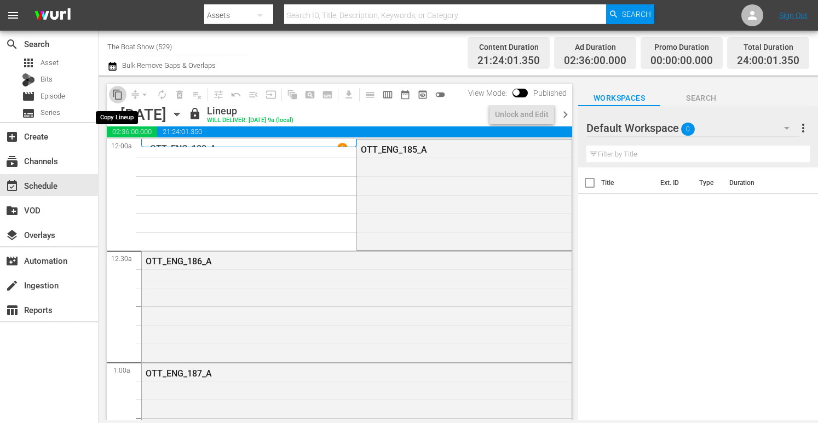
click at [117, 94] on span "content_copy" at bounding box center [117, 94] width 11 height 11
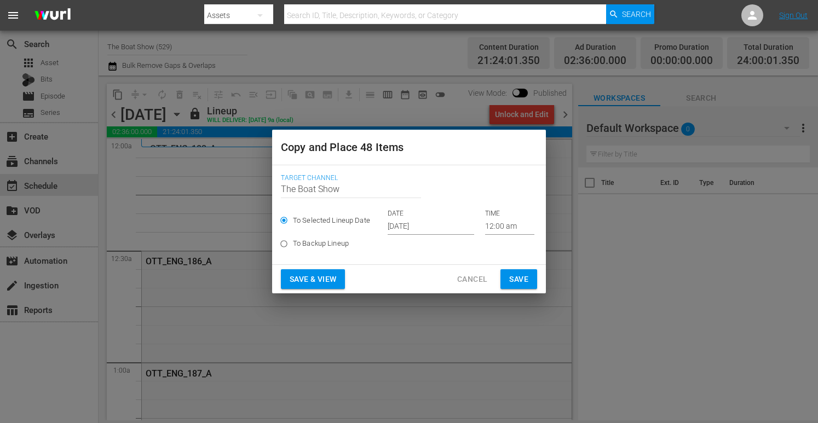
click at [416, 227] on input "[DATE]" at bounding box center [431, 227] width 87 height 16
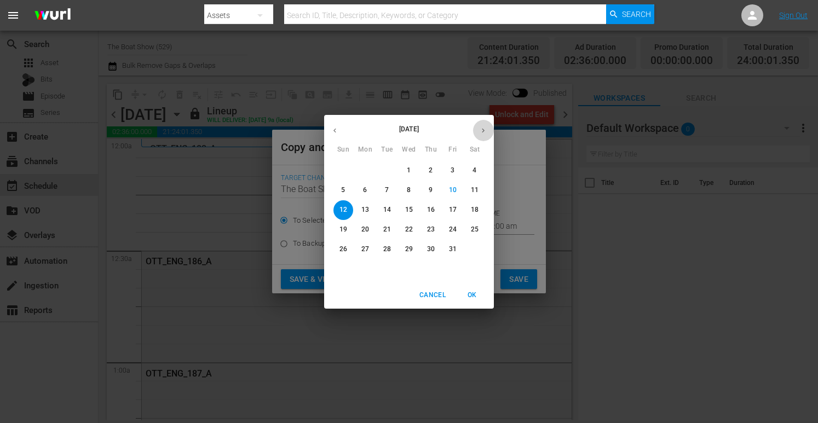
click at [482, 130] on icon "button" at bounding box center [483, 131] width 8 height 8
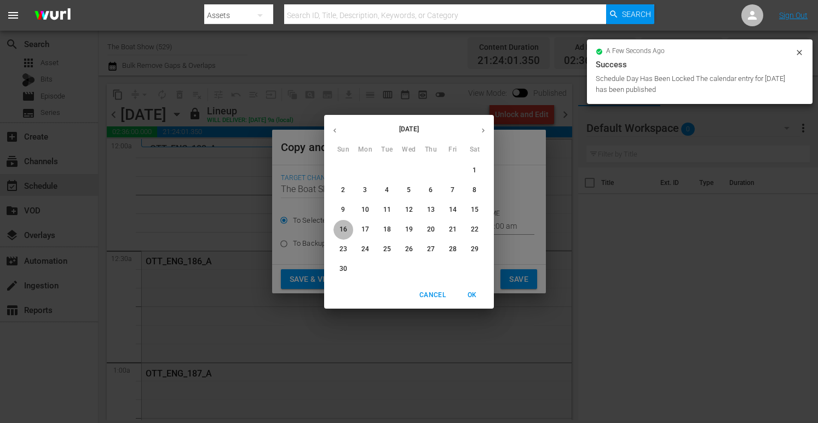
click at [341, 230] on p "16" at bounding box center [344, 229] width 8 height 9
type input "Nov 16th 2025"
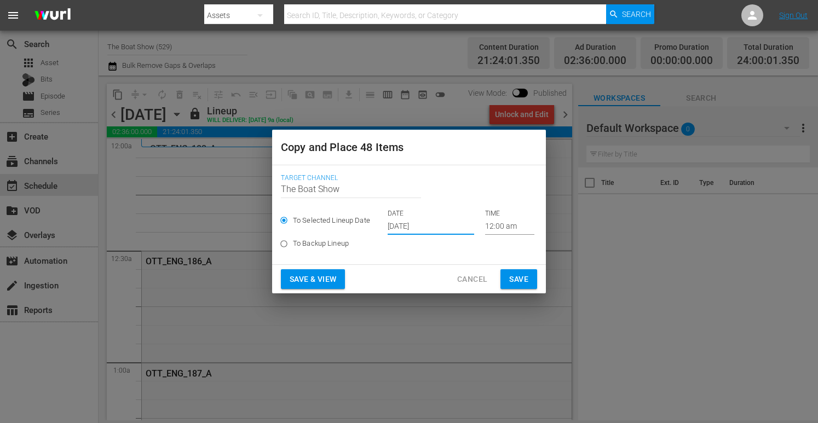
click at [322, 275] on span "Save & View" at bounding box center [313, 280] width 47 height 14
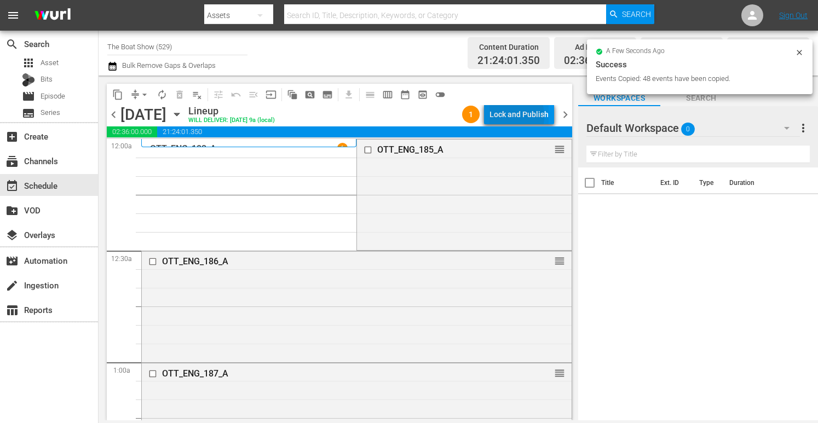
click at [507, 117] on div "Lock and Publish" at bounding box center [519, 115] width 59 height 20
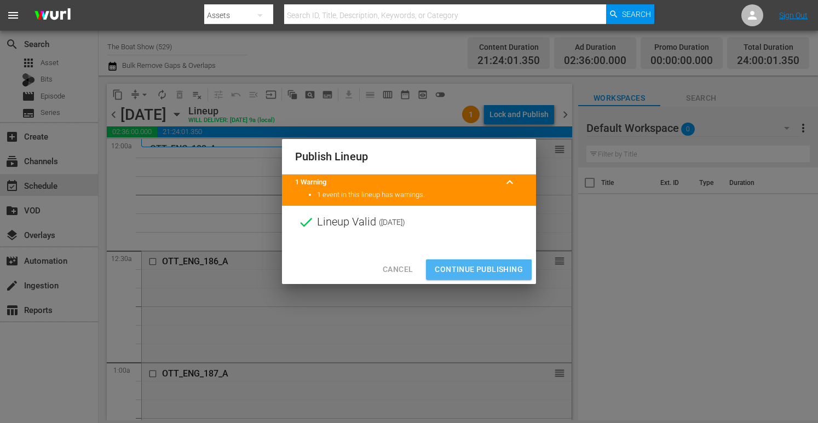
click at [466, 271] on span "Continue Publishing" at bounding box center [479, 270] width 88 height 14
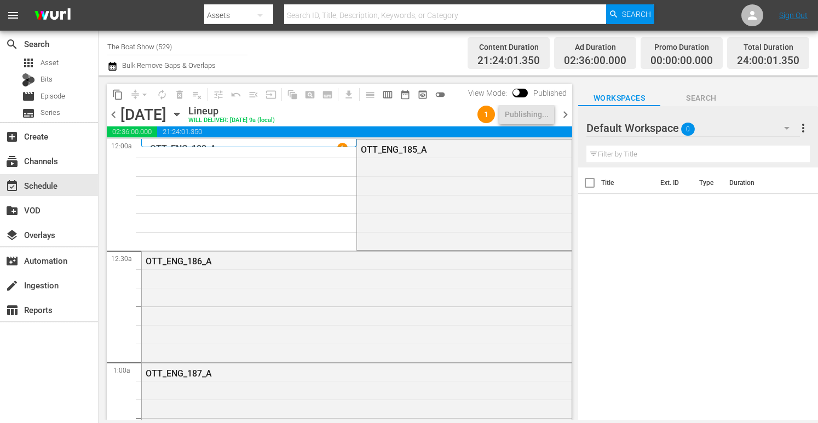
click at [193, 45] on input "The Boat Show (529)" at bounding box center [177, 46] width 140 height 26
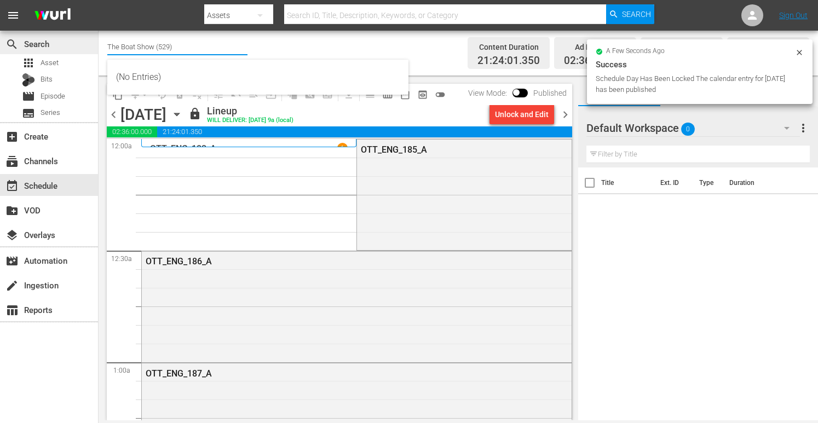
drag, startPoint x: 193, startPoint y: 45, endPoint x: 53, endPoint y: 35, distance: 140.6
click at [99, 0] on div "search Search apps Asset Bits movie Episode subtitles Series add_box Create sub…" at bounding box center [459, 0] width 720 height 0
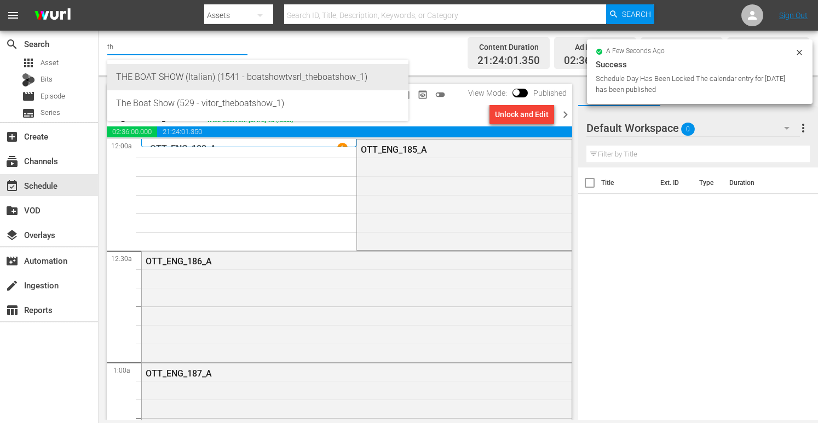
click at [149, 75] on div "THE BOAT SHOW (Italian) (1541 - boatshowtvsrl_theboatshow_1)" at bounding box center [258, 77] width 284 height 26
type input "THE BOAT SHOW (Italian) (1541 - boatshowtvsrl_theboatshow_1)"
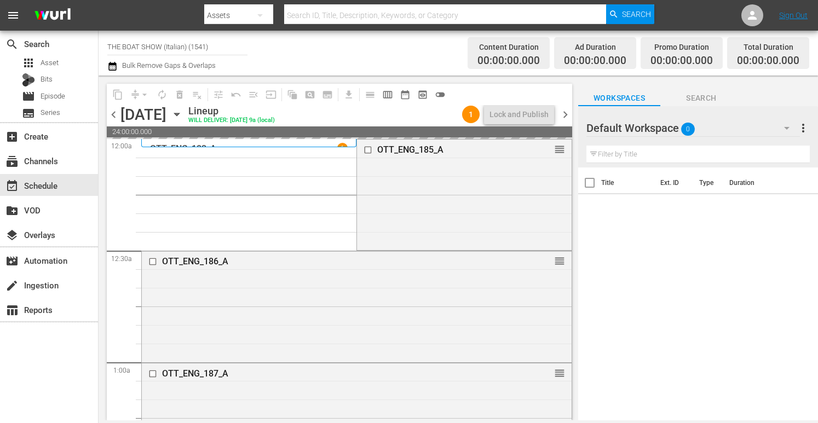
click at [183, 116] on icon "button" at bounding box center [177, 114] width 12 height 12
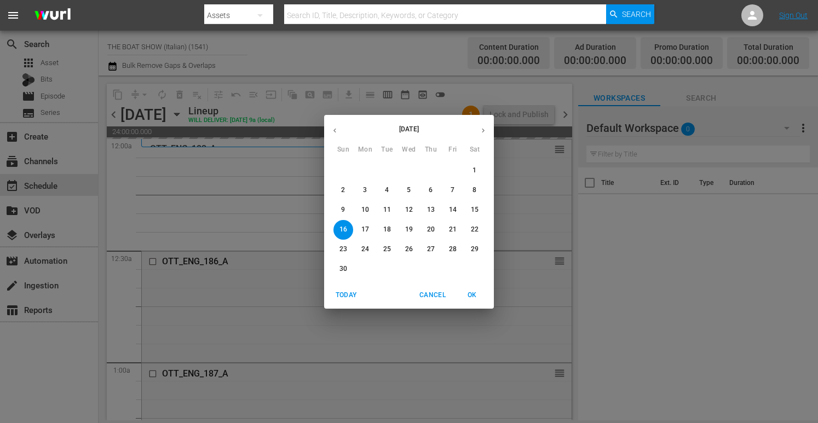
click at [334, 132] on icon "button" at bounding box center [335, 131] width 8 height 8
click at [404, 250] on span "29" at bounding box center [409, 249] width 20 height 9
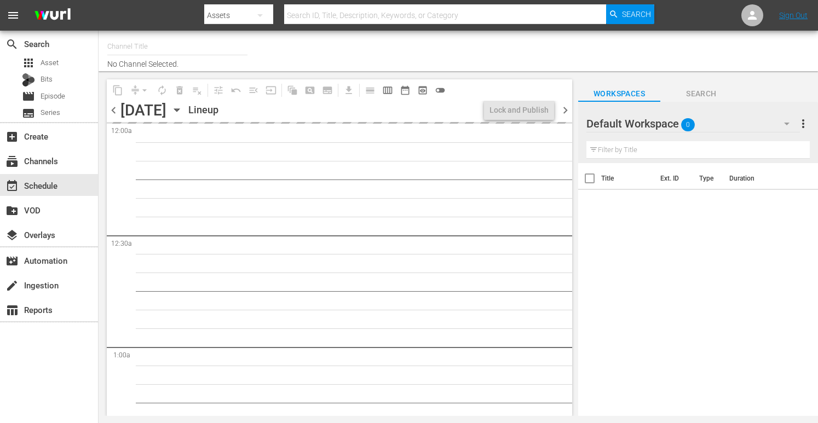
type input "THE BOAT SHOW (Italian) (1541)"
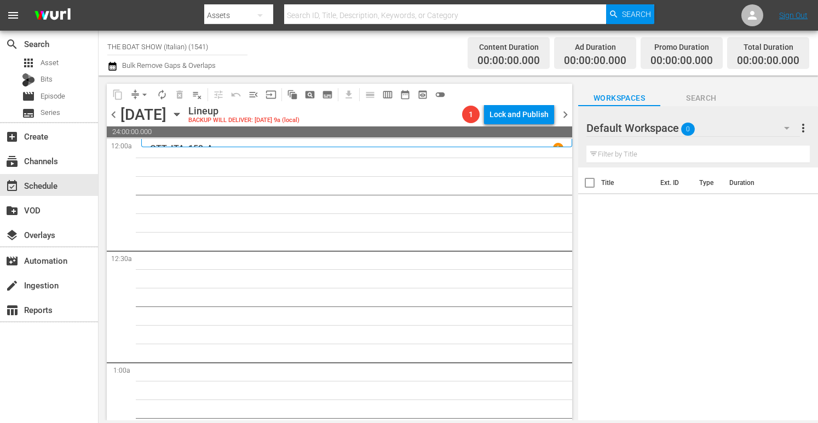
click at [183, 116] on icon "button" at bounding box center [177, 114] width 12 height 12
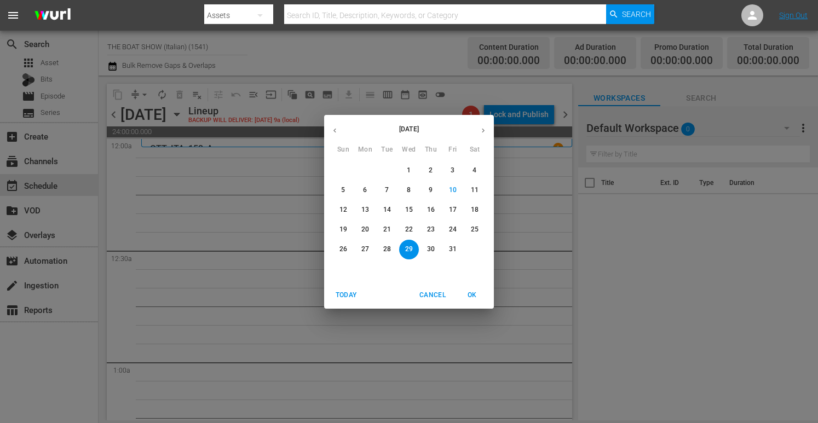
click at [474, 229] on p "25" at bounding box center [475, 229] width 8 height 9
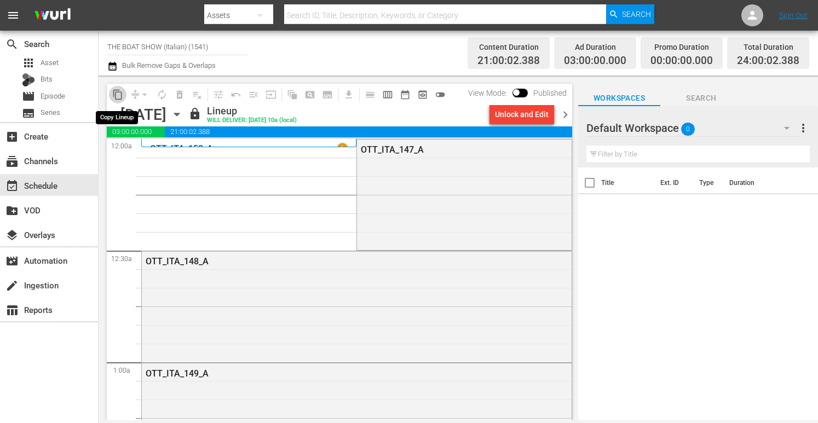
click at [116, 94] on span "content_copy" at bounding box center [117, 94] width 11 height 11
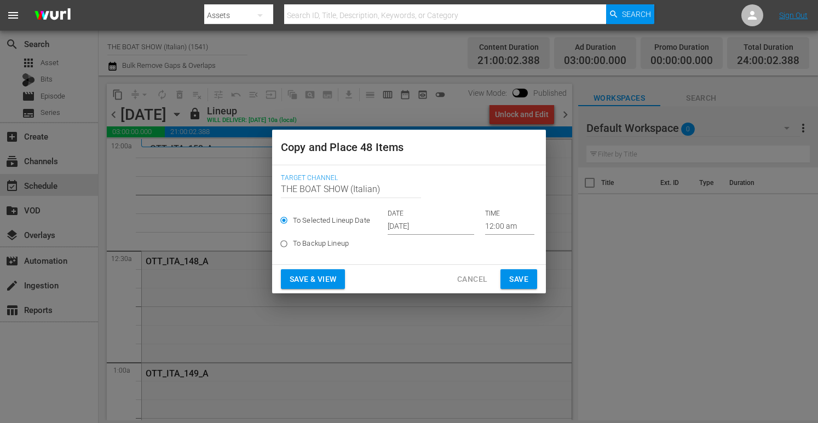
click at [402, 227] on input "[DATE]" at bounding box center [431, 227] width 87 height 16
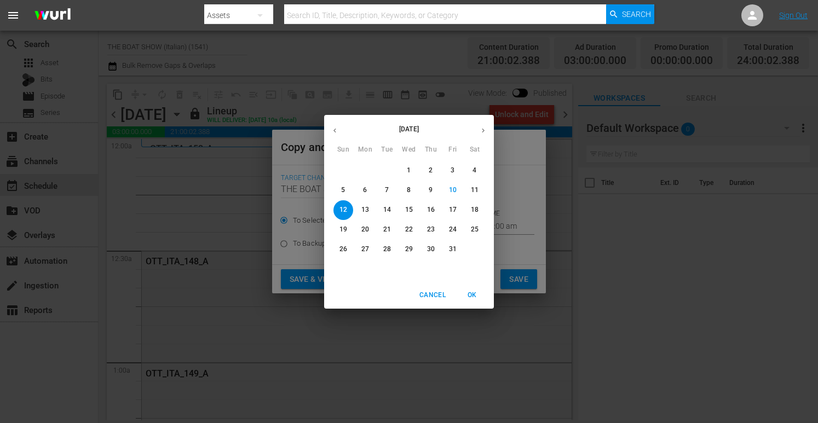
click at [413, 248] on p "29" at bounding box center [409, 249] width 8 height 9
type input "[DATE]"
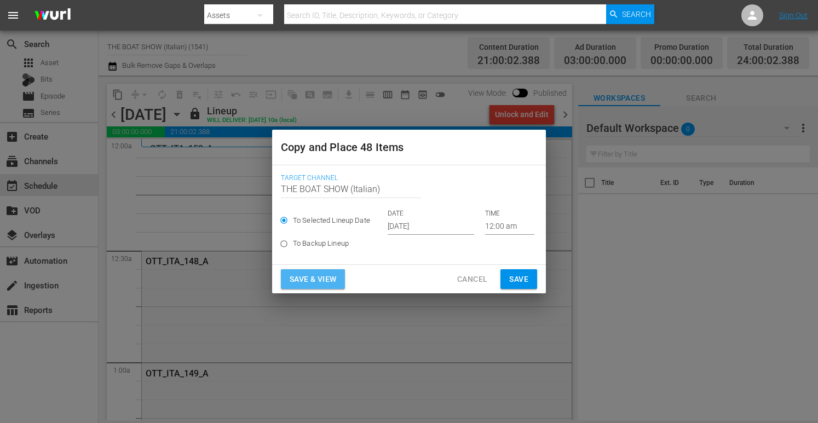
click at [301, 280] on span "Save & View" at bounding box center [313, 280] width 47 height 14
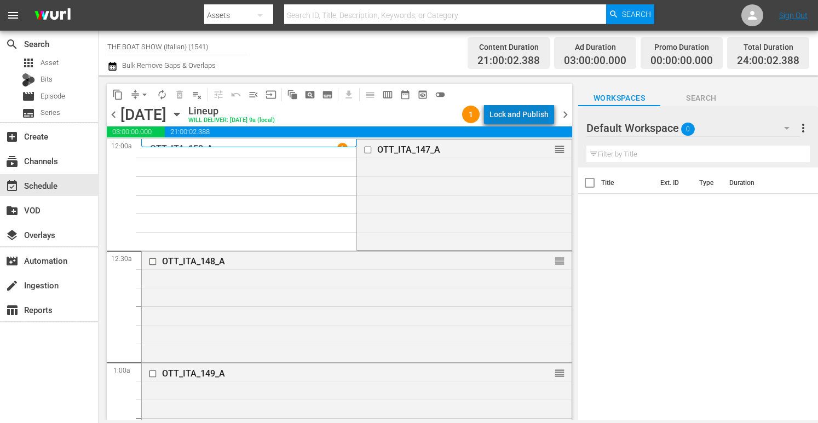
click at [530, 115] on div "Lock and Publish" at bounding box center [519, 115] width 59 height 20
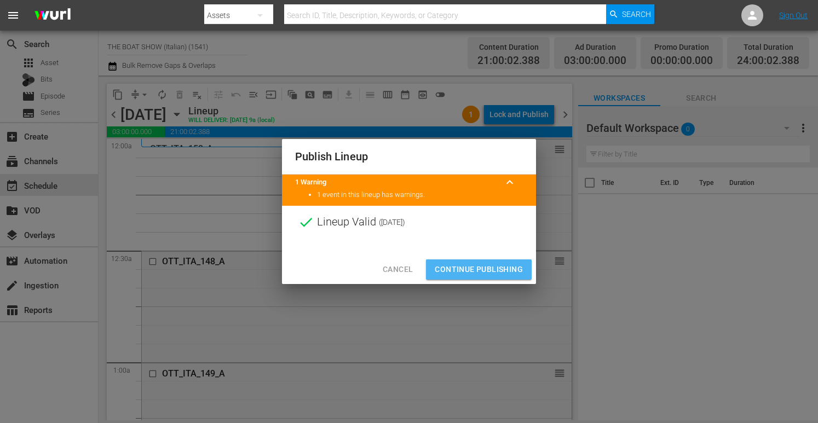
click at [469, 267] on span "Continue Publishing" at bounding box center [479, 270] width 88 height 14
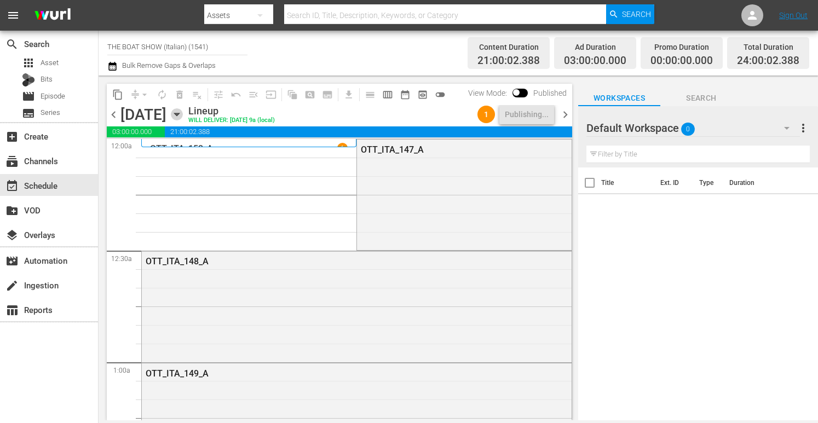
click at [179, 113] on icon "button" at bounding box center [176, 114] width 5 height 3
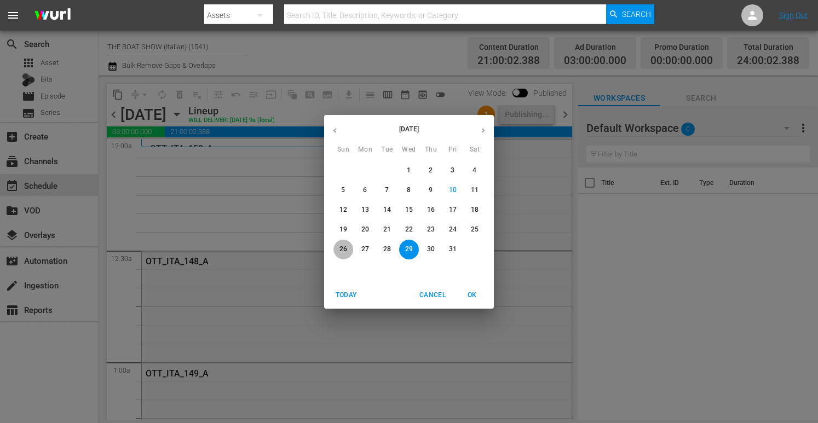
click at [346, 247] on p "26" at bounding box center [344, 249] width 8 height 9
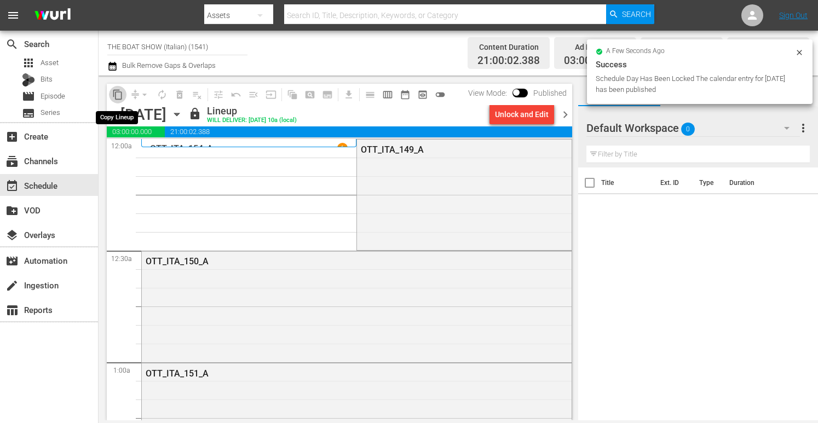
click at [118, 93] on span "content_copy" at bounding box center [117, 94] width 11 height 11
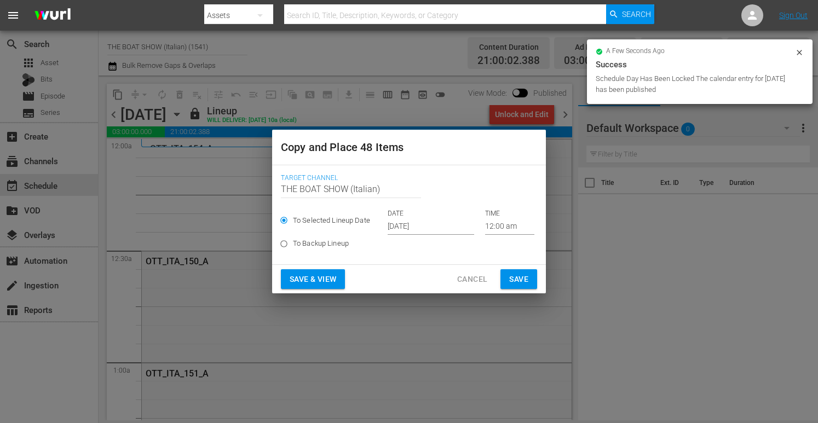
click at [423, 224] on input "[DATE]" at bounding box center [431, 227] width 87 height 16
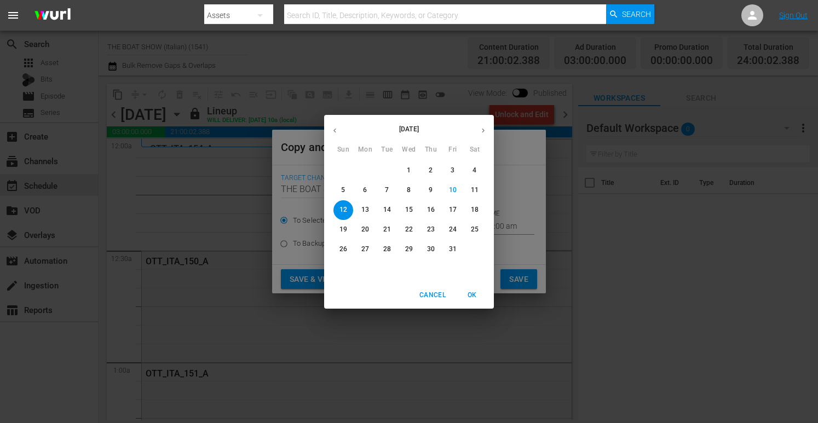
click at [428, 247] on p "30" at bounding box center [431, 249] width 8 height 9
type input "[DATE]"
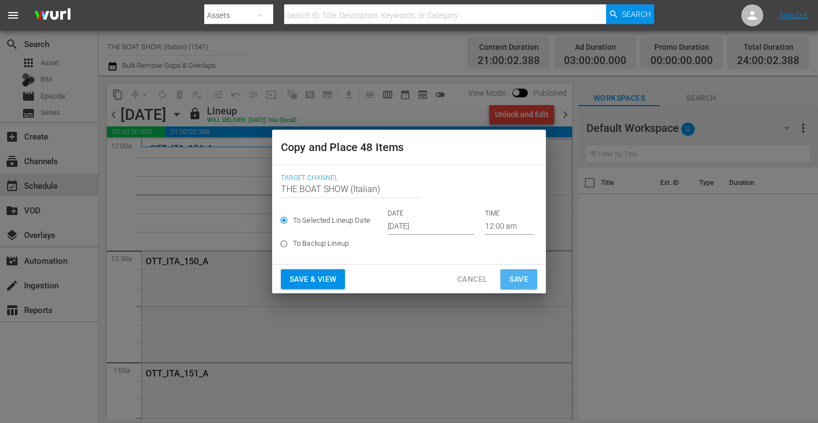
click at [512, 277] on span "Save" at bounding box center [518, 280] width 19 height 14
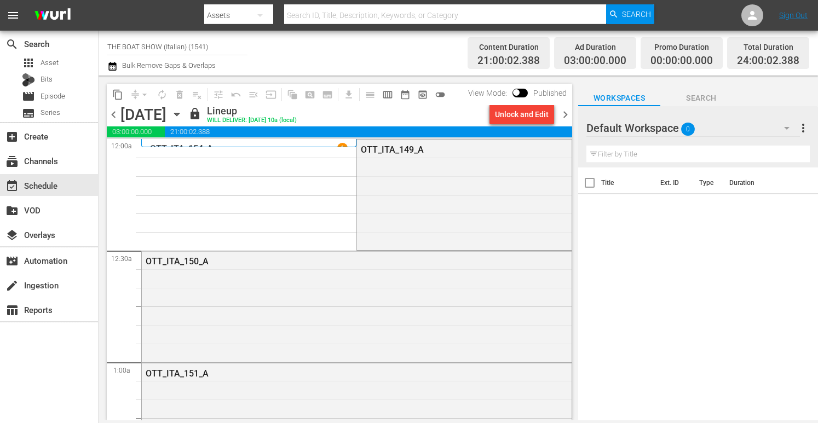
click at [562, 112] on span "chevron_right" at bounding box center [566, 115] width 14 height 14
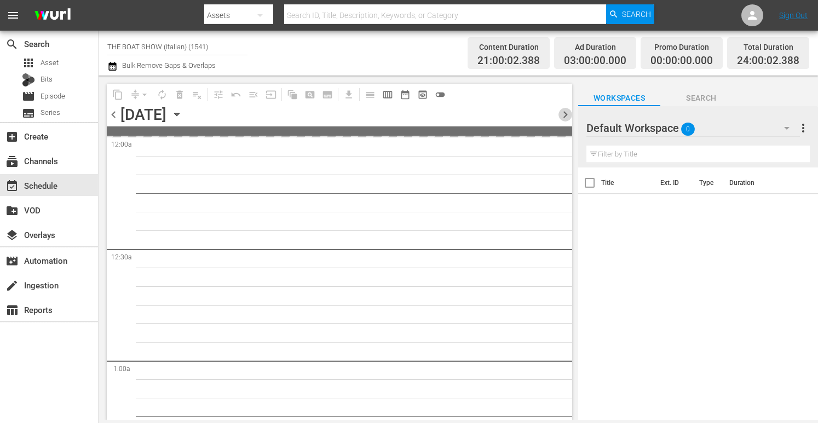
click at [562, 112] on span "chevron_right" at bounding box center [566, 115] width 14 height 14
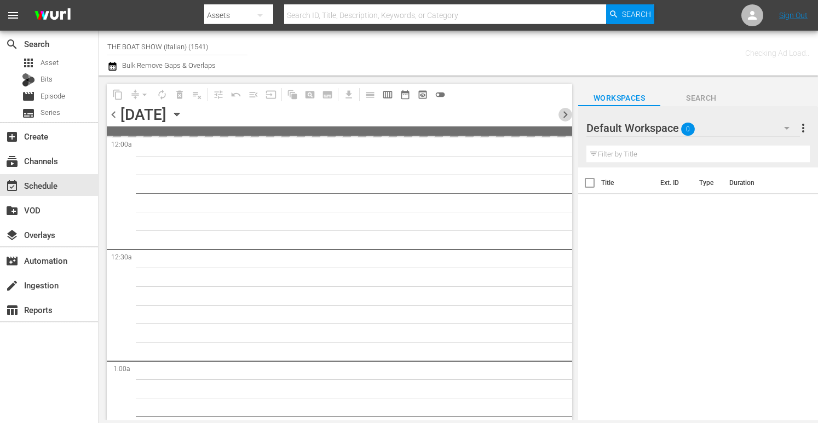
click at [562, 112] on span "chevron_right" at bounding box center [566, 115] width 14 height 14
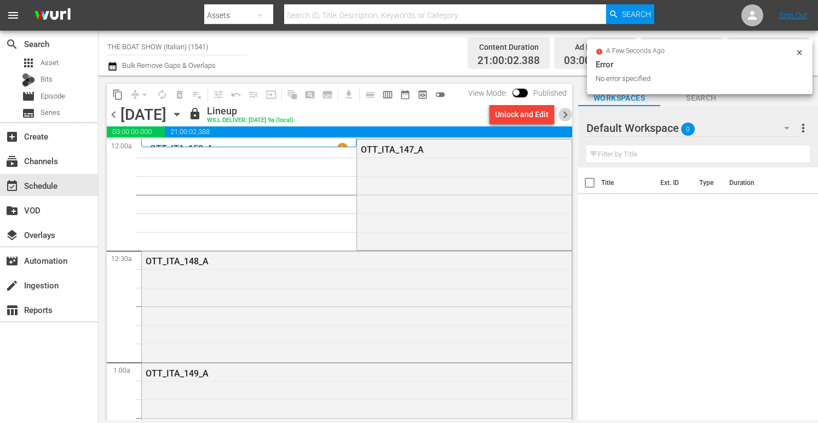
click at [562, 112] on span "chevron_right" at bounding box center [566, 115] width 14 height 14
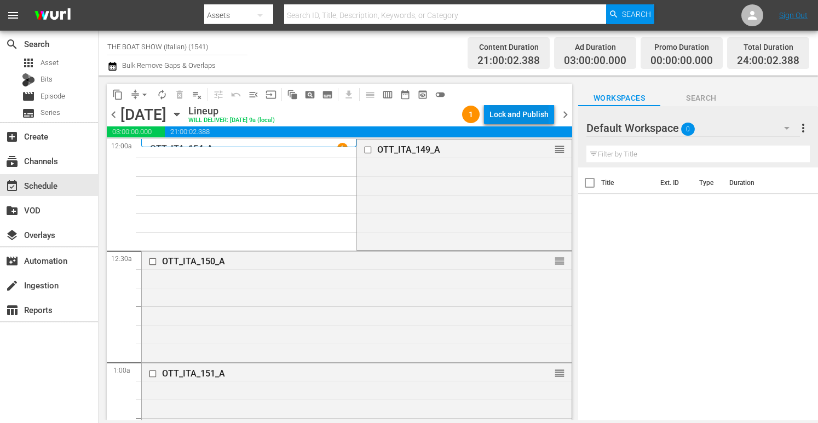
click at [509, 113] on div "Lock and Publish" at bounding box center [519, 115] width 59 height 20
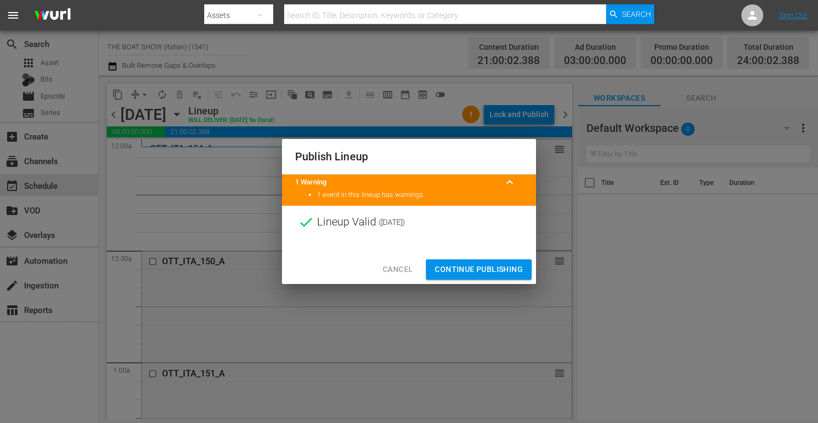
click at [469, 260] on button "Continue Publishing" at bounding box center [479, 270] width 106 height 20
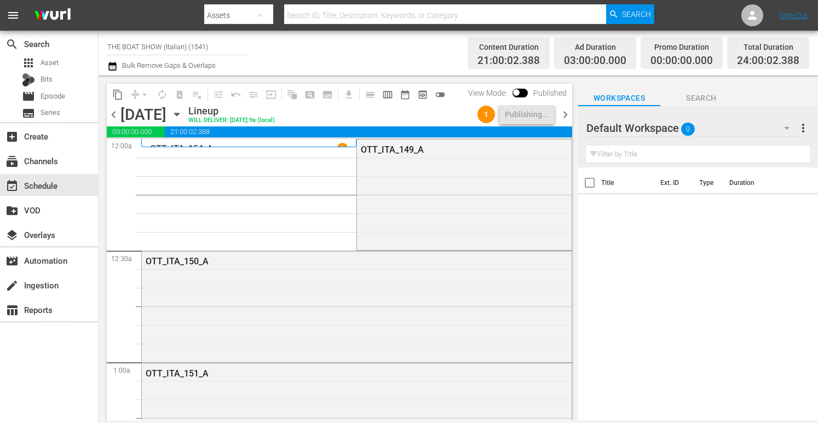
click at [179, 113] on icon "button" at bounding box center [176, 114] width 5 height 3
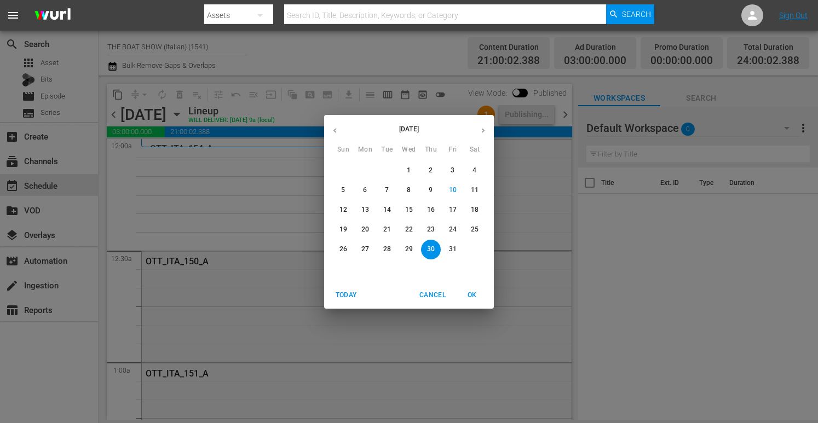
click at [362, 248] on p "27" at bounding box center [366, 249] width 8 height 9
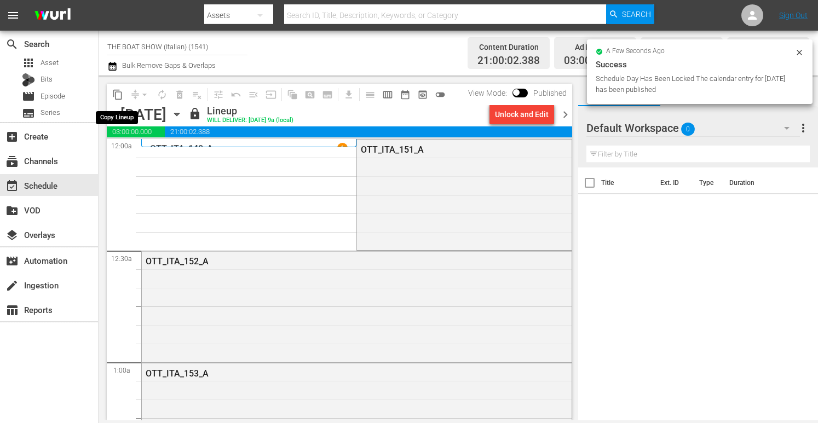
click at [119, 96] on span "content_copy" at bounding box center [117, 94] width 11 height 11
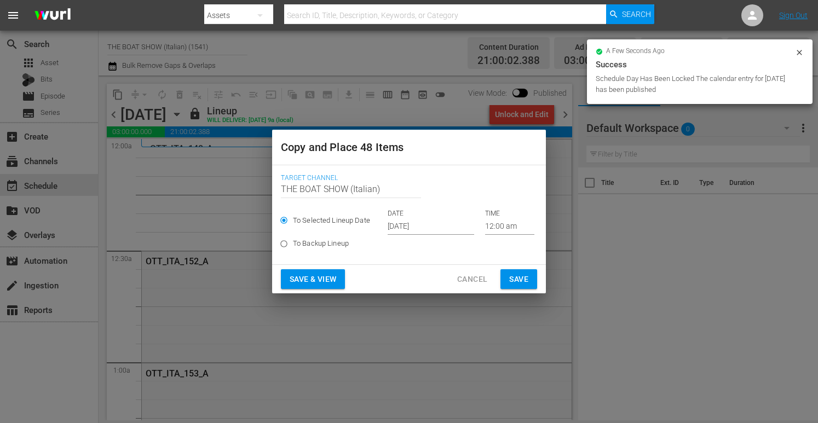
click at [417, 230] on input "[DATE]" at bounding box center [431, 227] width 87 height 16
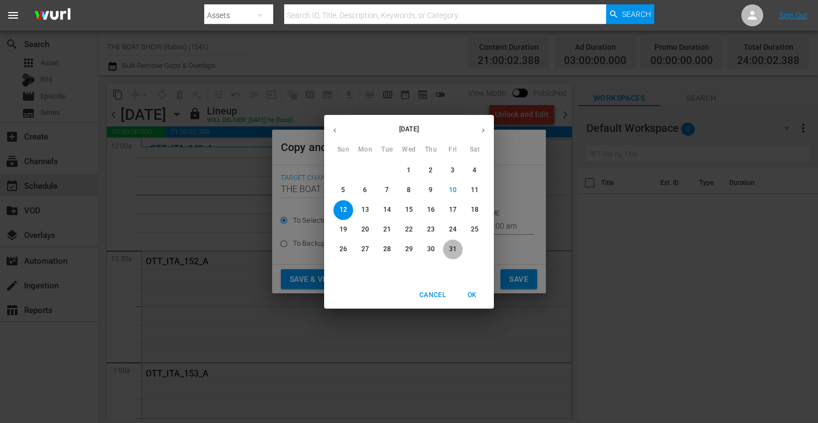
click at [456, 250] on p "31" at bounding box center [453, 249] width 8 height 9
type input "[DATE]"
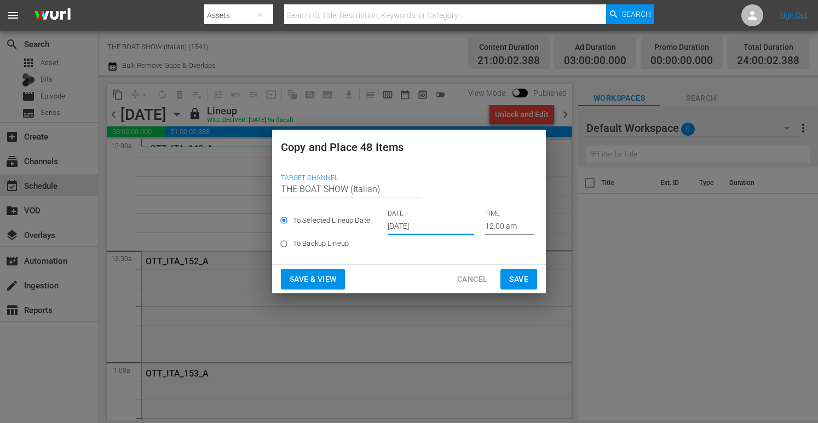
click at [313, 274] on span "Save & View" at bounding box center [313, 280] width 47 height 14
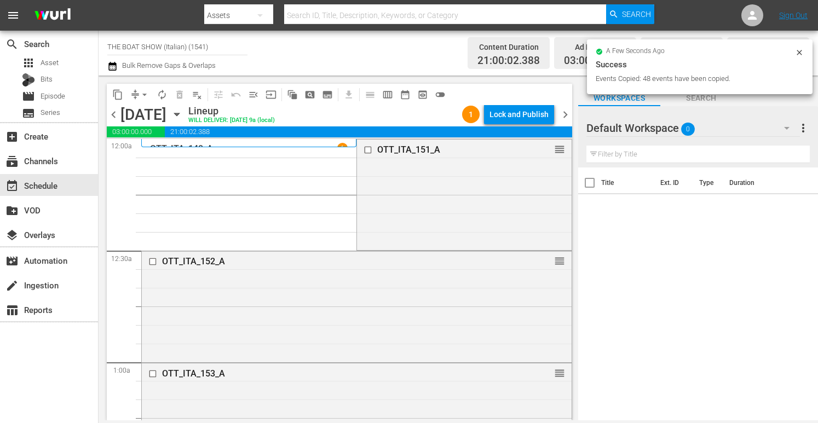
click at [517, 120] on div "Lock and Publish" at bounding box center [519, 115] width 59 height 20
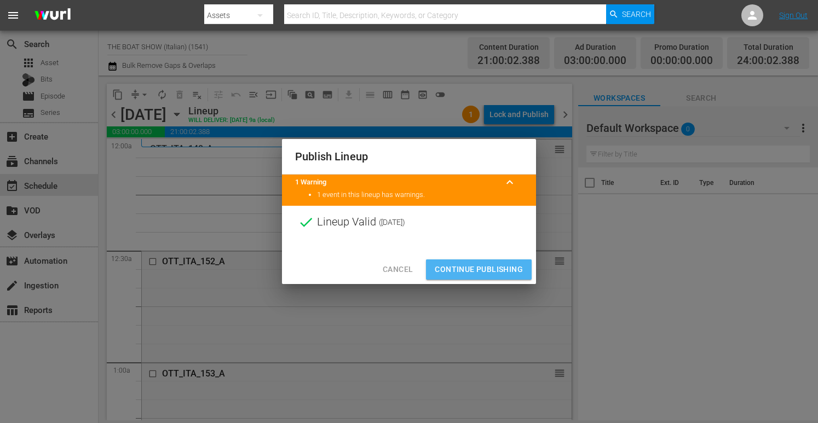
click at [472, 272] on span "Continue Publishing" at bounding box center [479, 270] width 88 height 14
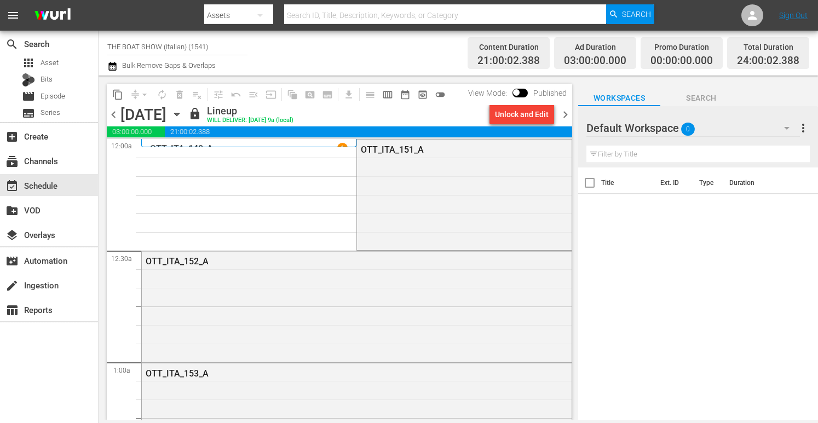
click at [179, 113] on icon "button" at bounding box center [176, 114] width 5 height 3
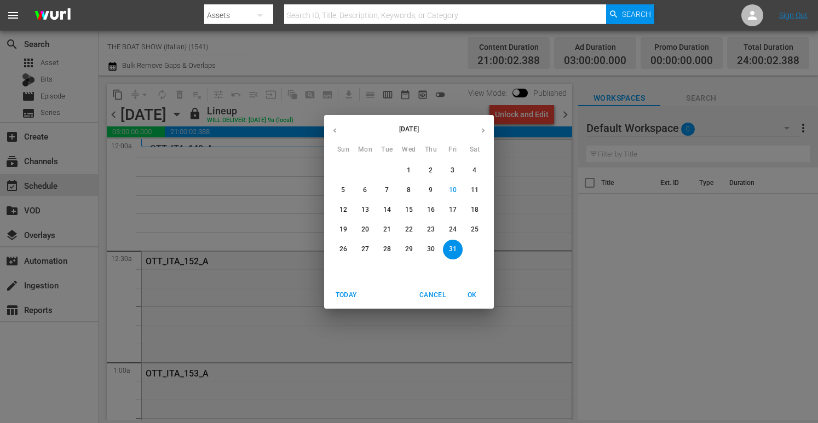
click at [386, 250] on p "28" at bounding box center [387, 249] width 8 height 9
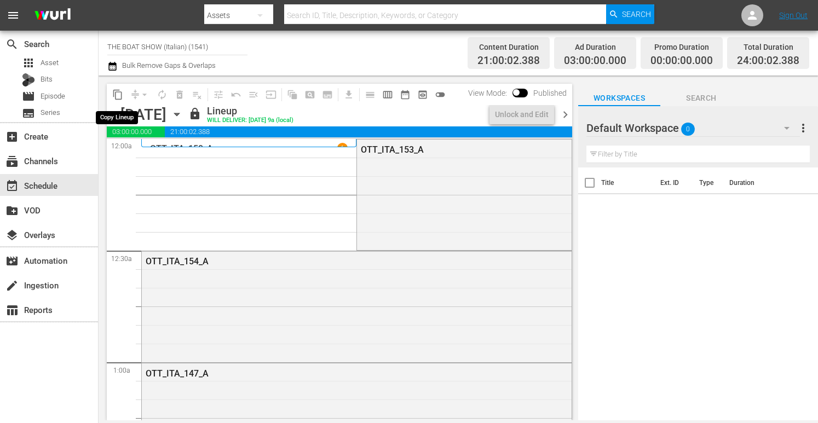
click at [122, 95] on span "content_copy" at bounding box center [117, 94] width 11 height 11
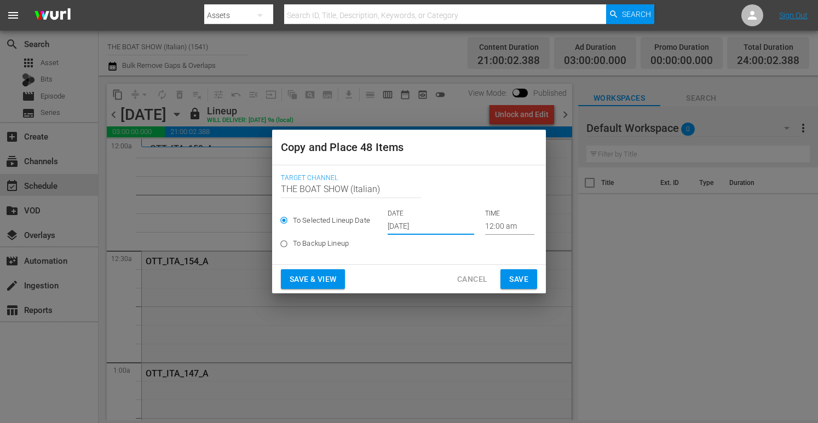
click at [429, 230] on input "[DATE]" at bounding box center [431, 227] width 87 height 16
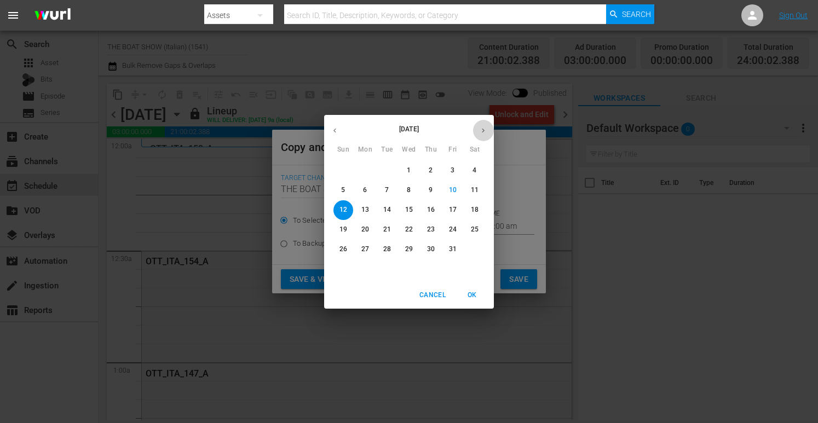
click at [482, 133] on icon "button" at bounding box center [483, 131] width 8 height 8
click at [476, 170] on p "1" at bounding box center [475, 170] width 4 height 9
type input "[DATE]"
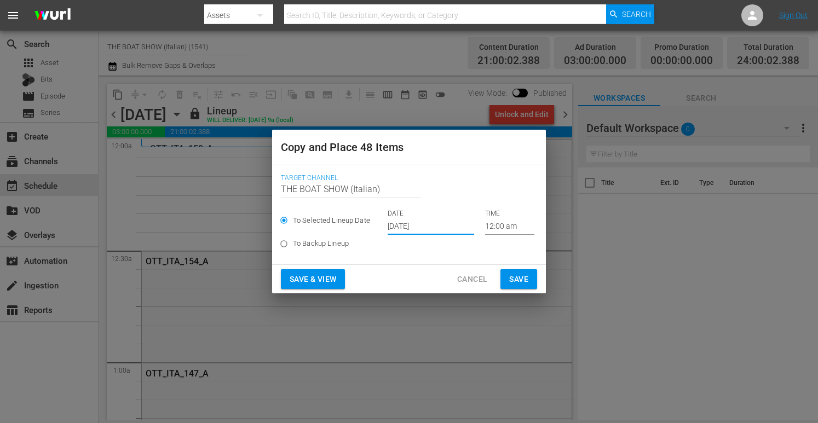
click at [314, 278] on span "Save & View" at bounding box center [313, 280] width 47 height 14
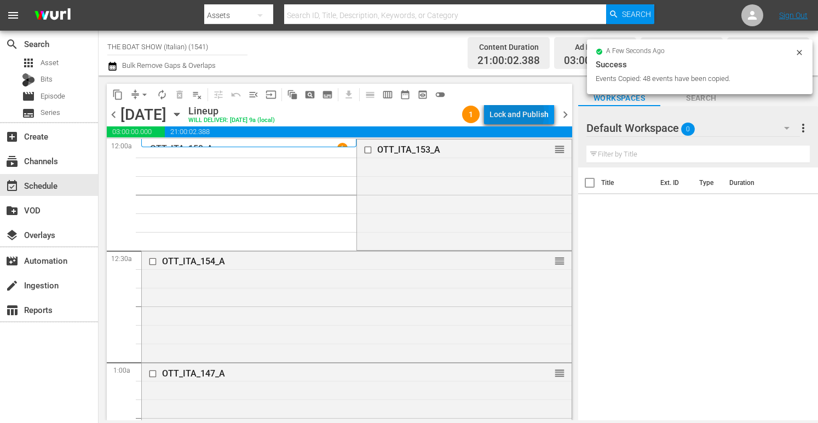
click at [516, 114] on div "Lock and Publish" at bounding box center [519, 115] width 59 height 20
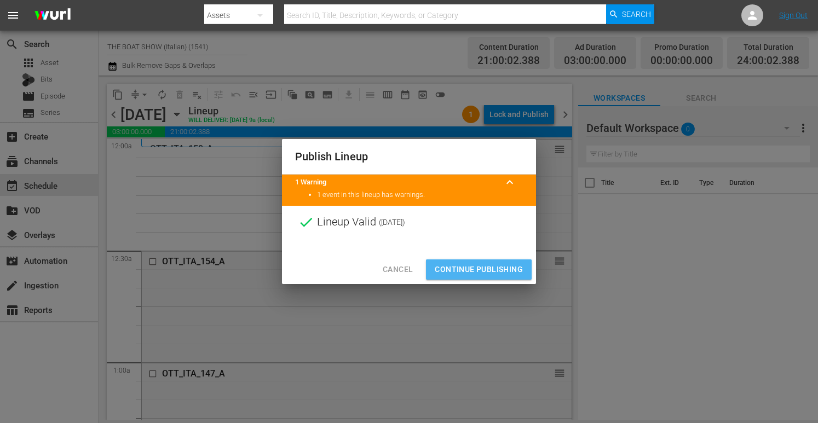
click at [475, 274] on span "Continue Publishing" at bounding box center [479, 270] width 88 height 14
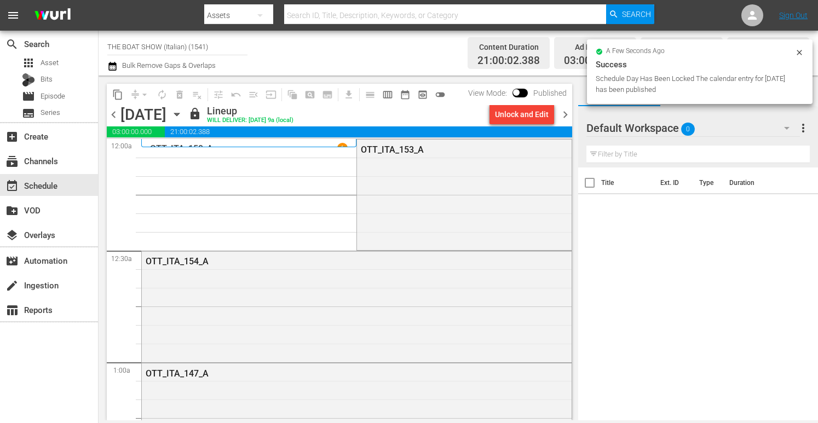
click at [183, 114] on icon "button" at bounding box center [177, 114] width 12 height 12
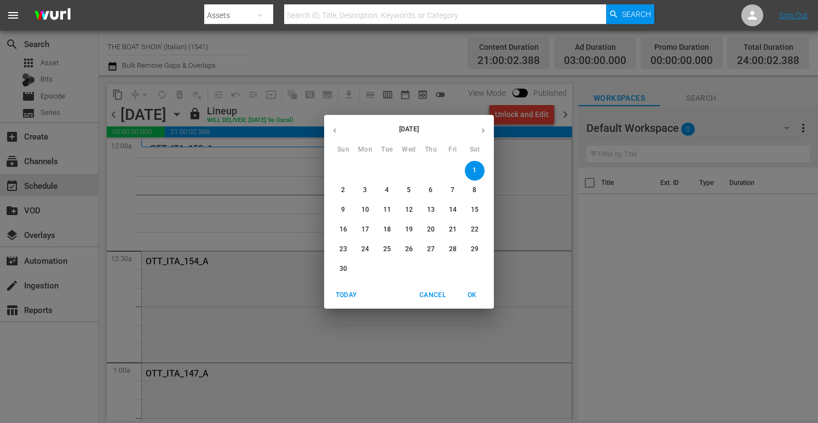
click at [335, 134] on icon "button" at bounding box center [335, 131] width 8 height 8
click at [411, 250] on p "29" at bounding box center [409, 249] width 8 height 9
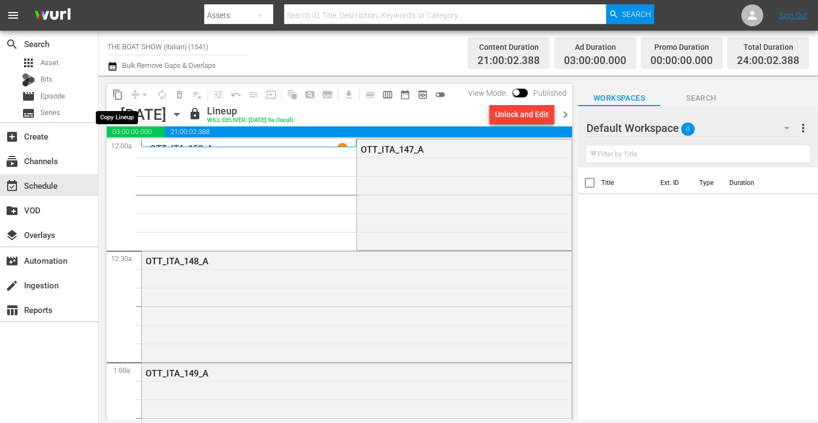
click at [113, 93] on span "content_copy" at bounding box center [117, 94] width 11 height 11
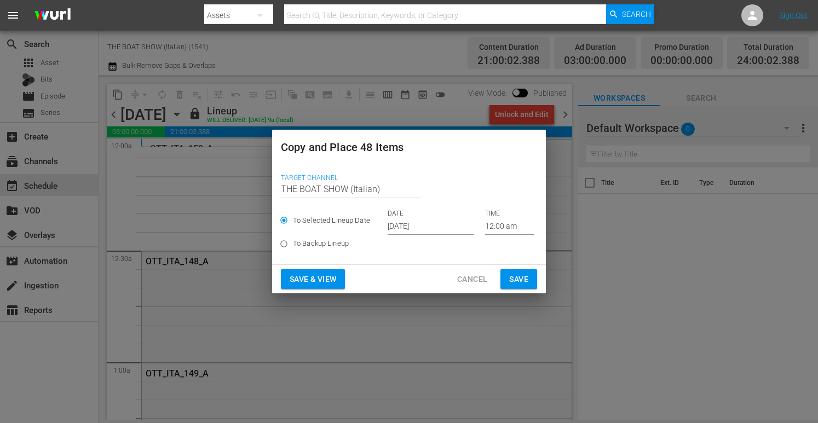
click at [411, 225] on input "[DATE]" at bounding box center [431, 227] width 87 height 16
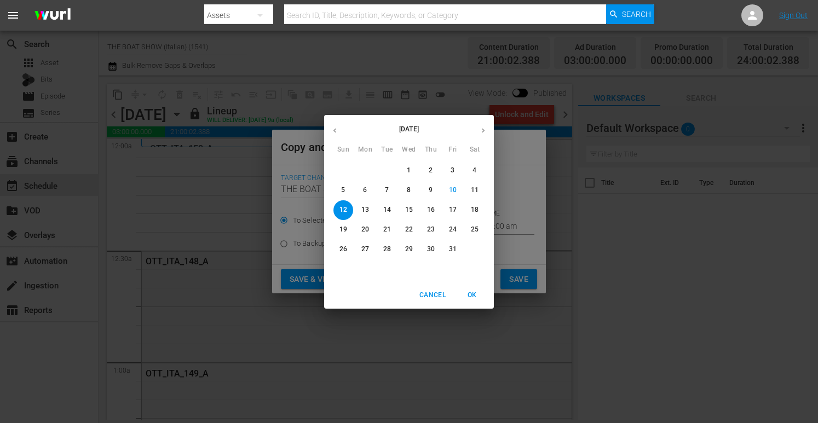
click at [482, 127] on icon "button" at bounding box center [483, 131] width 8 height 8
click at [346, 188] on span "2" at bounding box center [344, 190] width 20 height 9
type input "[DATE]"
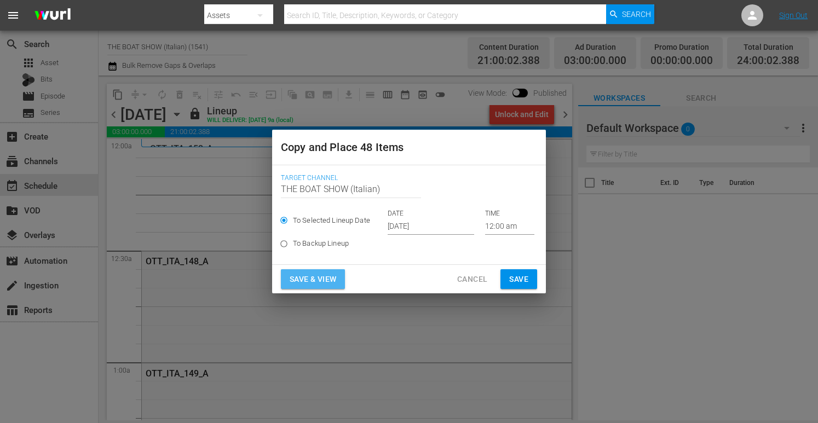
click at [324, 282] on span "Save & View" at bounding box center [313, 280] width 47 height 14
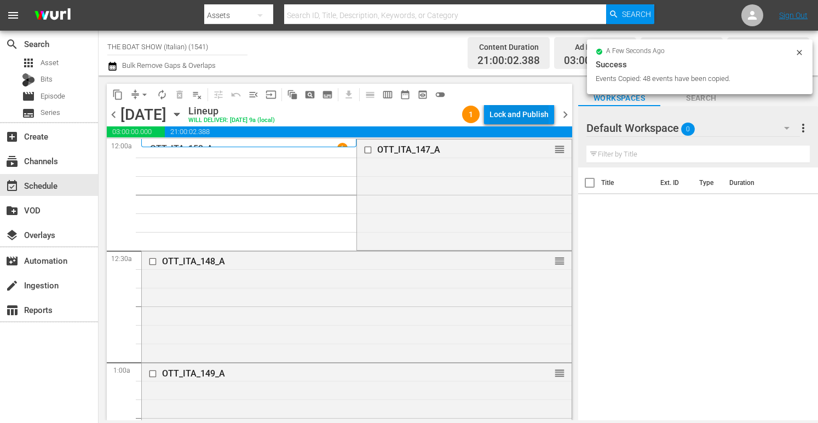
click at [519, 120] on div "Lock and Publish" at bounding box center [519, 115] width 59 height 20
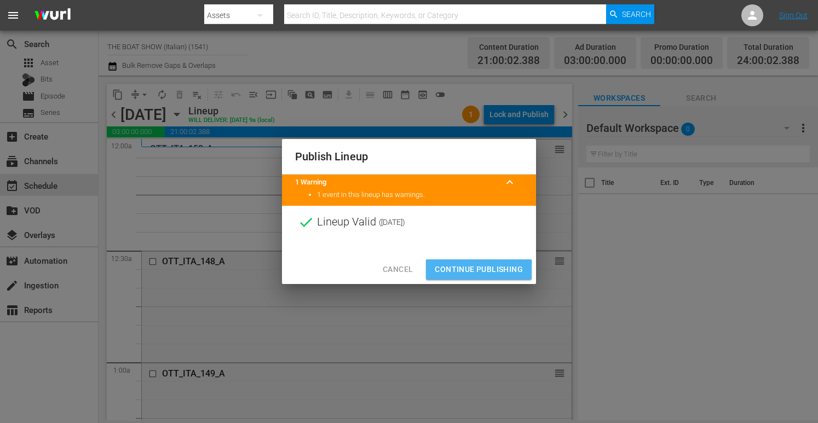
click at [457, 272] on span "Continue Publishing" at bounding box center [479, 270] width 88 height 14
